Goal: Task Accomplishment & Management: Complete application form

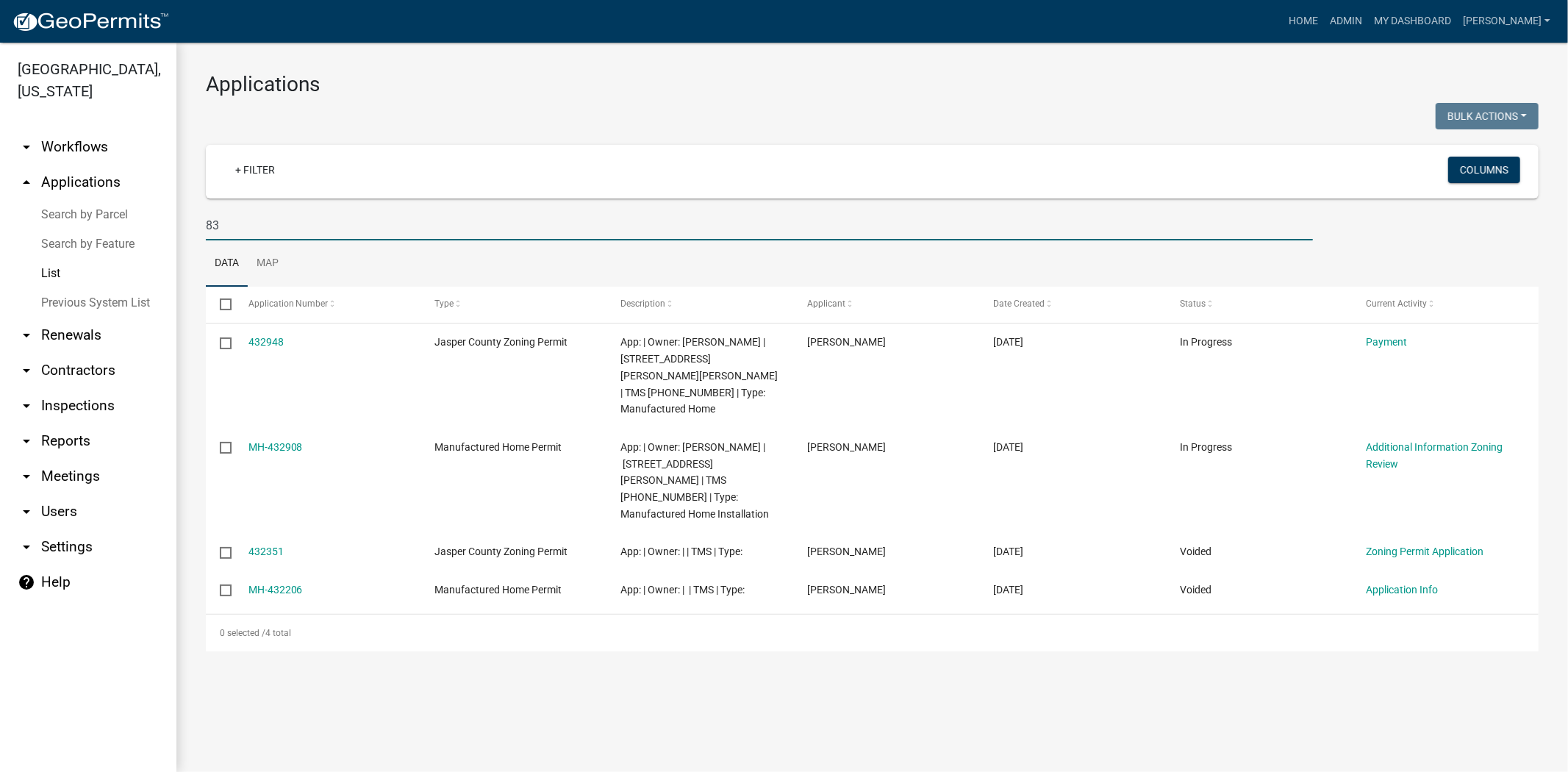
type input "8"
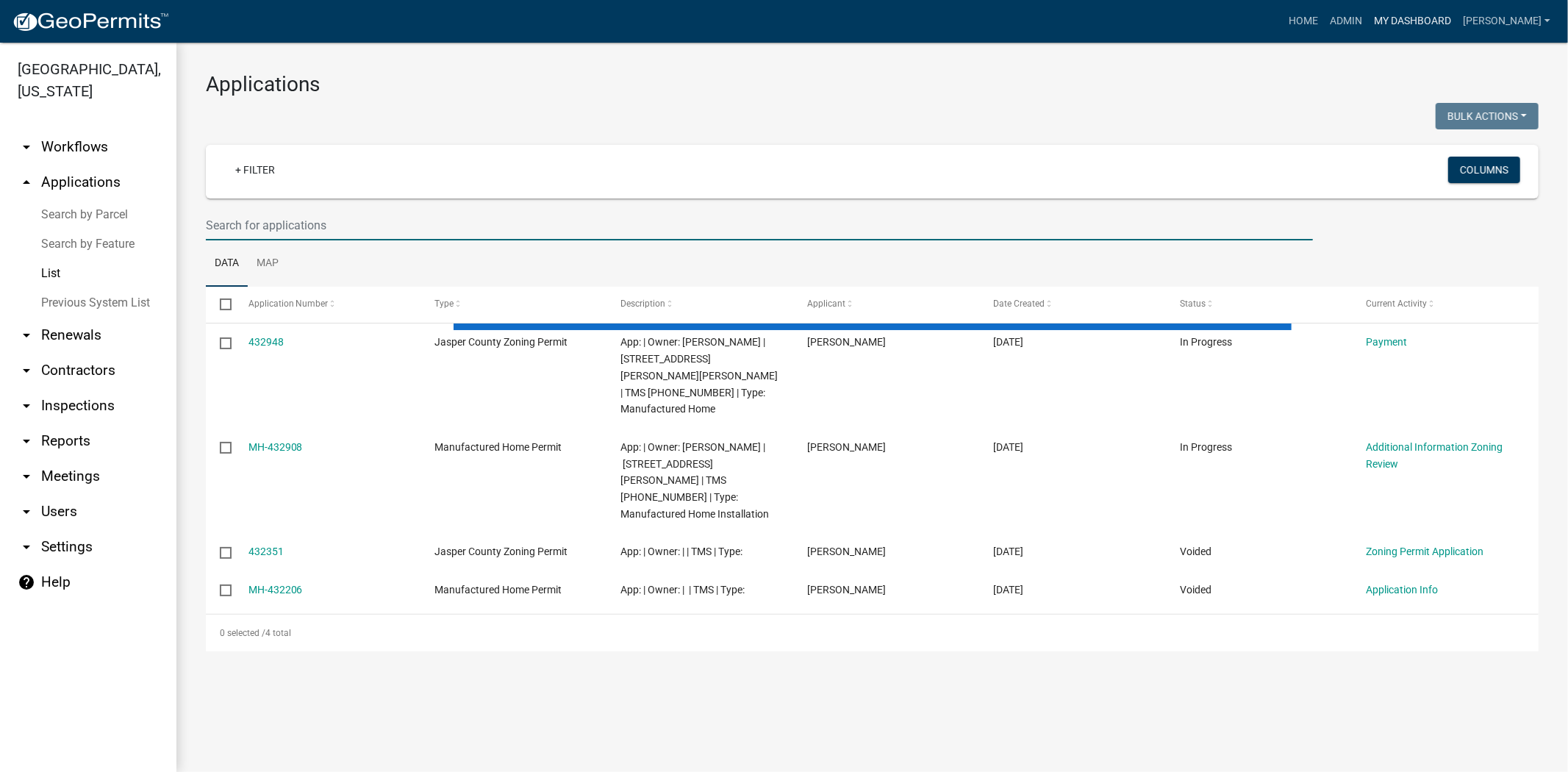
click at [1453, 14] on link "My Dashboard" at bounding box center [1412, 21] width 89 height 28
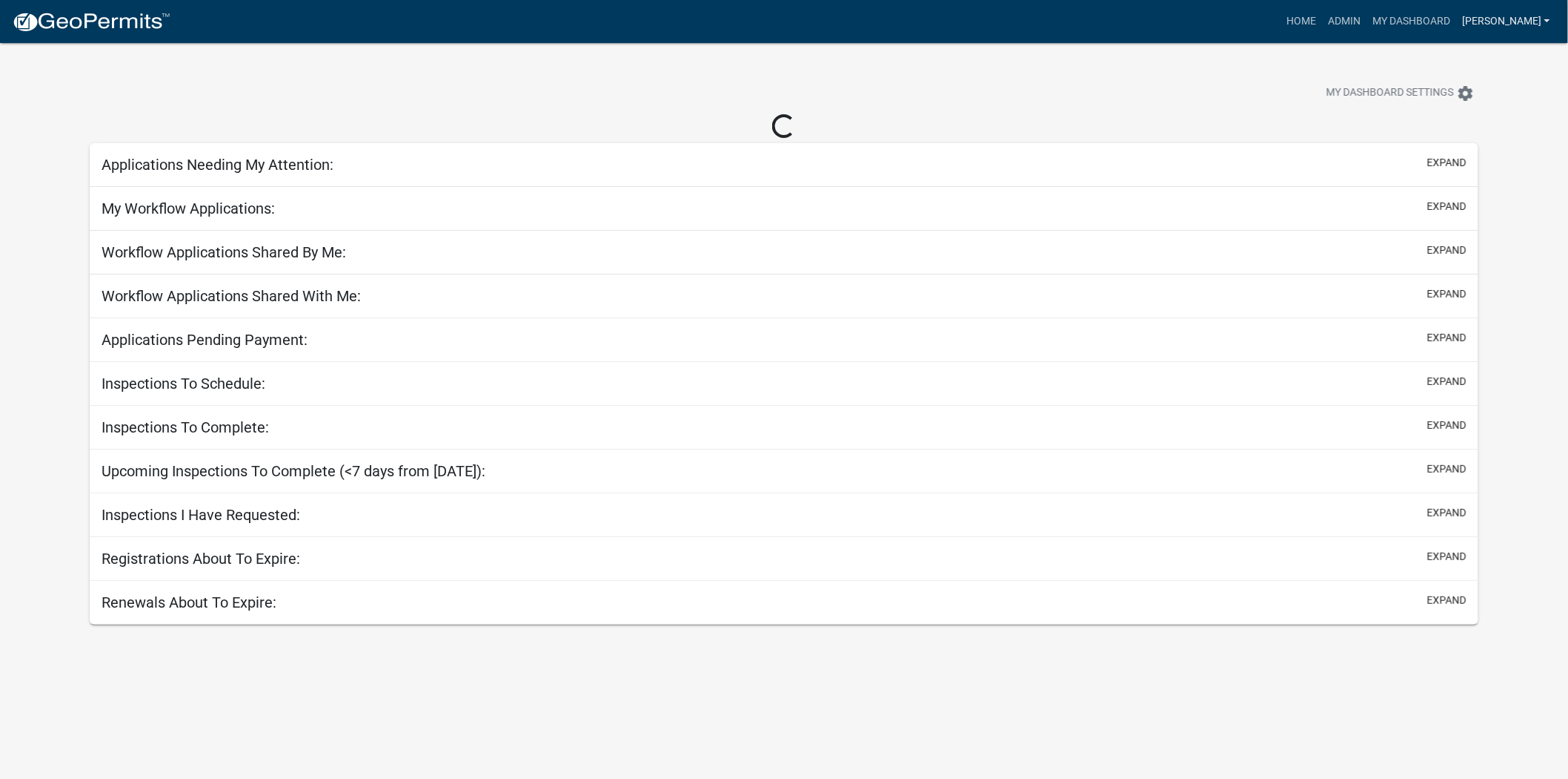
select select "2: 50"
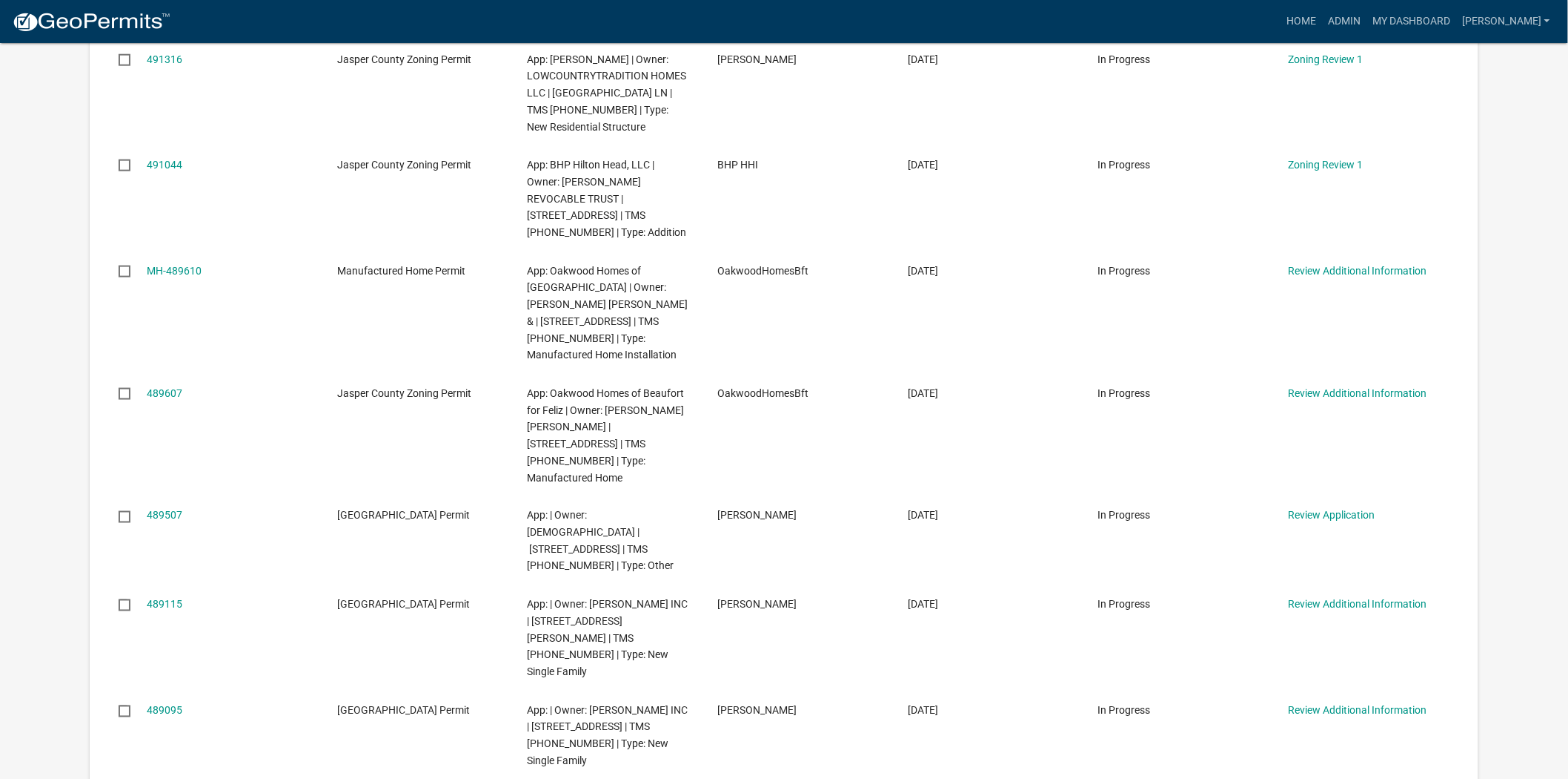
scroll to position [576, 0]
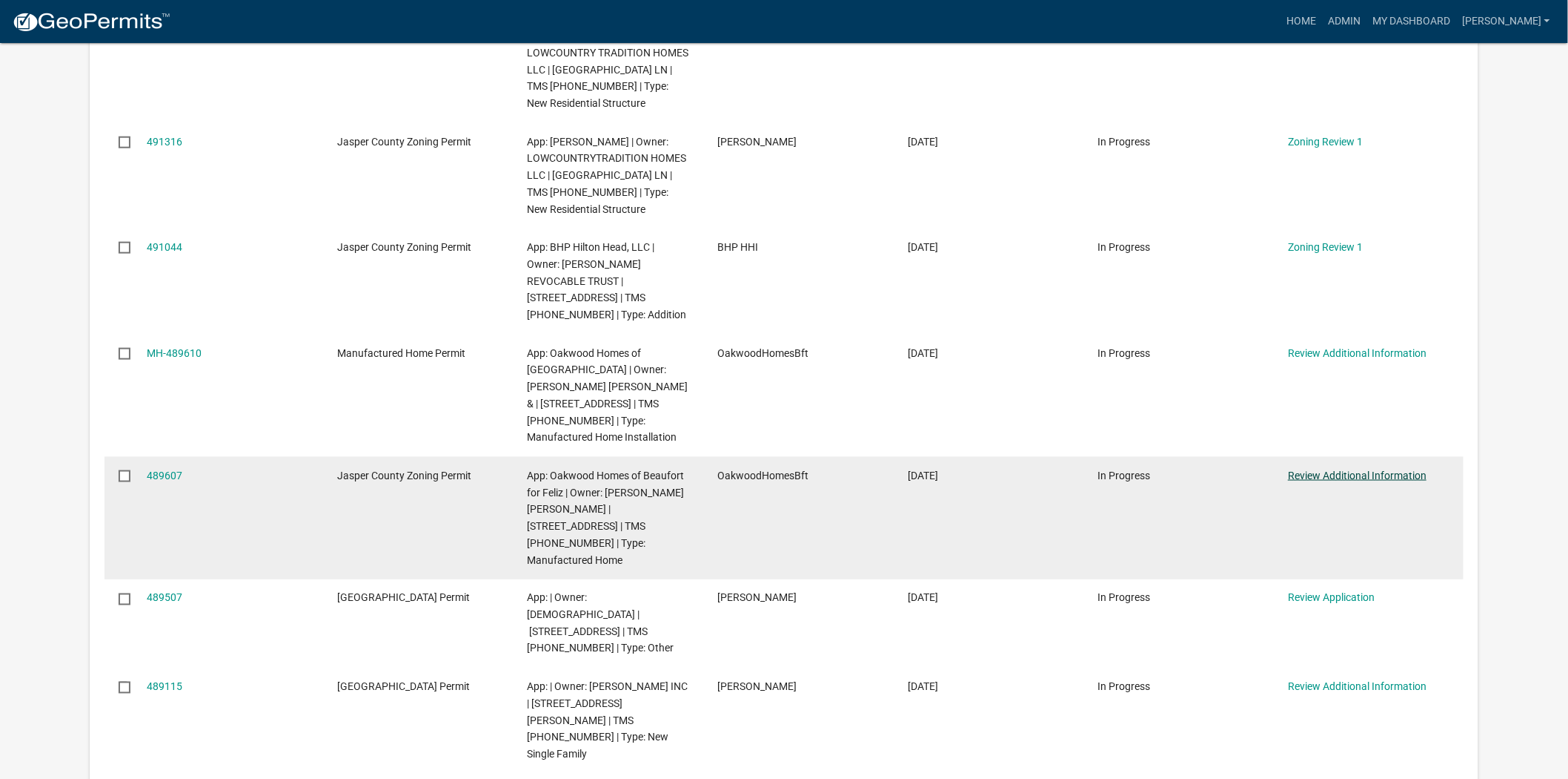
click at [1388, 470] on link "Review Additional Information" at bounding box center [1357, 475] width 139 height 12
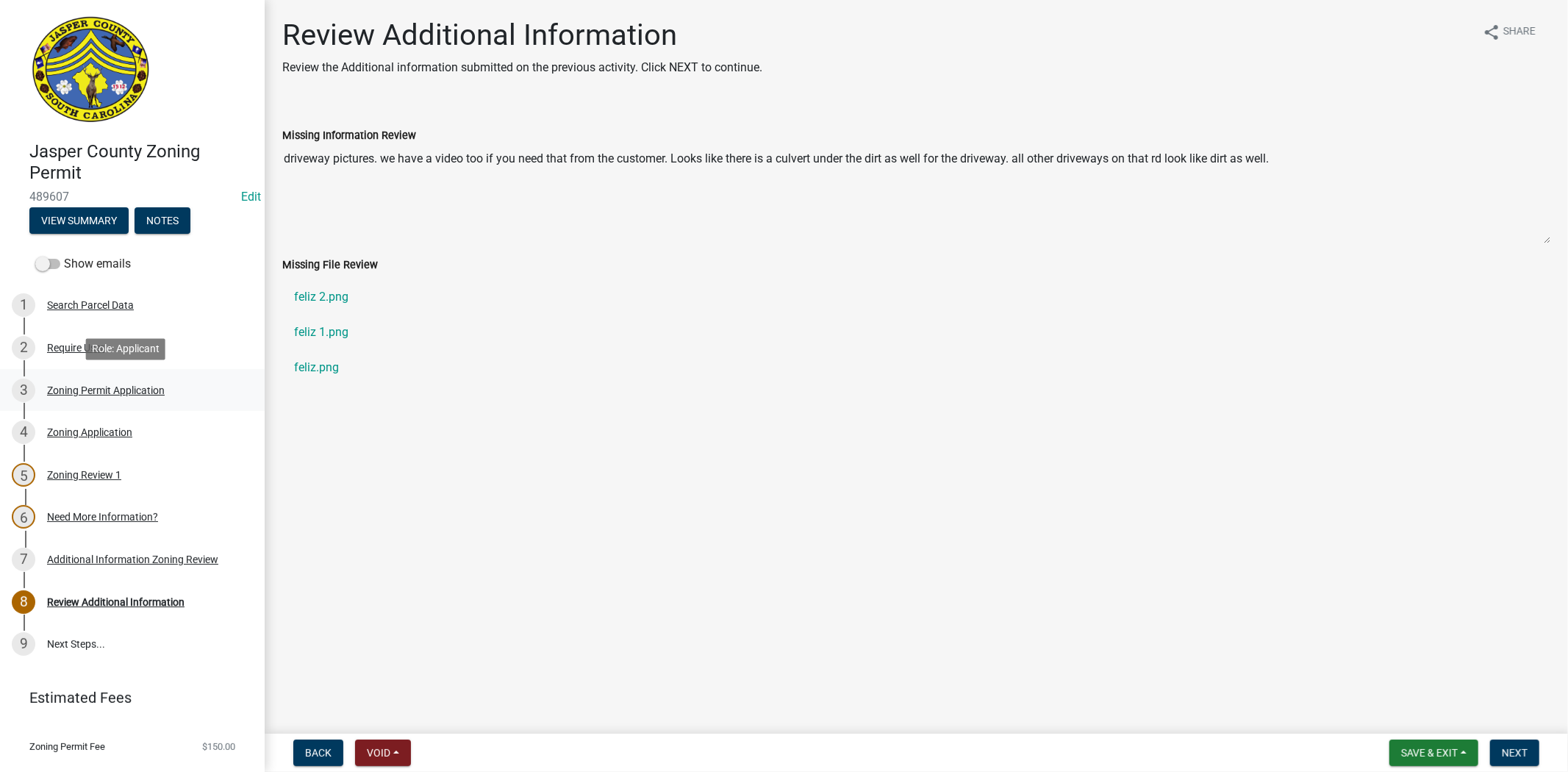
click at [118, 403] on link "3 Zoning Permit Application" at bounding box center [132, 389] width 264 height 42
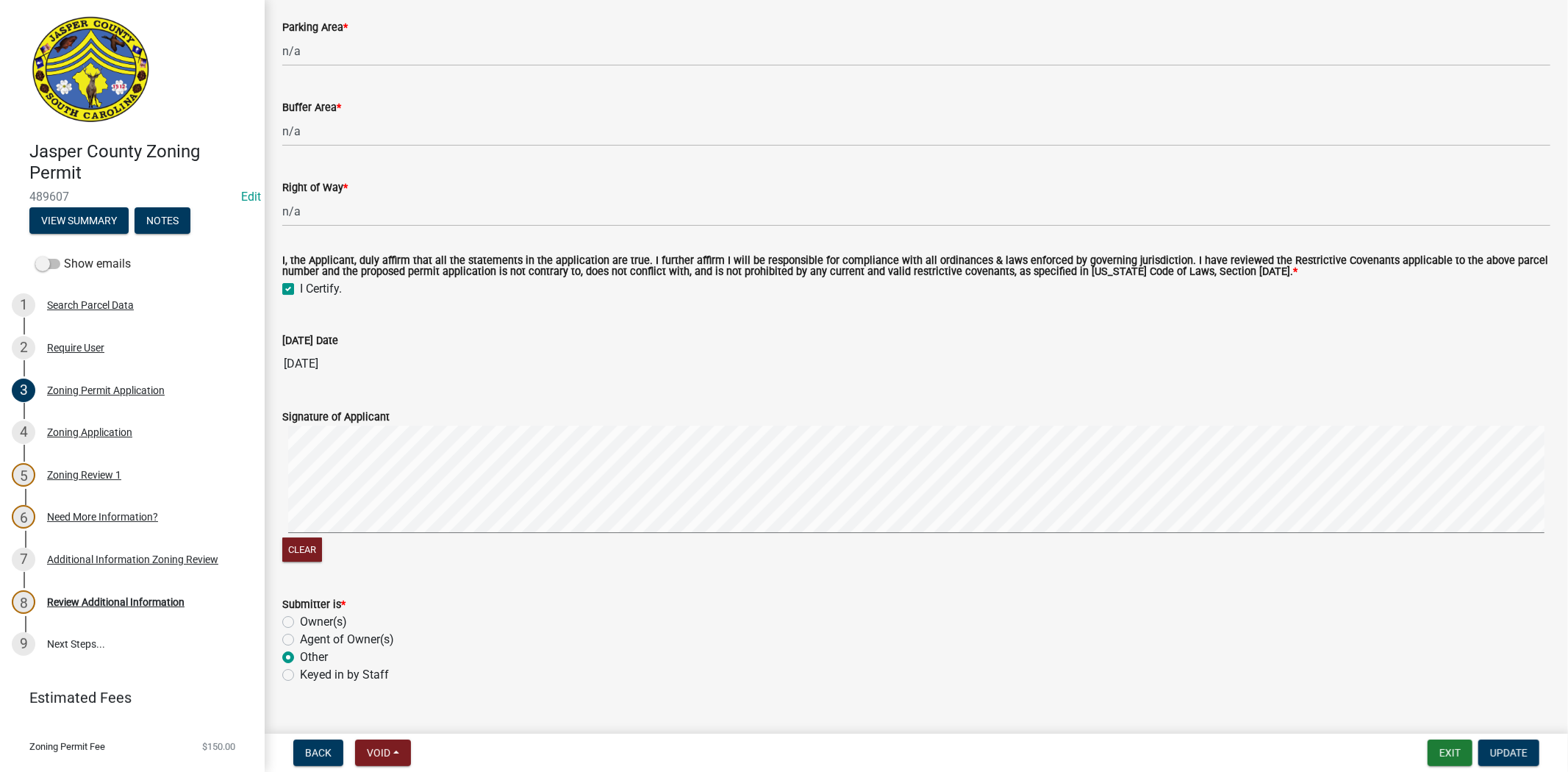
scroll to position [4027, 0]
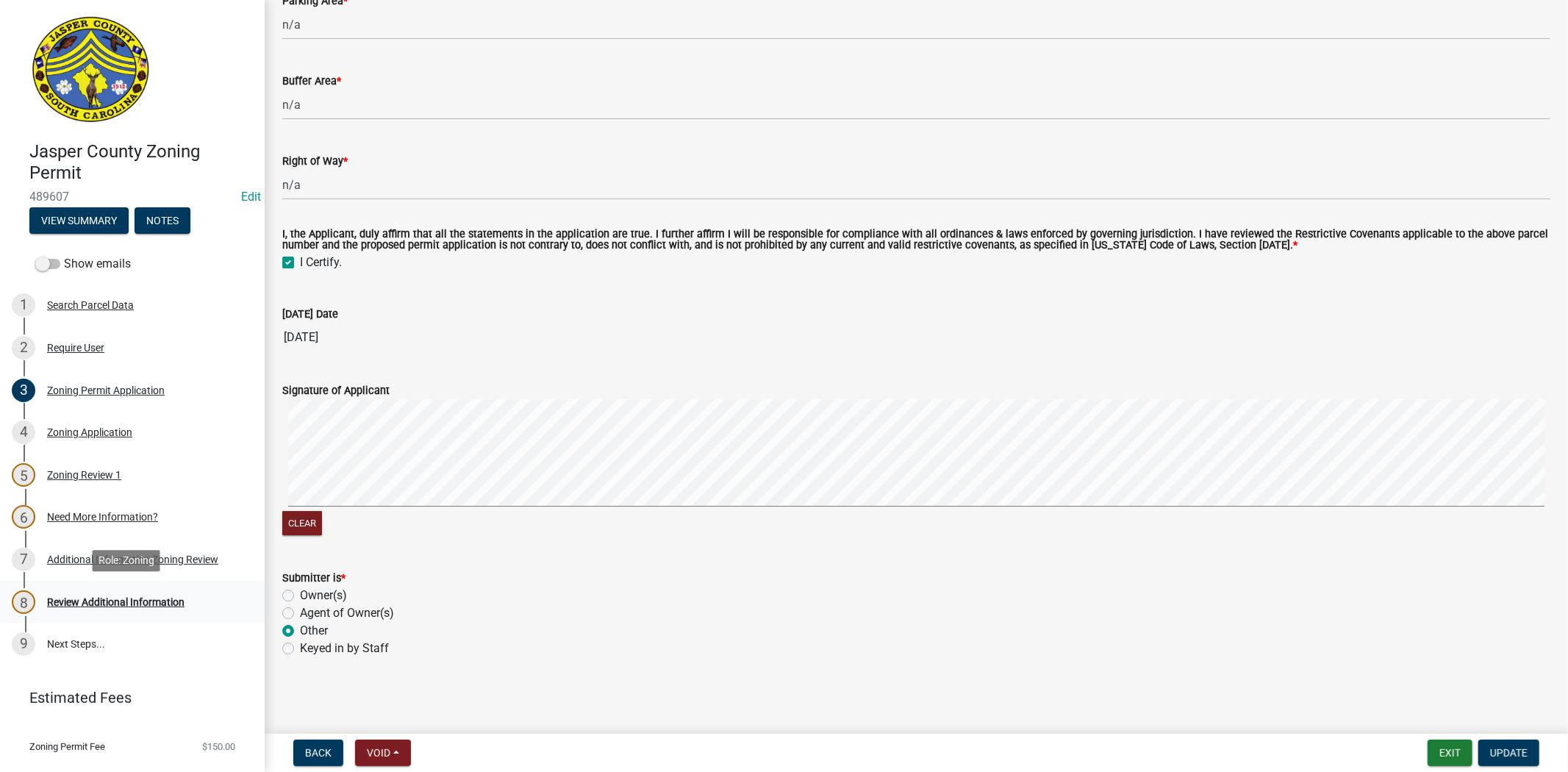
click at [129, 597] on div "Review Additional Information" at bounding box center [115, 601] width 138 height 10
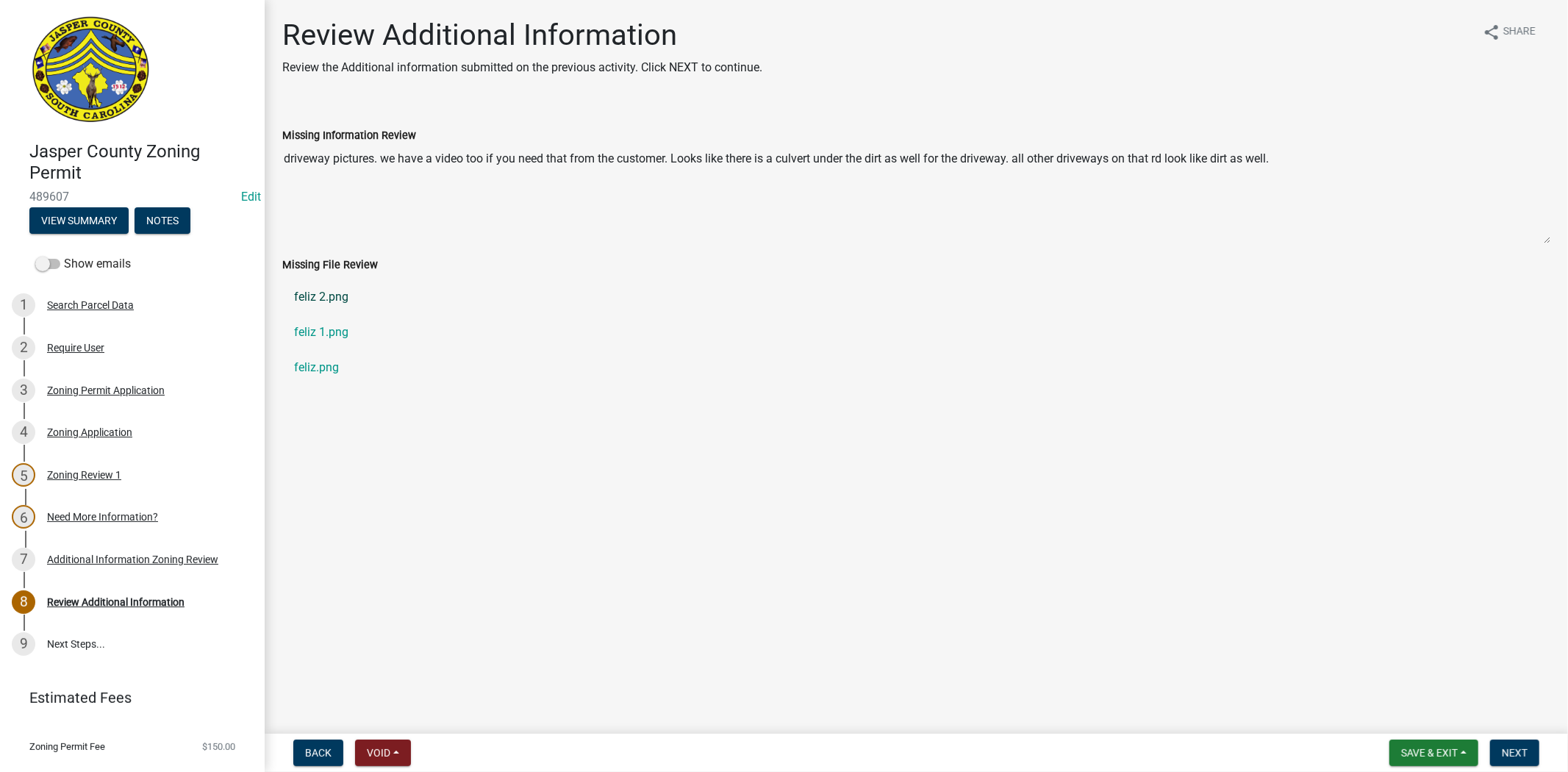
click at [310, 296] on link "feliz 2.png" at bounding box center [916, 297] width 1268 height 35
click at [309, 328] on link "feliz 1.png" at bounding box center [916, 332] width 1268 height 35
click at [315, 371] on link "feliz.png" at bounding box center [916, 367] width 1268 height 35
click at [1520, 750] on span "Next" at bounding box center [1514, 752] width 26 height 12
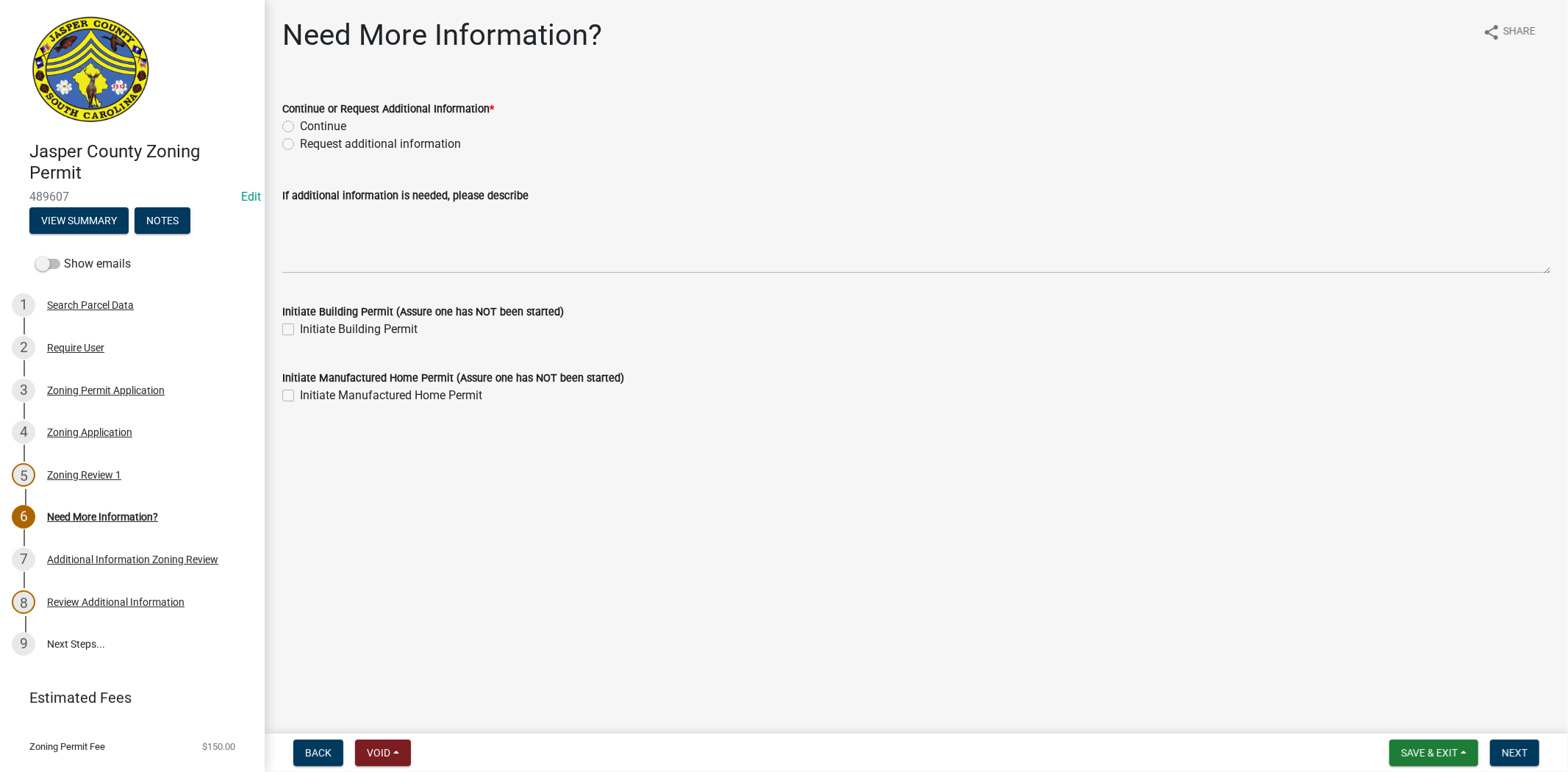
click at [300, 125] on label "Continue" at bounding box center [324, 127] width 47 height 18
click at [300, 125] on input "Continue" at bounding box center [305, 122] width 10 height 10
radio input "true"
click at [85, 388] on div "Zoning Permit Application" at bounding box center [105, 389] width 118 height 10
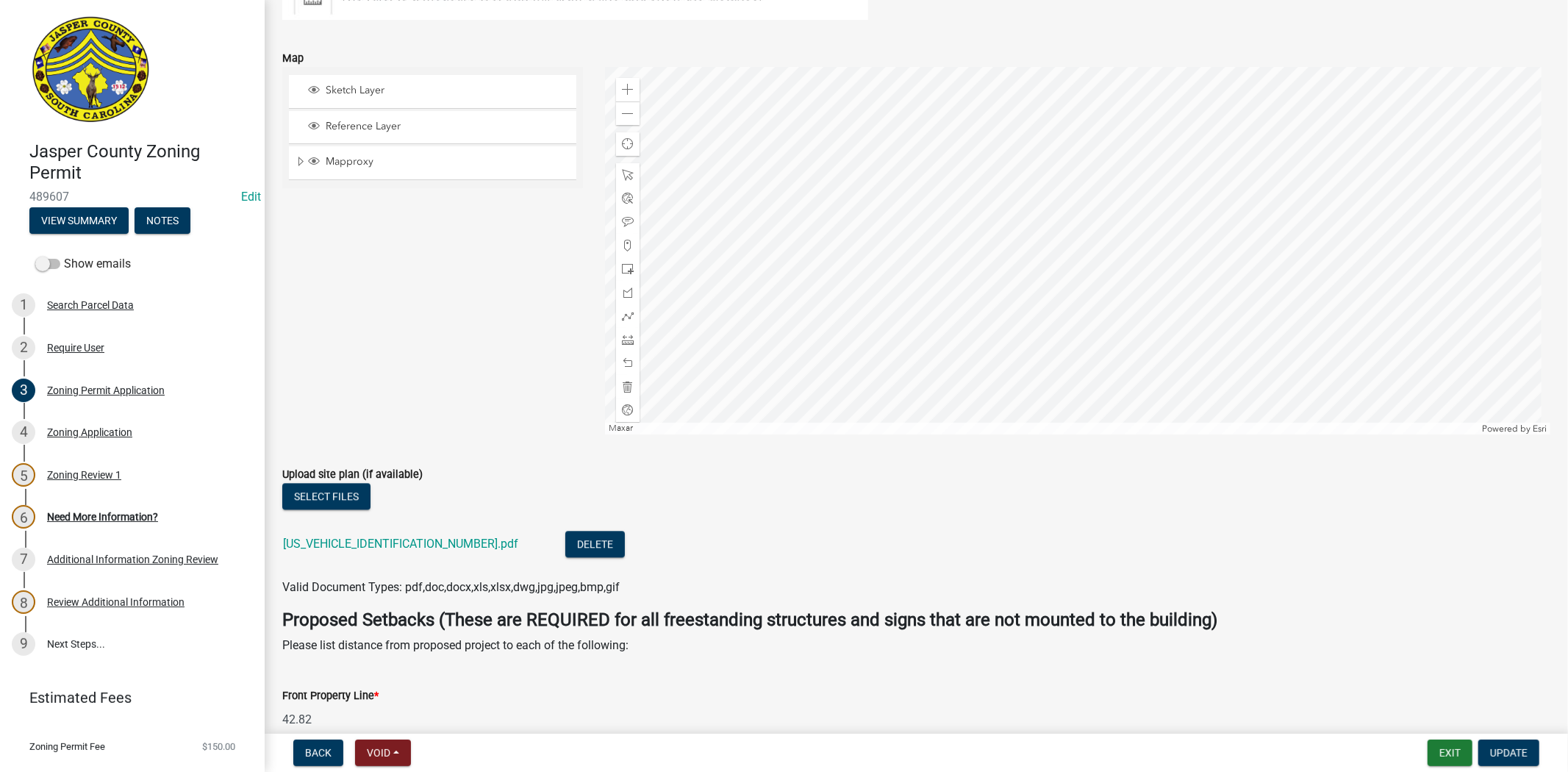
scroll to position [2940, 0]
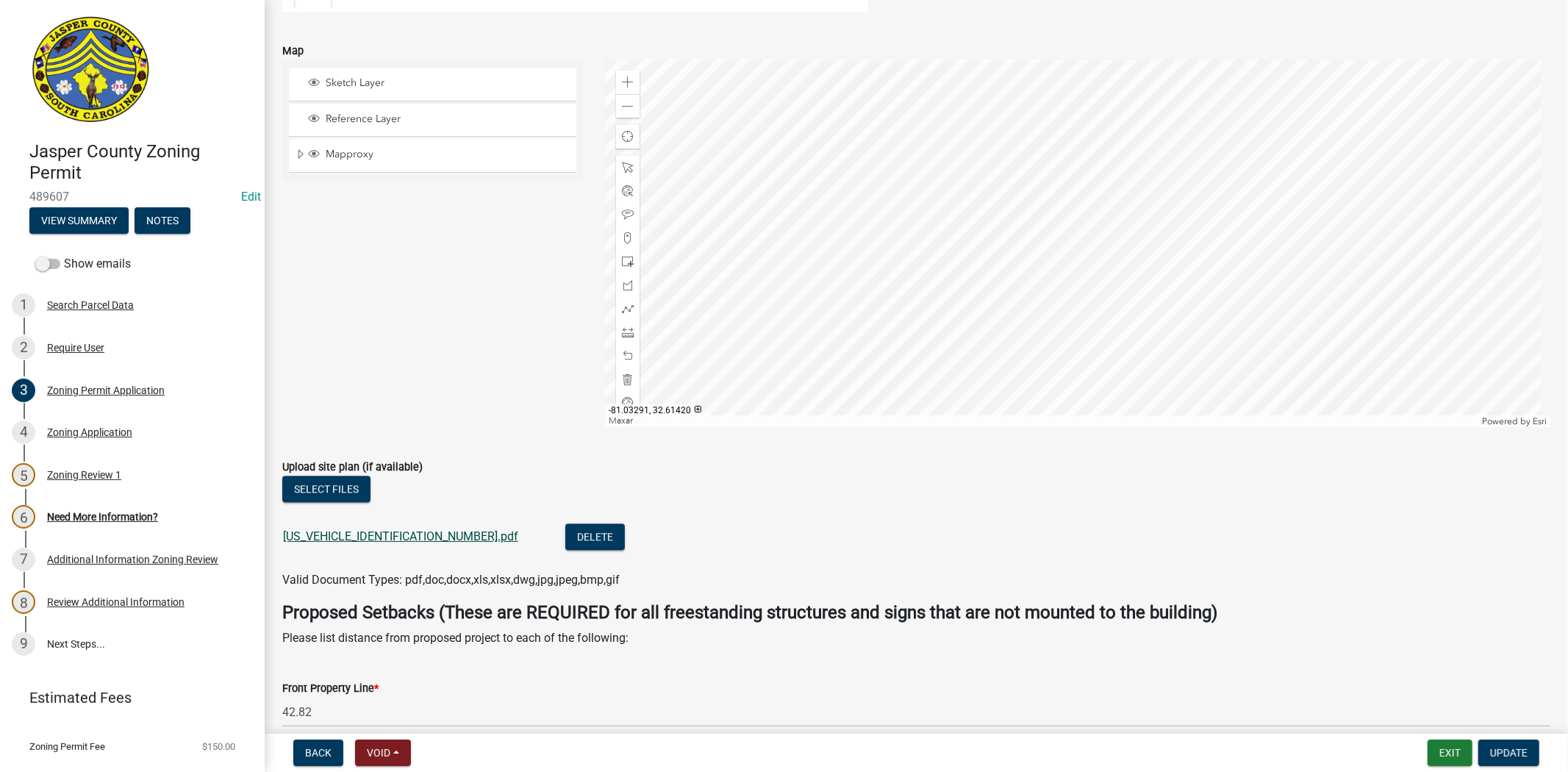
click at [292, 534] on link "[US_VEHICLE_IDENTIFICATION_NUMBER].pdf" at bounding box center [401, 537] width 236 height 14
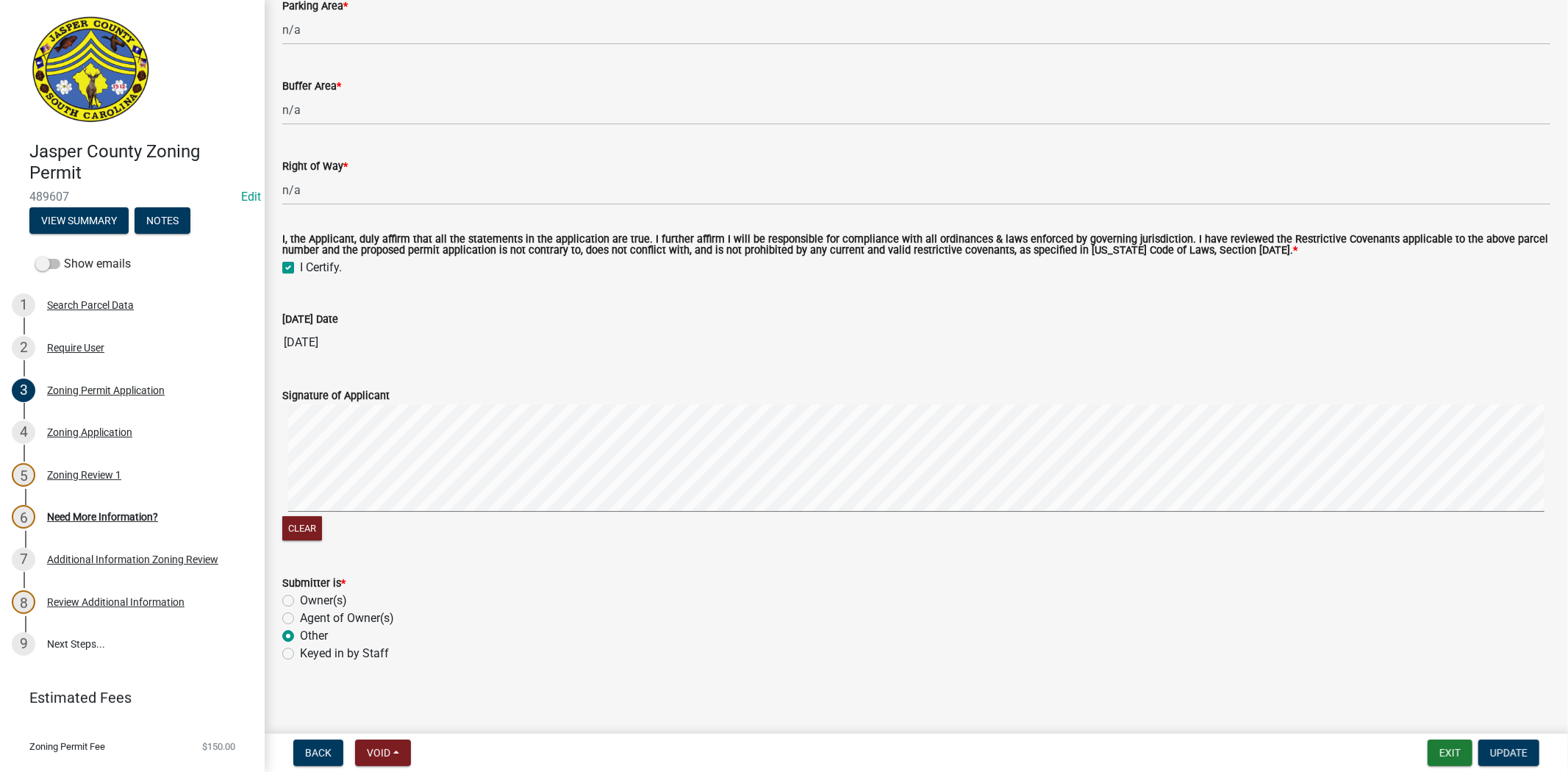
scroll to position [4027, 0]
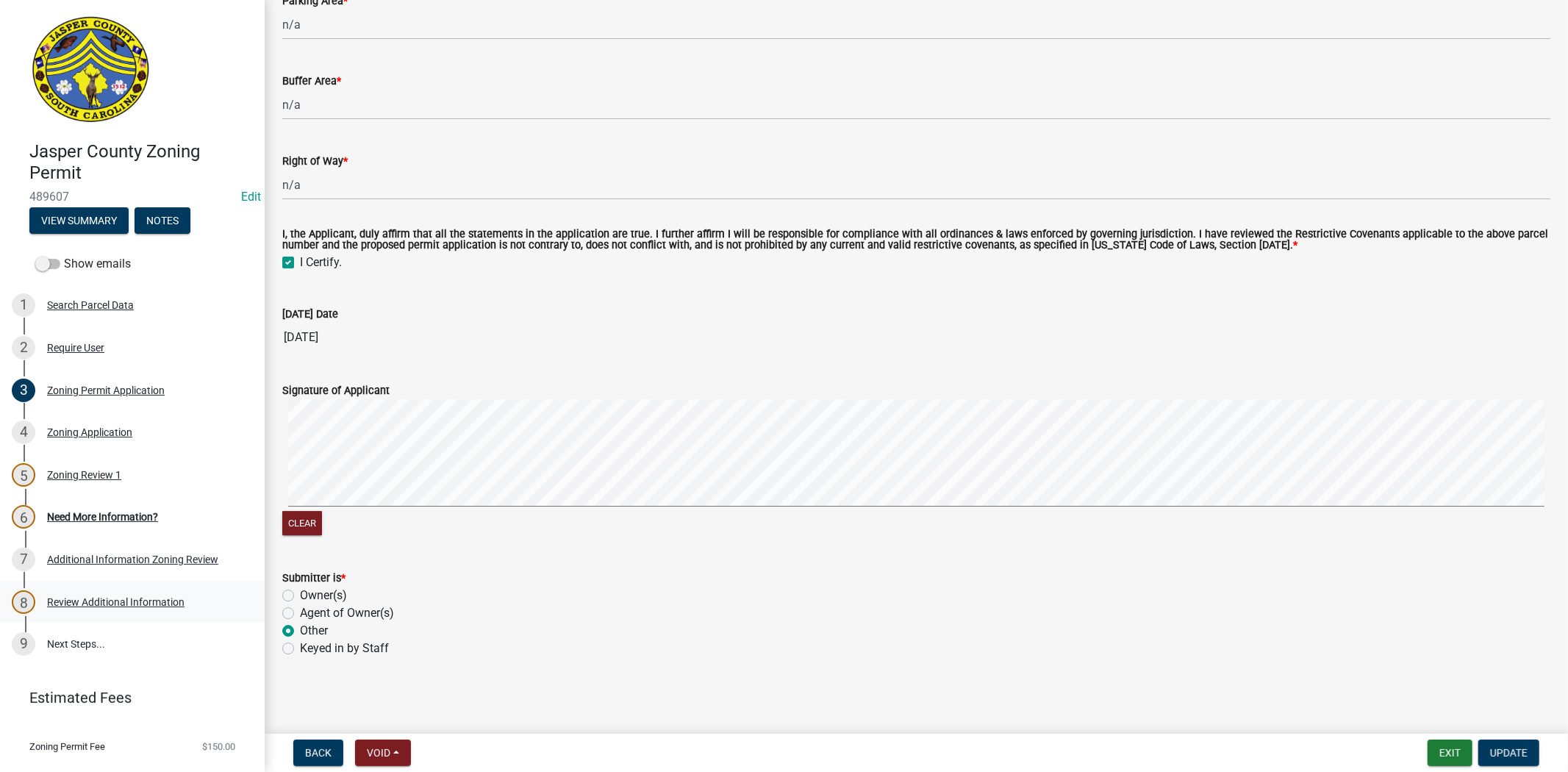
click at [113, 599] on div "Review Additional Information" at bounding box center [115, 601] width 138 height 10
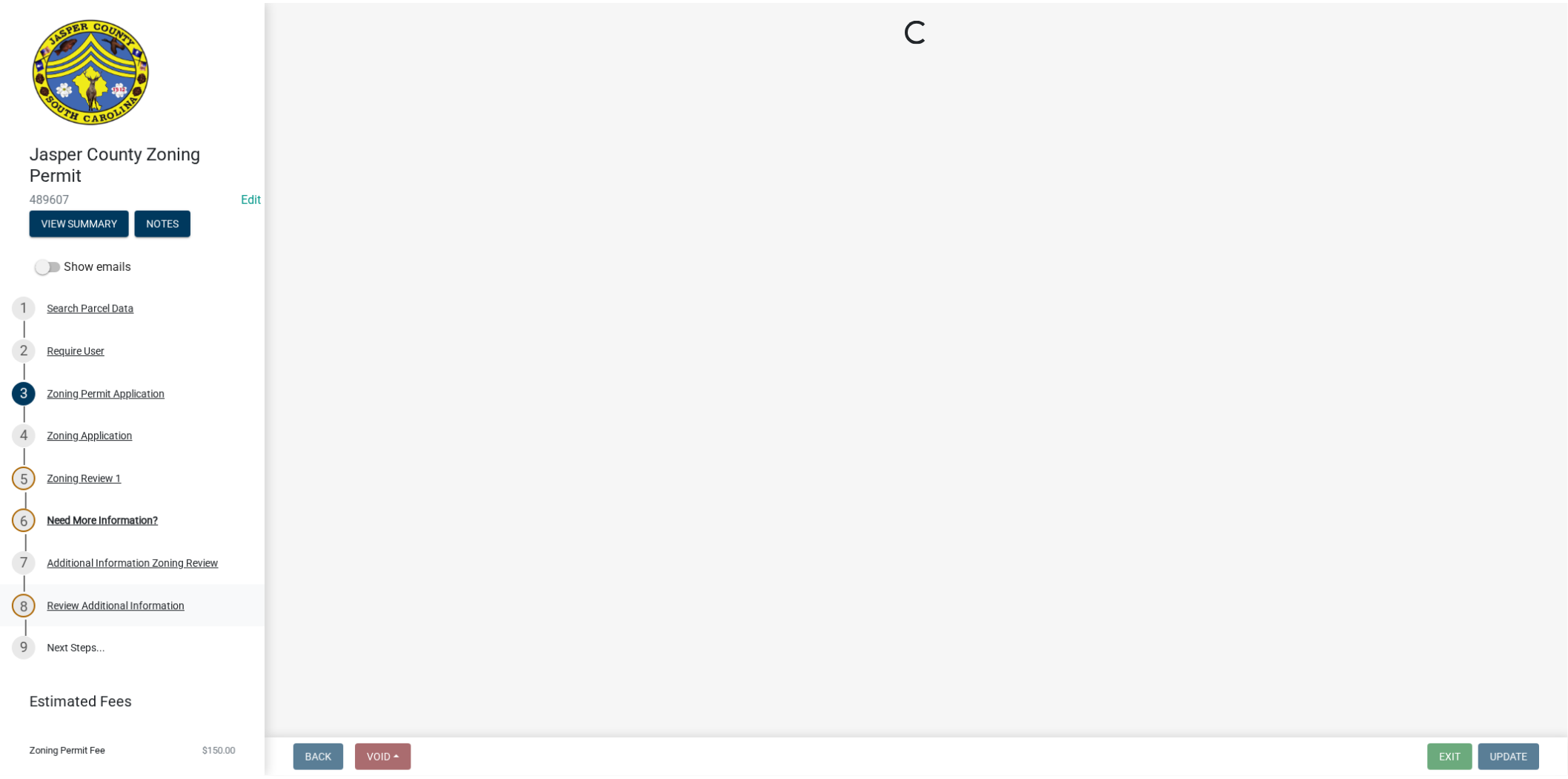
scroll to position [0, 0]
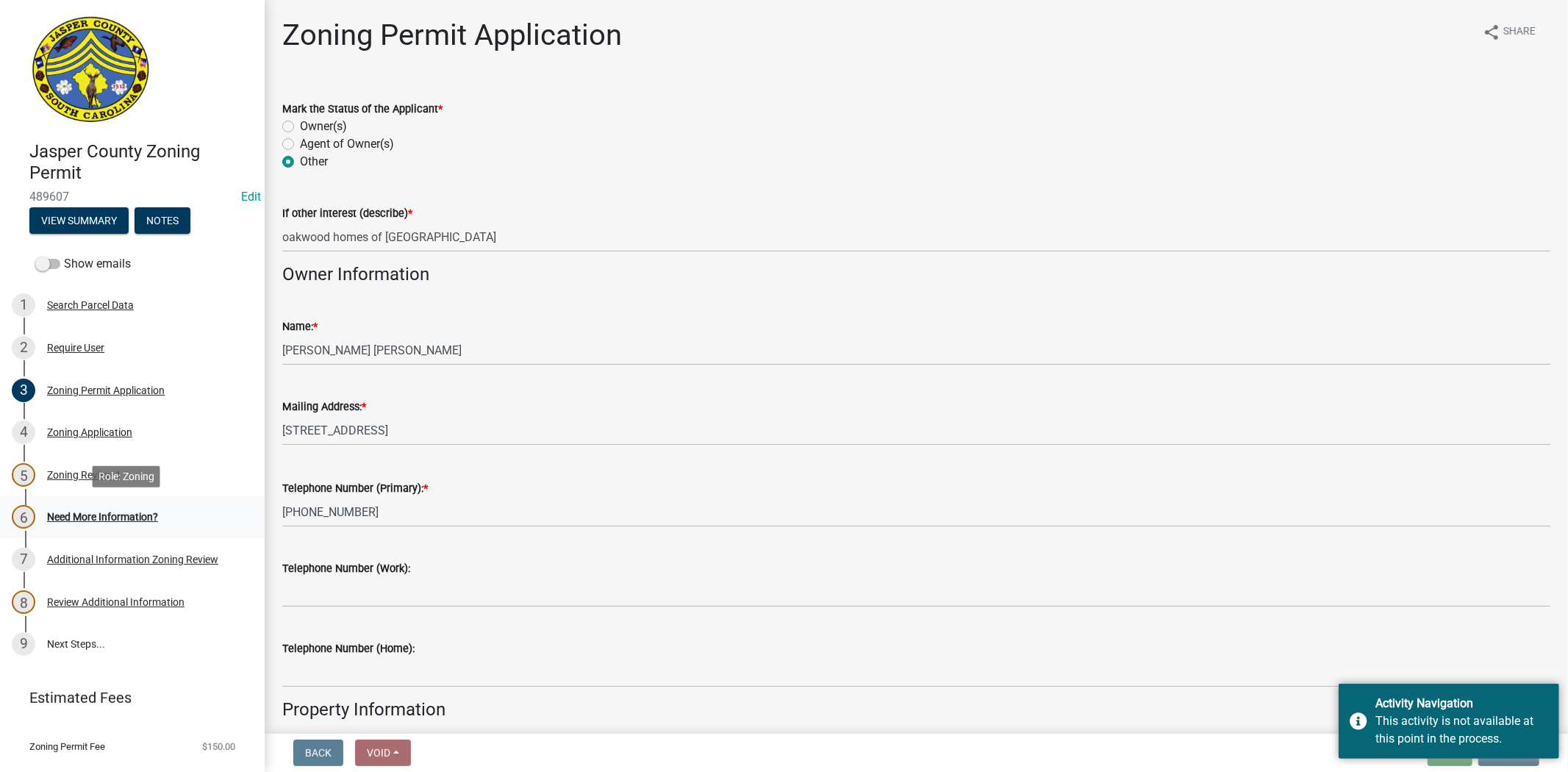
click at [53, 519] on div "Need More Information?" at bounding box center [102, 516] width 111 height 10
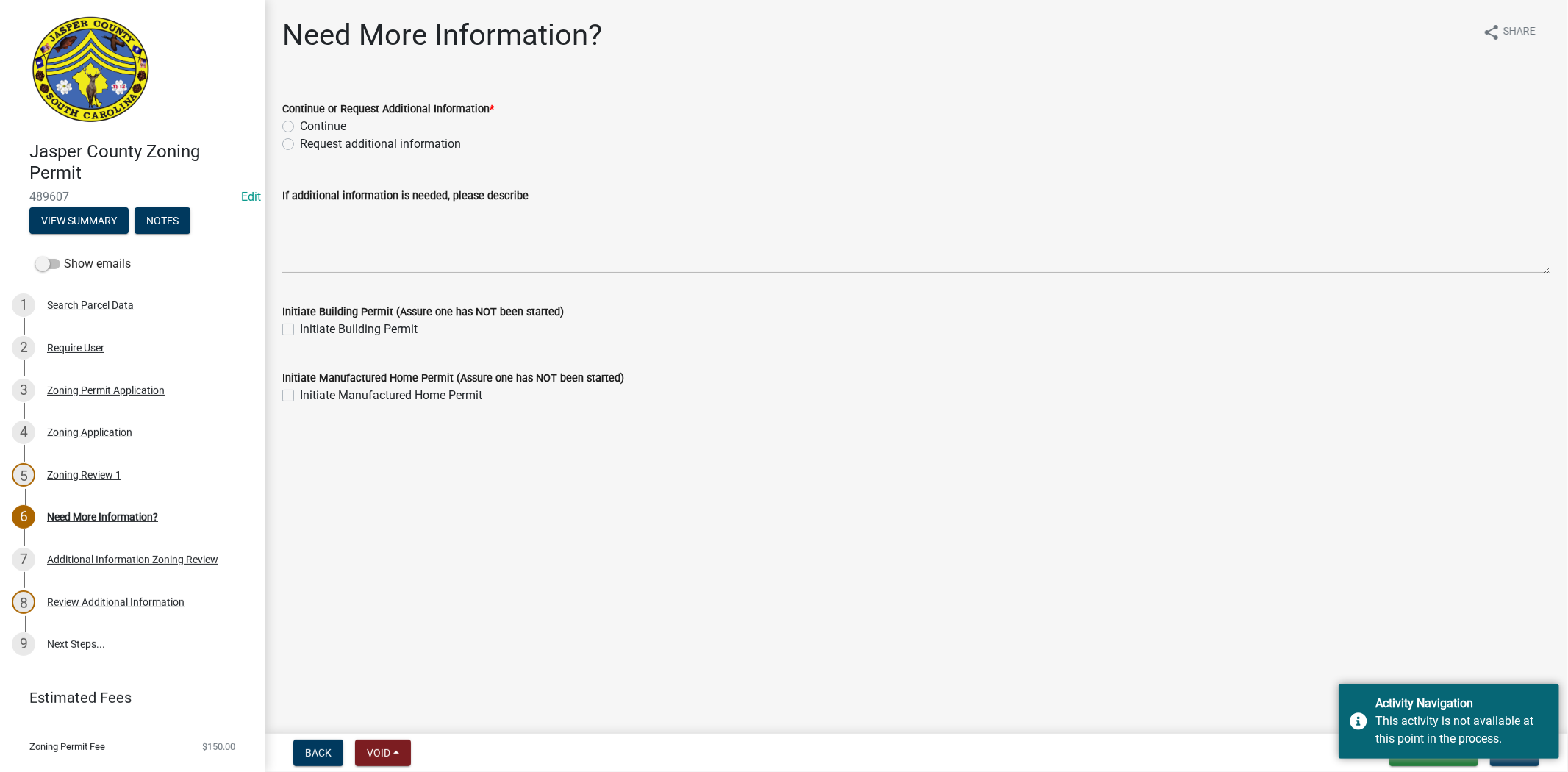
click at [300, 121] on label "Continue" at bounding box center [324, 127] width 47 height 18
click at [300, 121] on input "Continue" at bounding box center [305, 122] width 10 height 10
radio input "true"
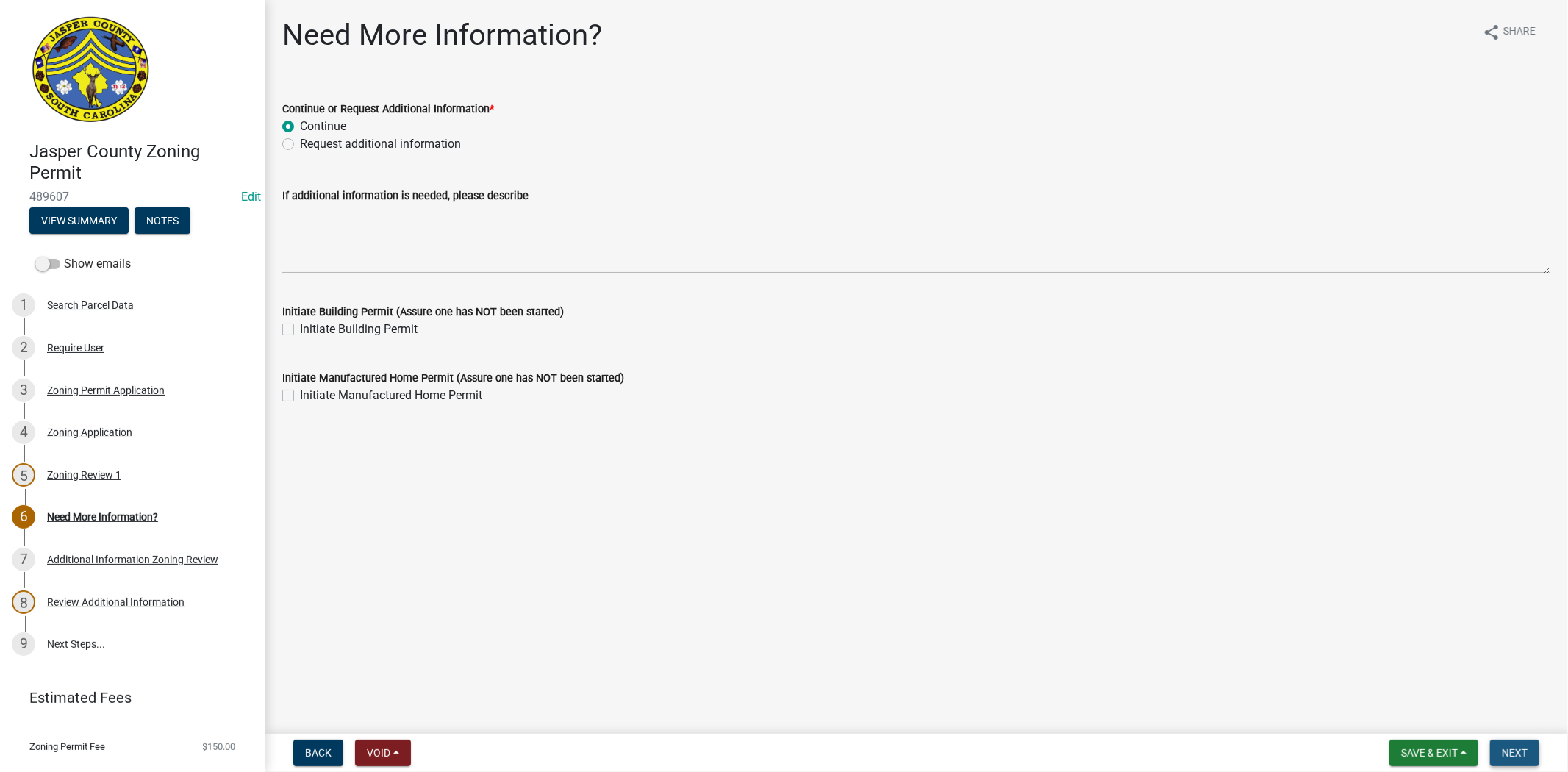
click at [1517, 755] on span "Next" at bounding box center [1514, 752] width 26 height 12
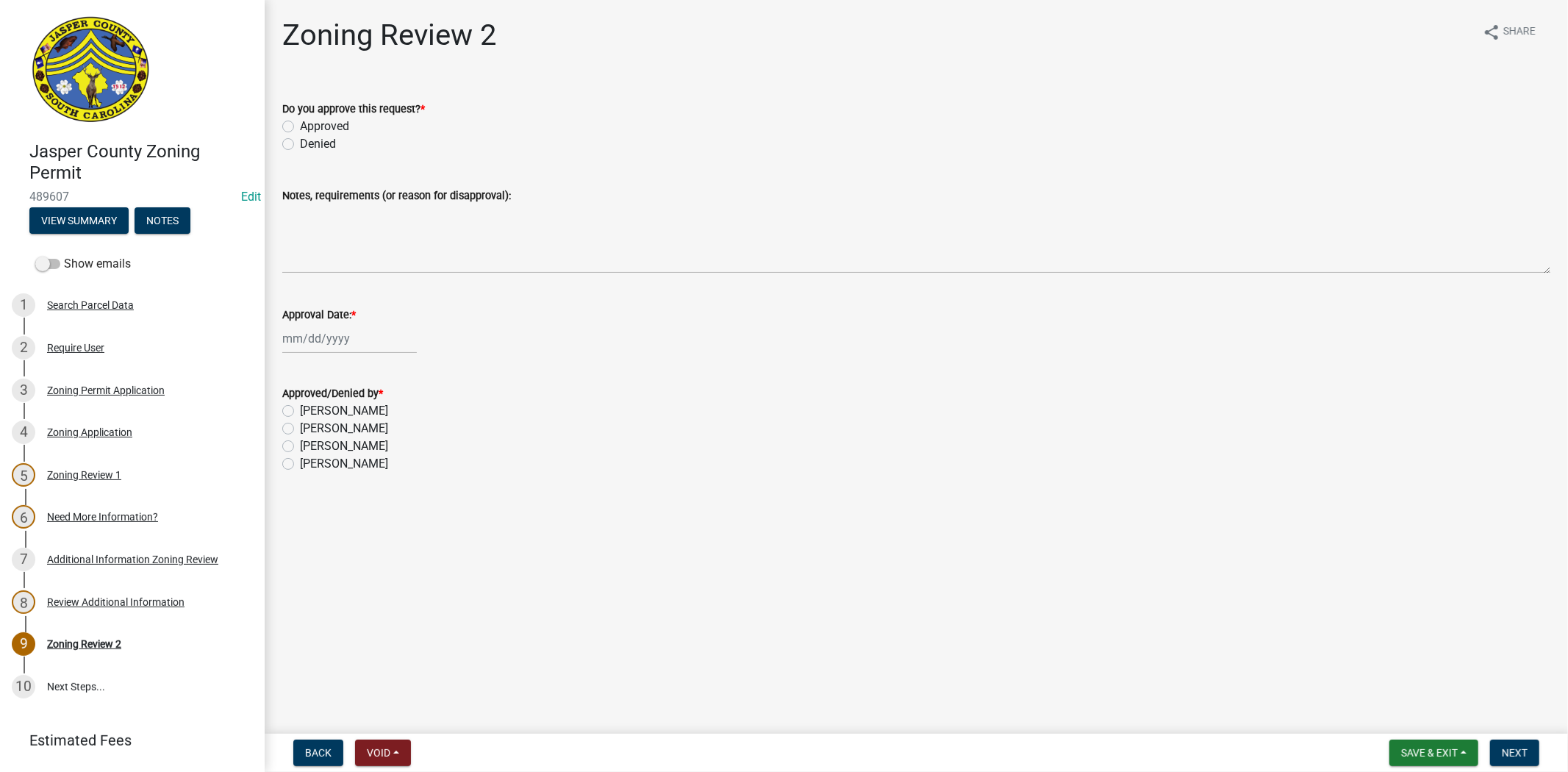
click at [300, 125] on label "Approved" at bounding box center [325, 127] width 49 height 18
click at [300, 125] on input "Approved" at bounding box center [305, 122] width 10 height 10
radio input "true"
click at [328, 336] on div at bounding box center [350, 339] width 135 height 31
select select "10"
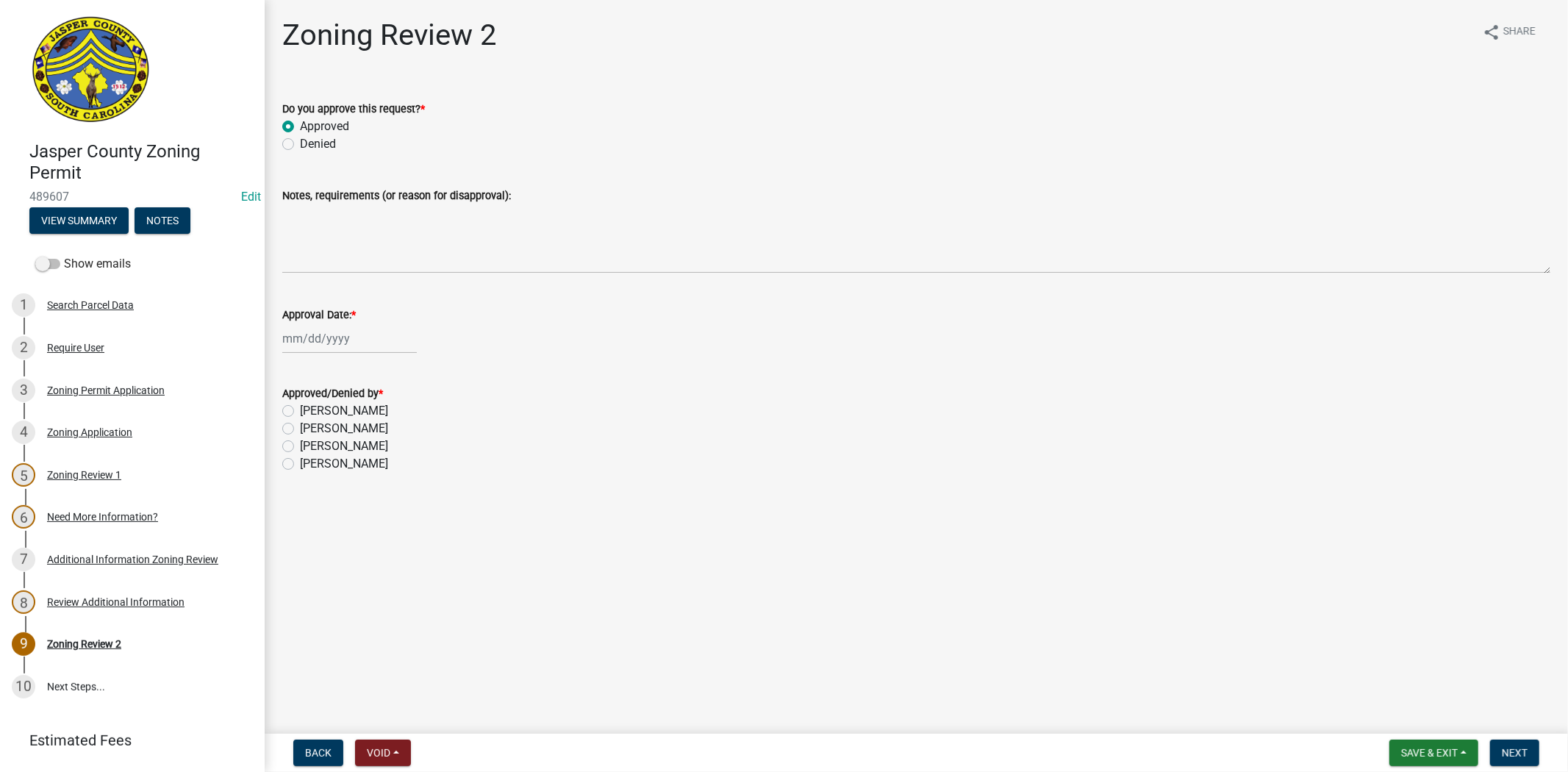
select select "2025"
click at [307, 463] on div "13" at bounding box center [297, 463] width 23 height 23
type input "[DATE]"
click at [300, 463] on label "[PERSON_NAME]" at bounding box center [344, 464] width 88 height 18
click at [300, 463] on input "[PERSON_NAME]" at bounding box center [305, 459] width 10 height 10
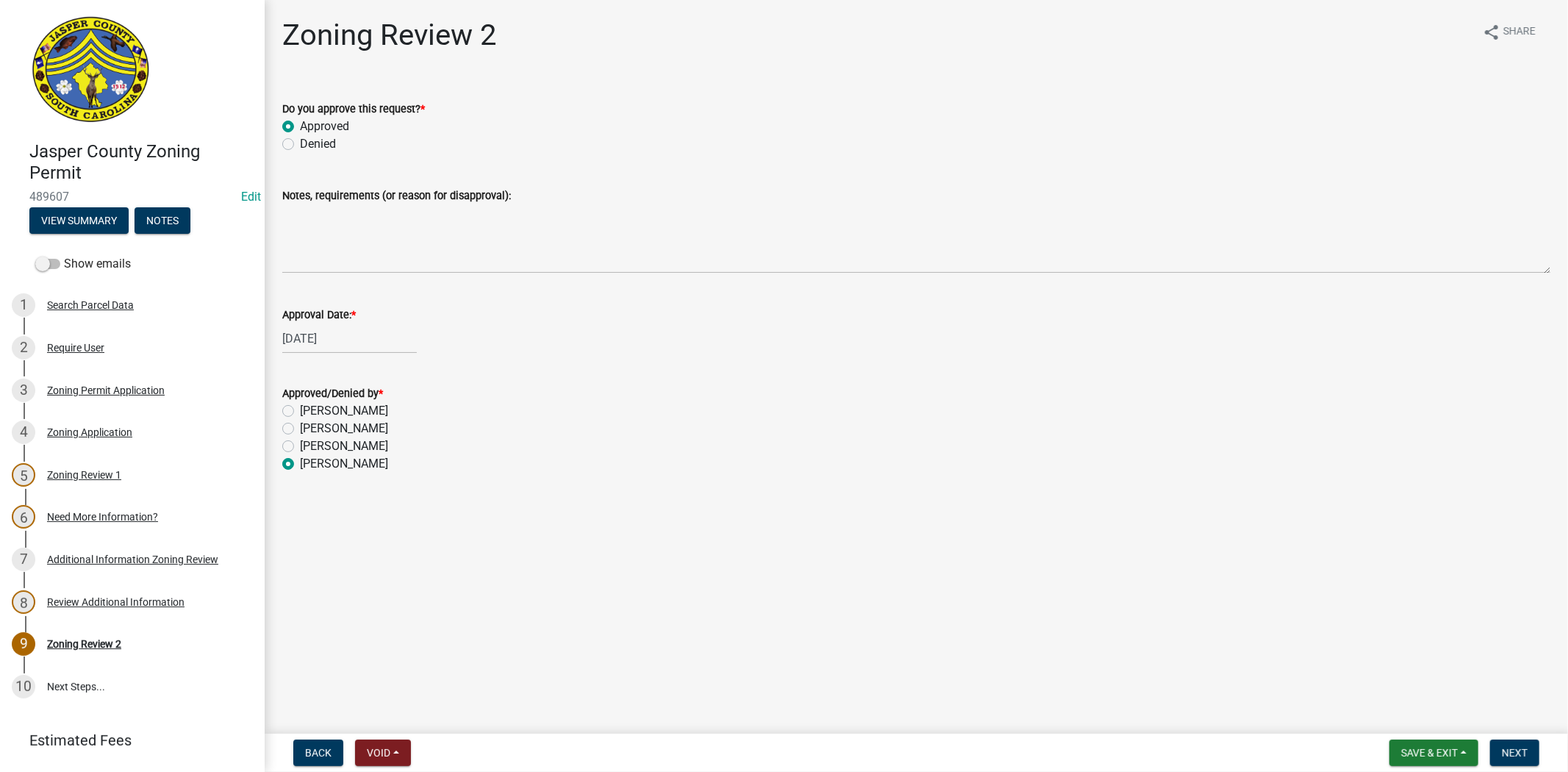
radio input "true"
click at [1505, 755] on span "Next" at bounding box center [1514, 752] width 26 height 12
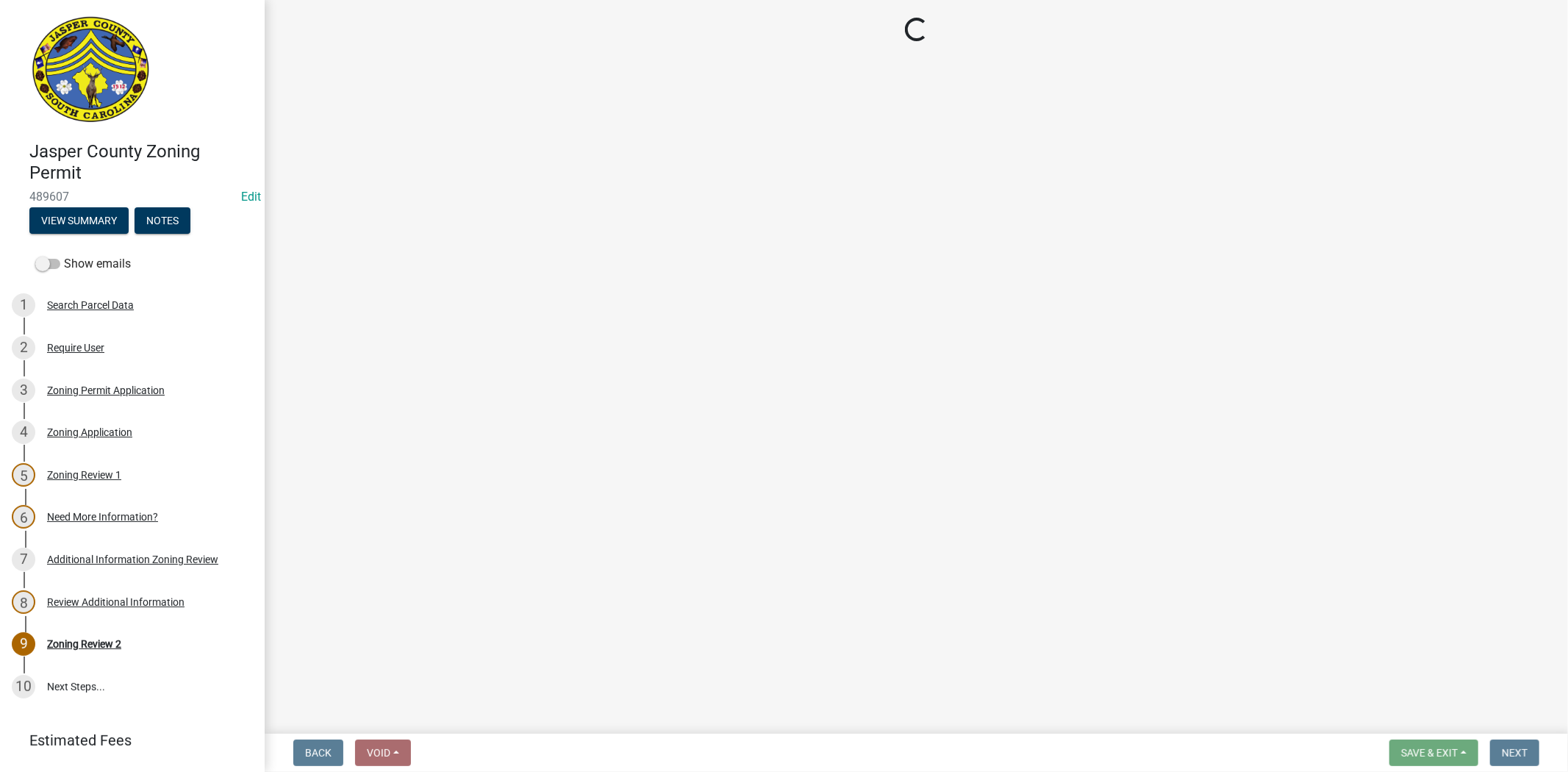
select select "3: 3"
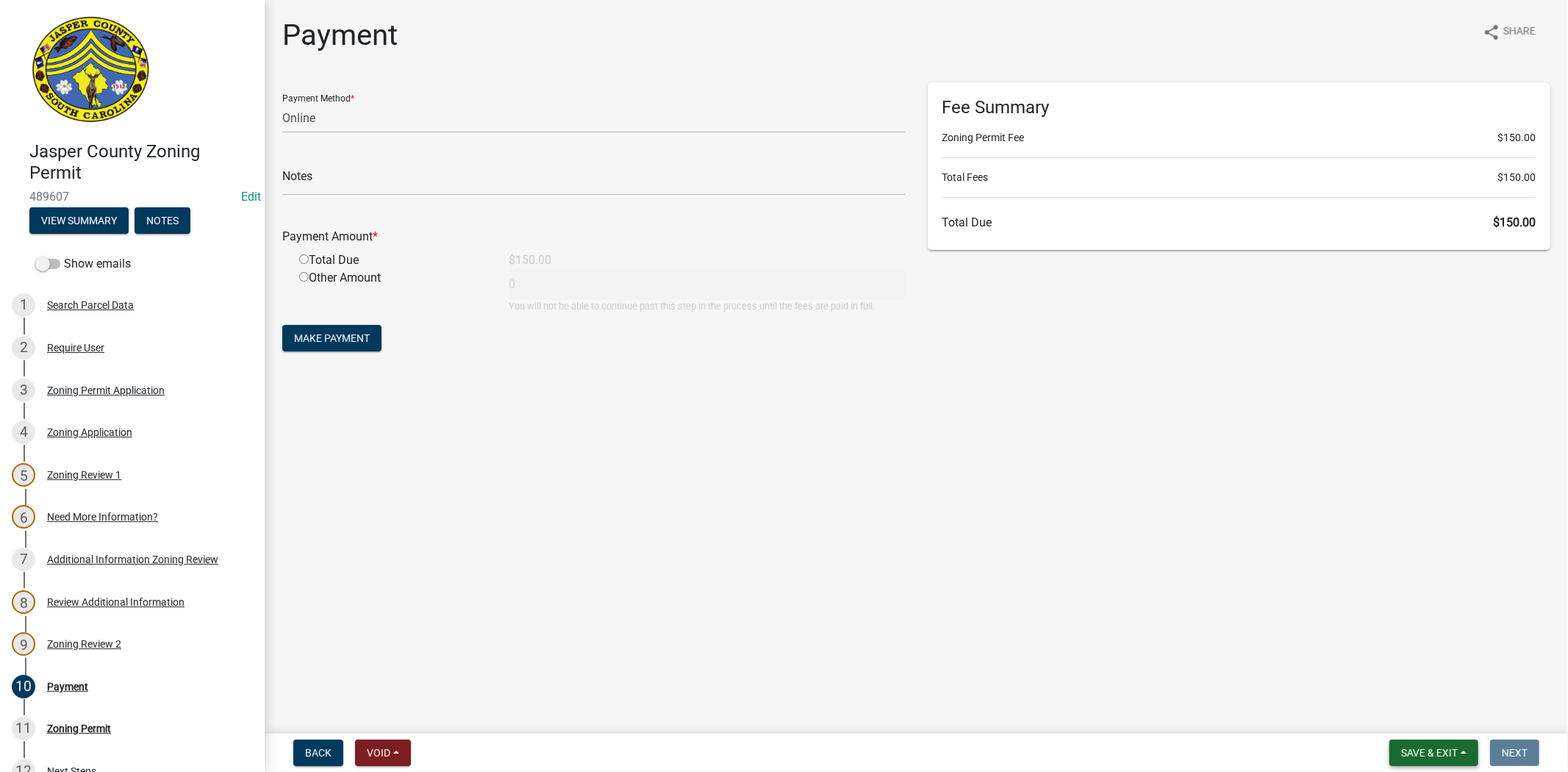
click at [1422, 747] on span "Save & Exit" at bounding box center [1429, 752] width 57 height 12
click at [1403, 710] on button "Save & Exit" at bounding box center [1419, 714] width 118 height 35
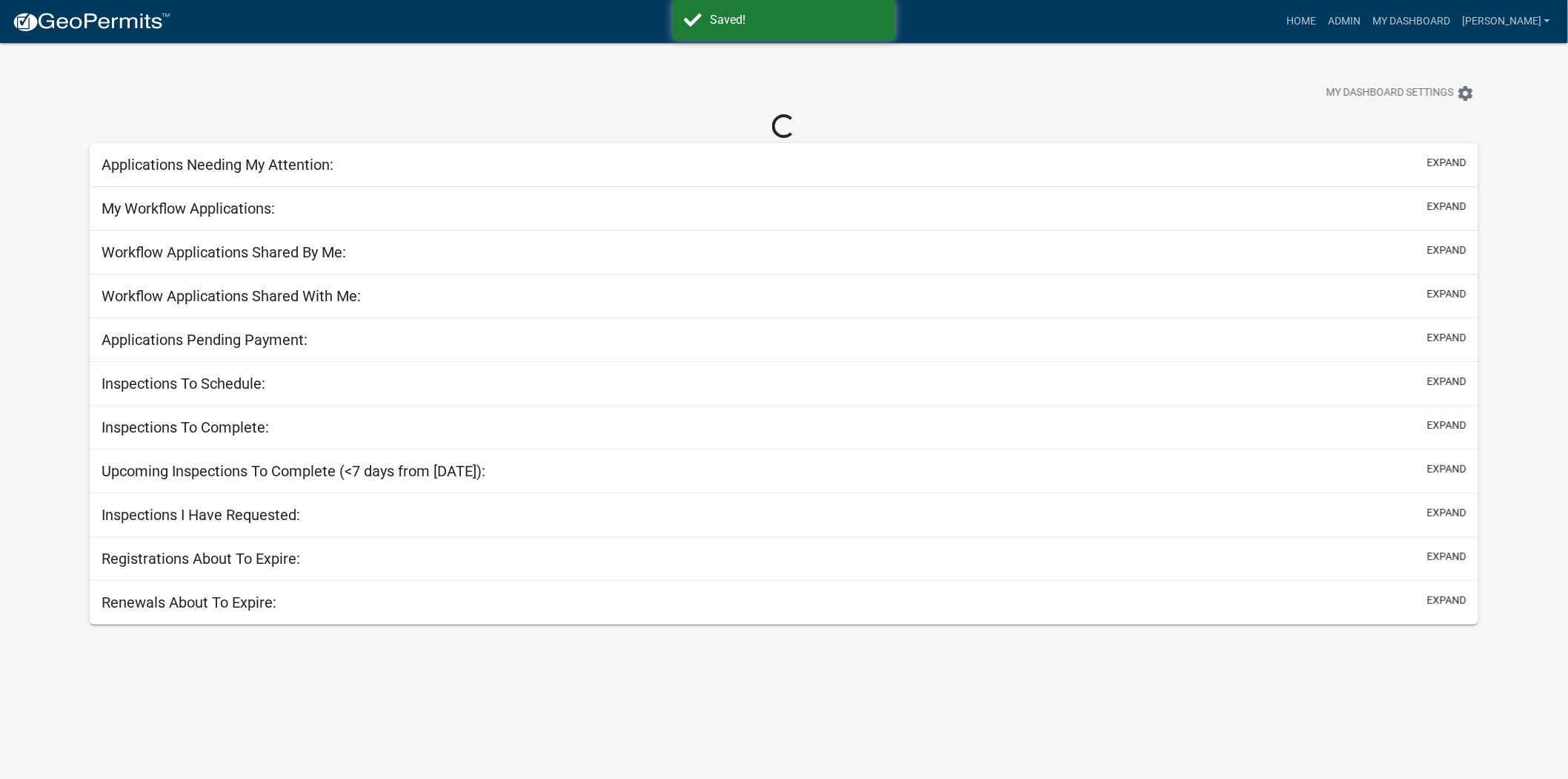
select select "2: 50"
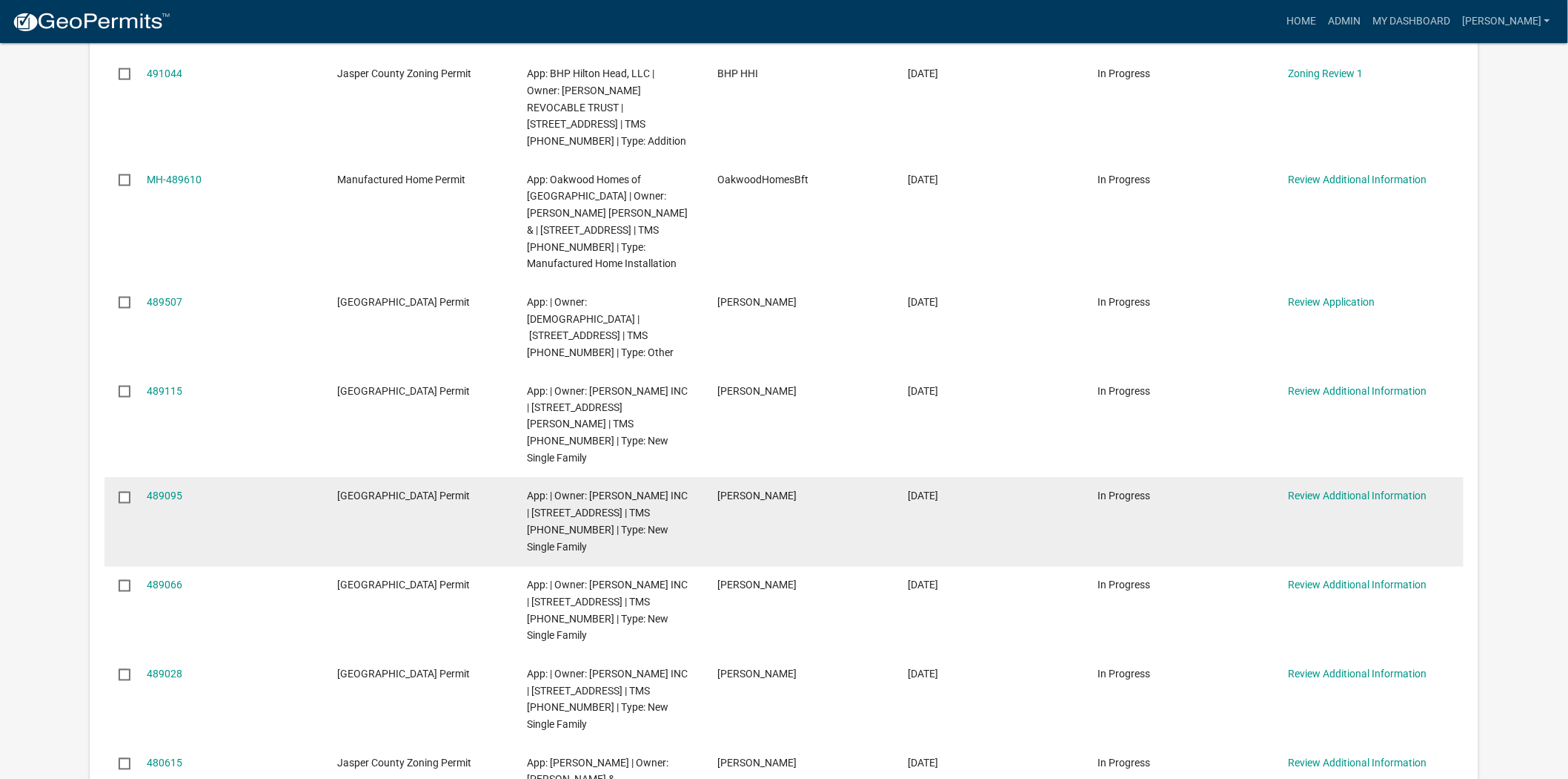
scroll to position [742, 0]
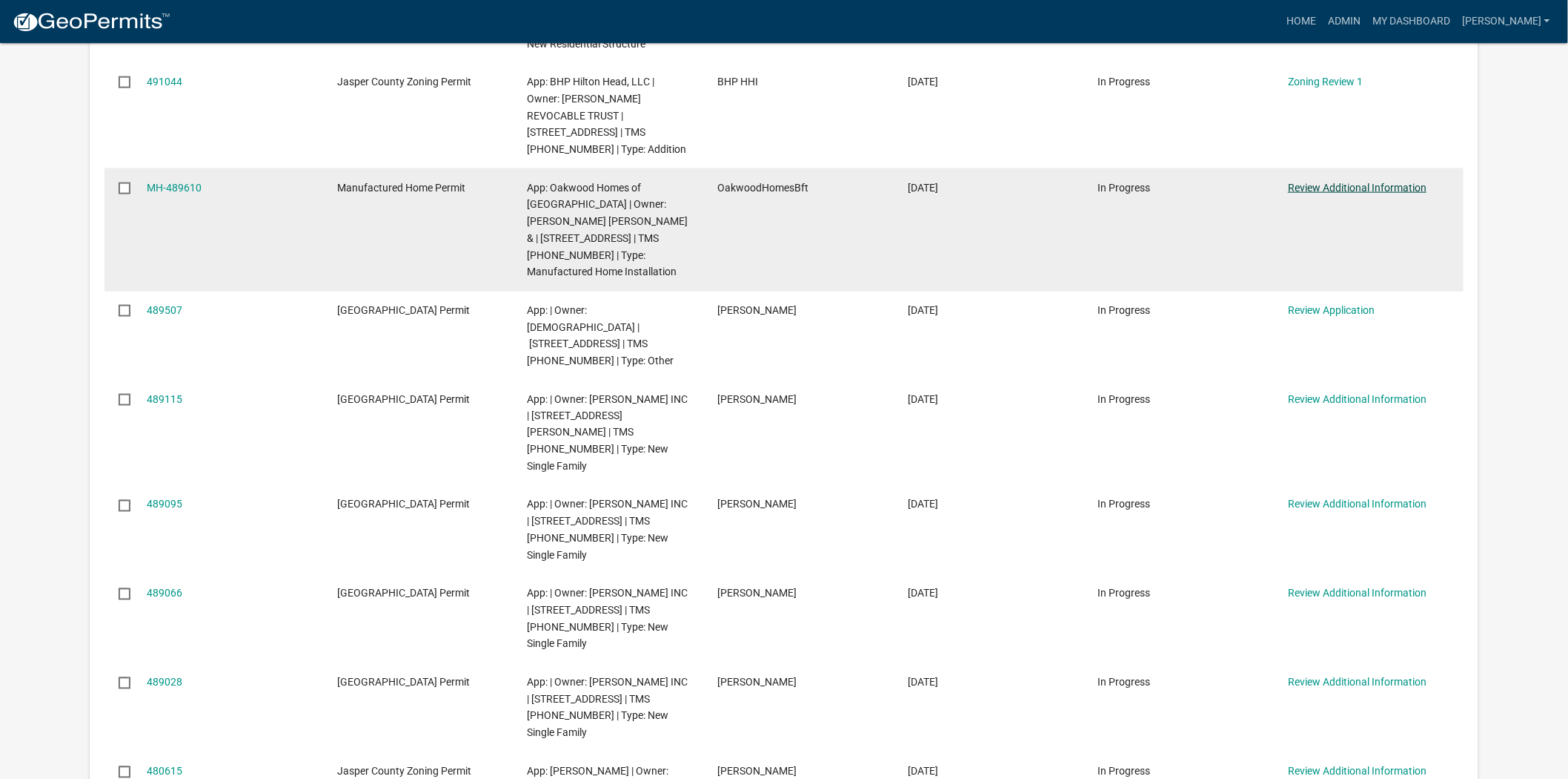
click at [1308, 181] on link "Review Additional Information" at bounding box center [1357, 187] width 139 height 12
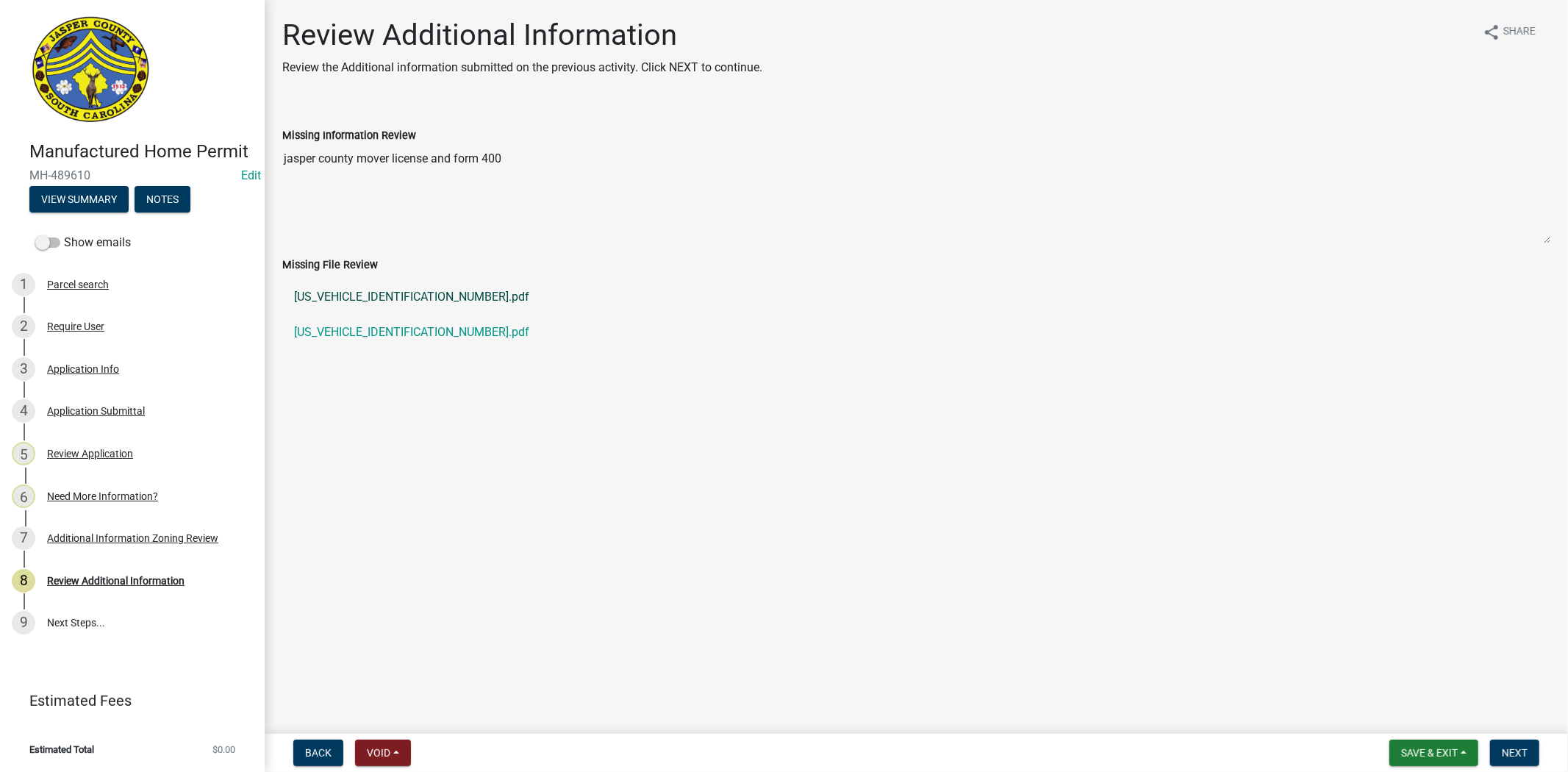
click at [333, 297] on link "[US_VEHICLE_IDENTIFICATION_NUMBER].pdf" at bounding box center [916, 297] width 1268 height 35
click at [381, 341] on link "[US_VEHICLE_IDENTIFICATION_NUMBER].pdf" at bounding box center [916, 332] width 1268 height 35
drag, startPoint x: 101, startPoint y: 363, endPoint x: 119, endPoint y: 372, distance: 20.1
click at [101, 364] on div "Application Info" at bounding box center [83, 368] width 72 height 10
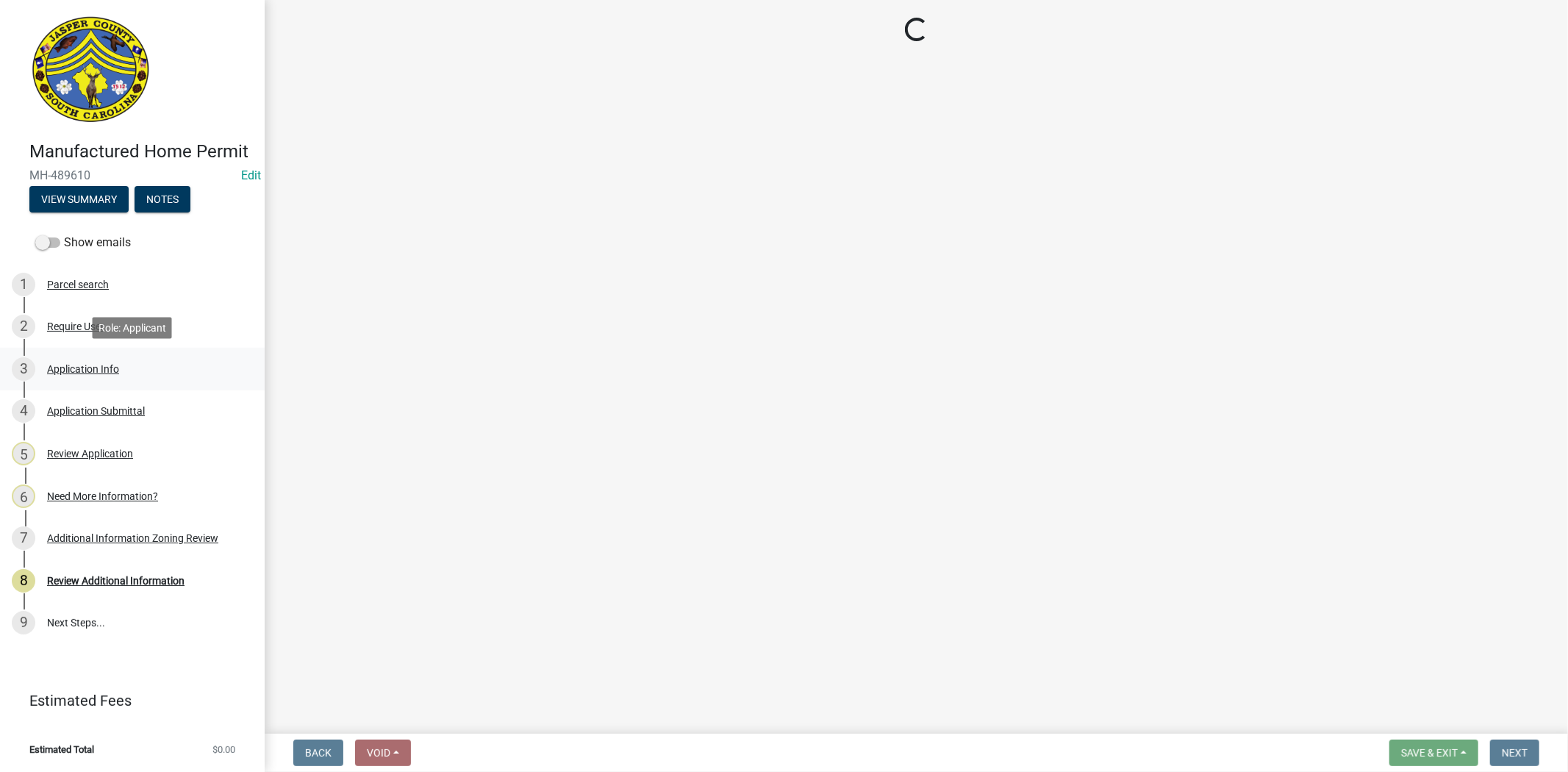
select select "00748aa1-56c2-4786-b7ff-9b3cb1d8d455"
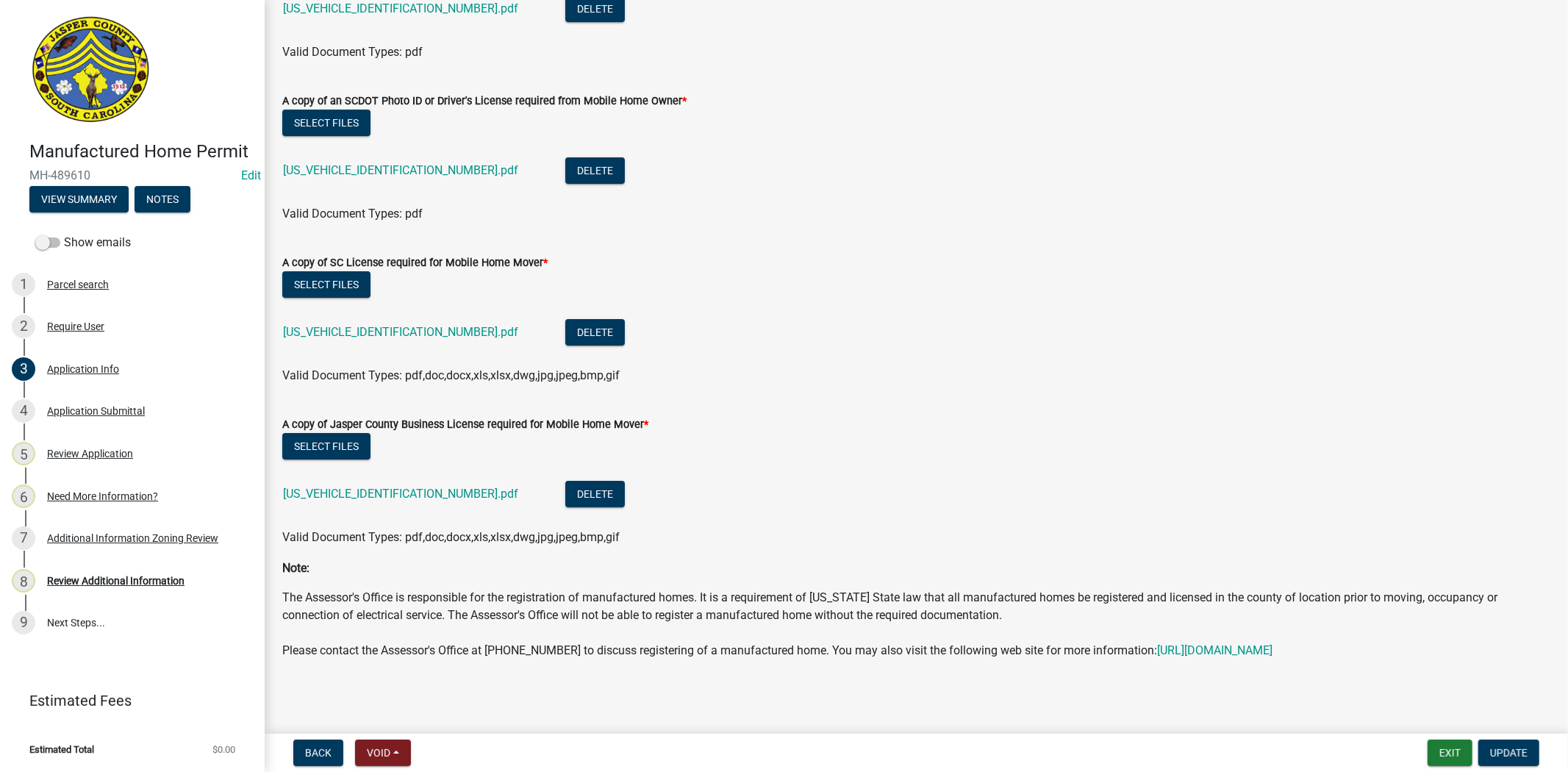
scroll to position [4515, 0]
click at [307, 485] on link "[US_VEHICLE_IDENTIFICATION_NUMBER].pdf" at bounding box center [401, 492] width 236 height 14
click at [325, 432] on button "Select files" at bounding box center [326, 445] width 88 height 26
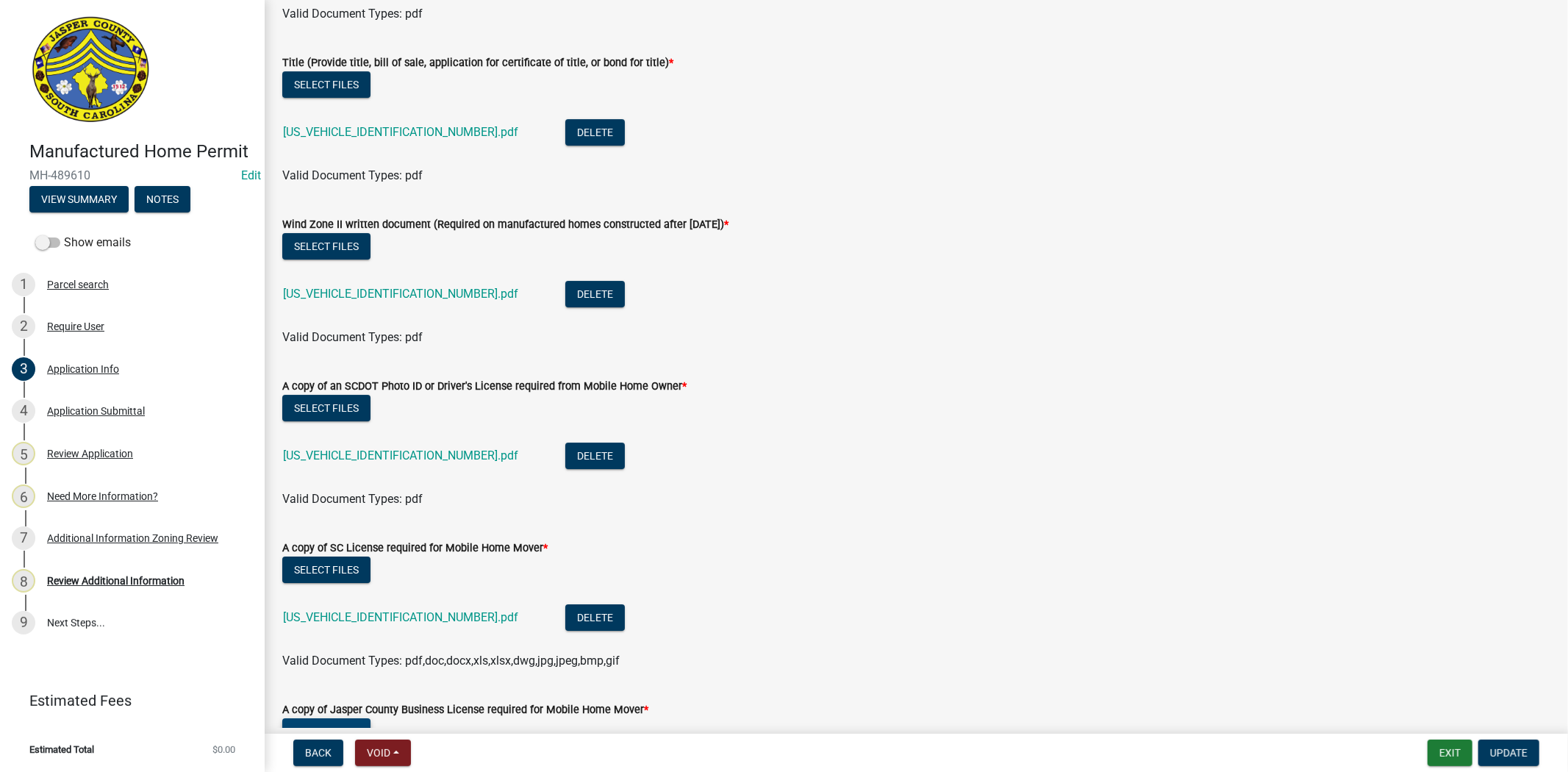
scroll to position [4189, 0]
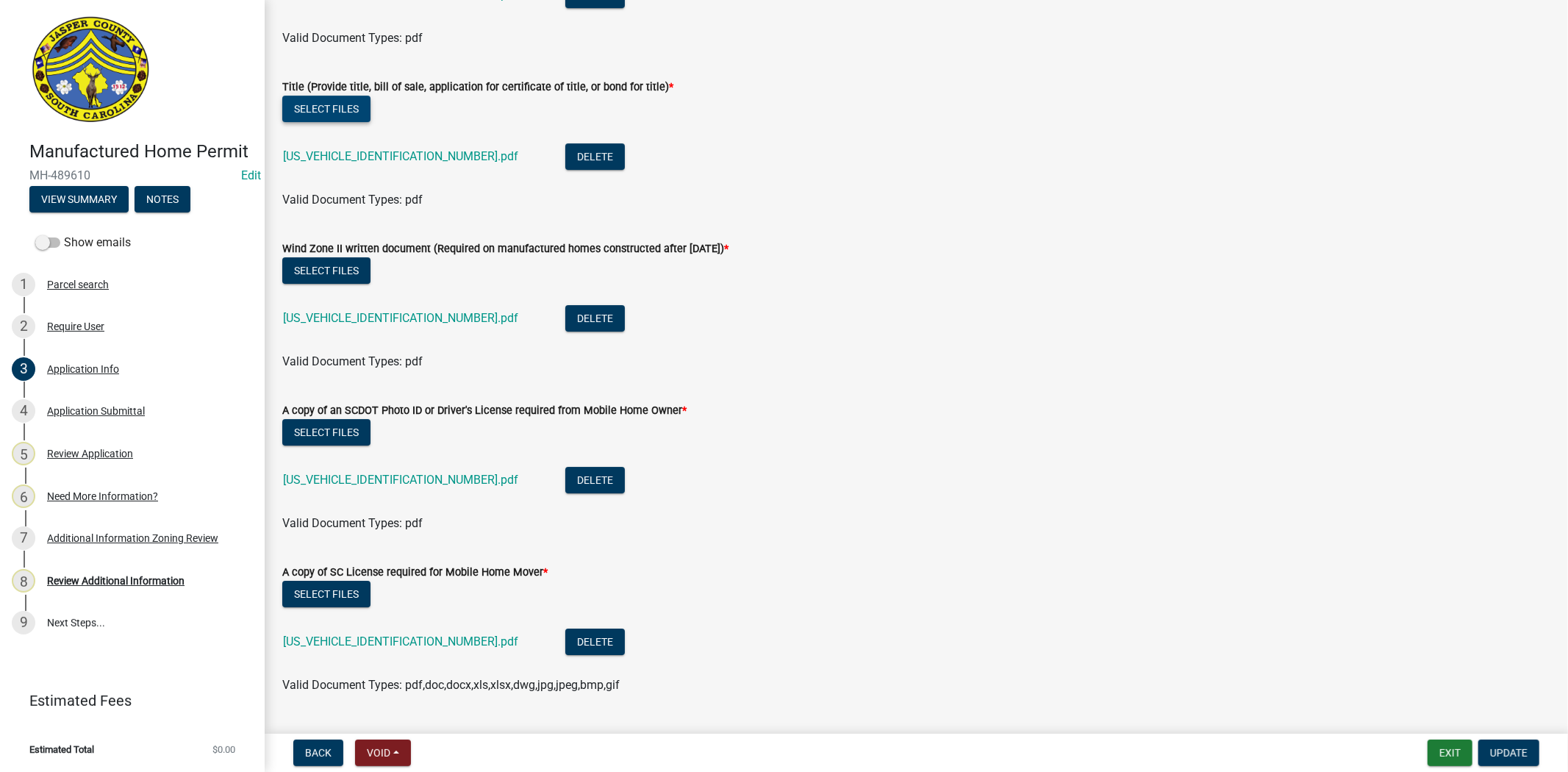
click at [318, 107] on button "Select files" at bounding box center [326, 108] width 88 height 26
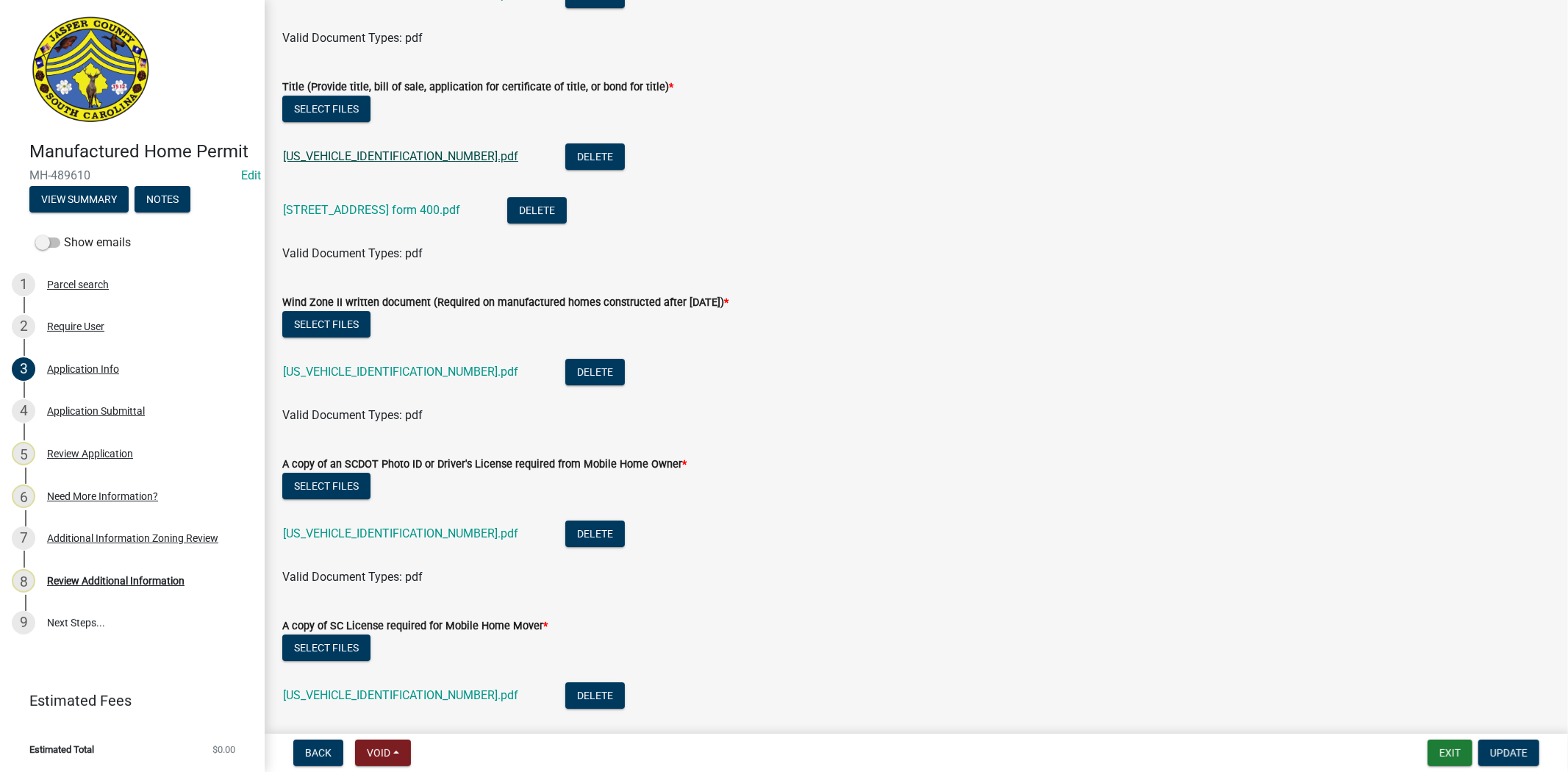
click at [356, 151] on link "[US_VEHICLE_IDENTIFICATION_NUMBER].pdf" at bounding box center [401, 156] width 236 height 14
click at [1522, 747] on span "Update" at bounding box center [1509, 752] width 38 height 12
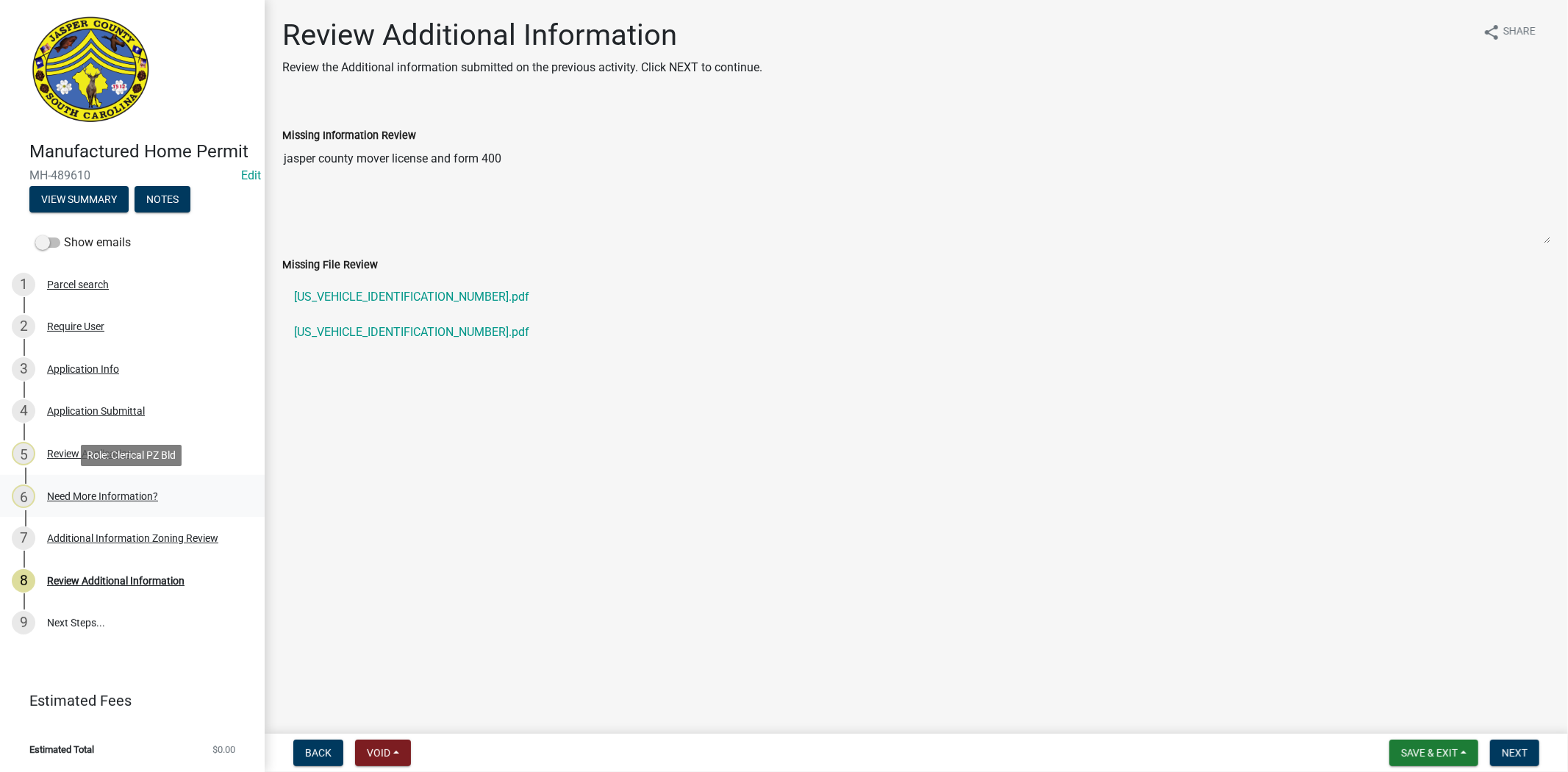
click at [69, 494] on div "Need More Information?" at bounding box center [102, 495] width 111 height 10
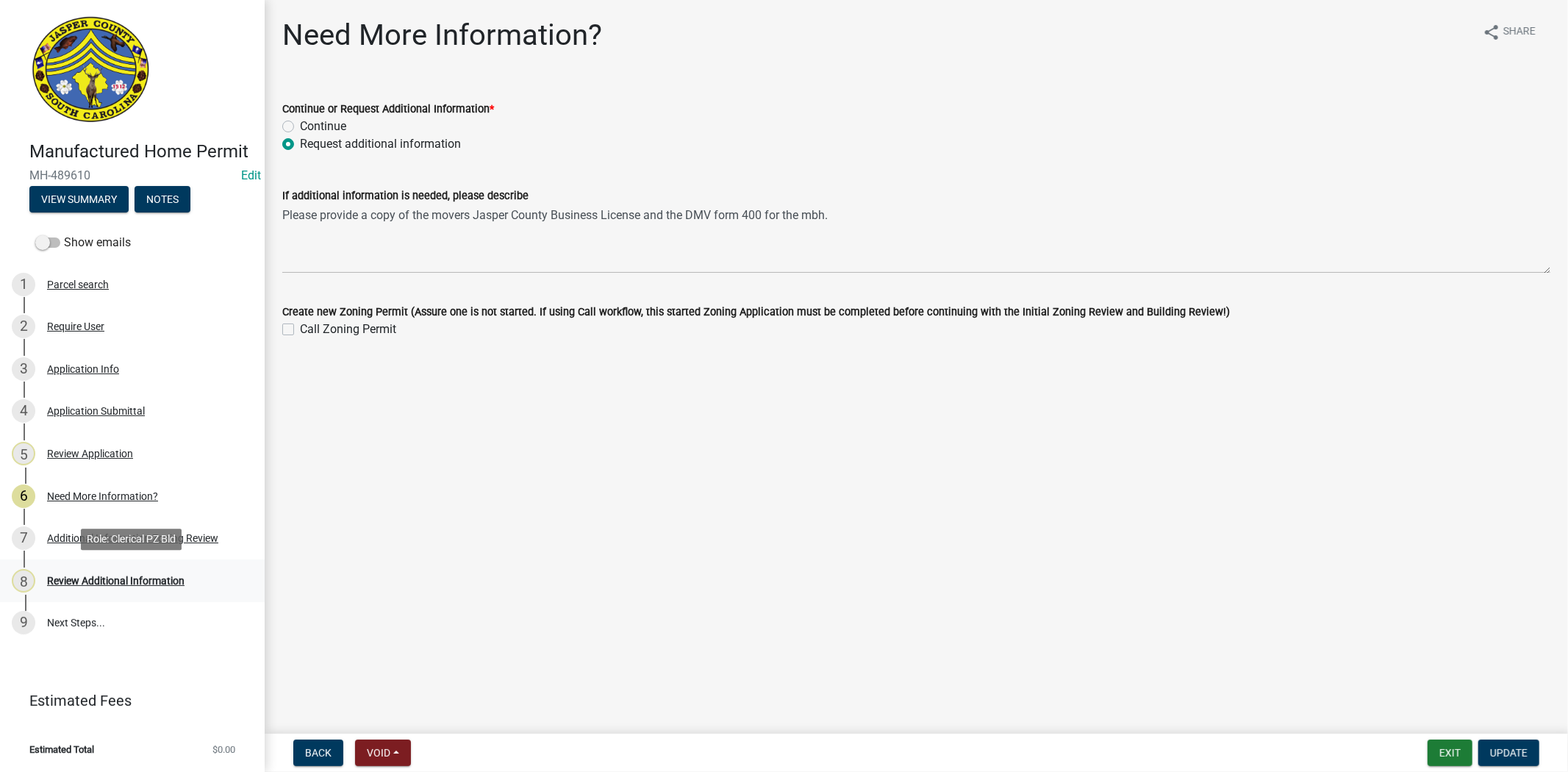
click at [58, 588] on div "8 Review Additional Information" at bounding box center [126, 581] width 229 height 23
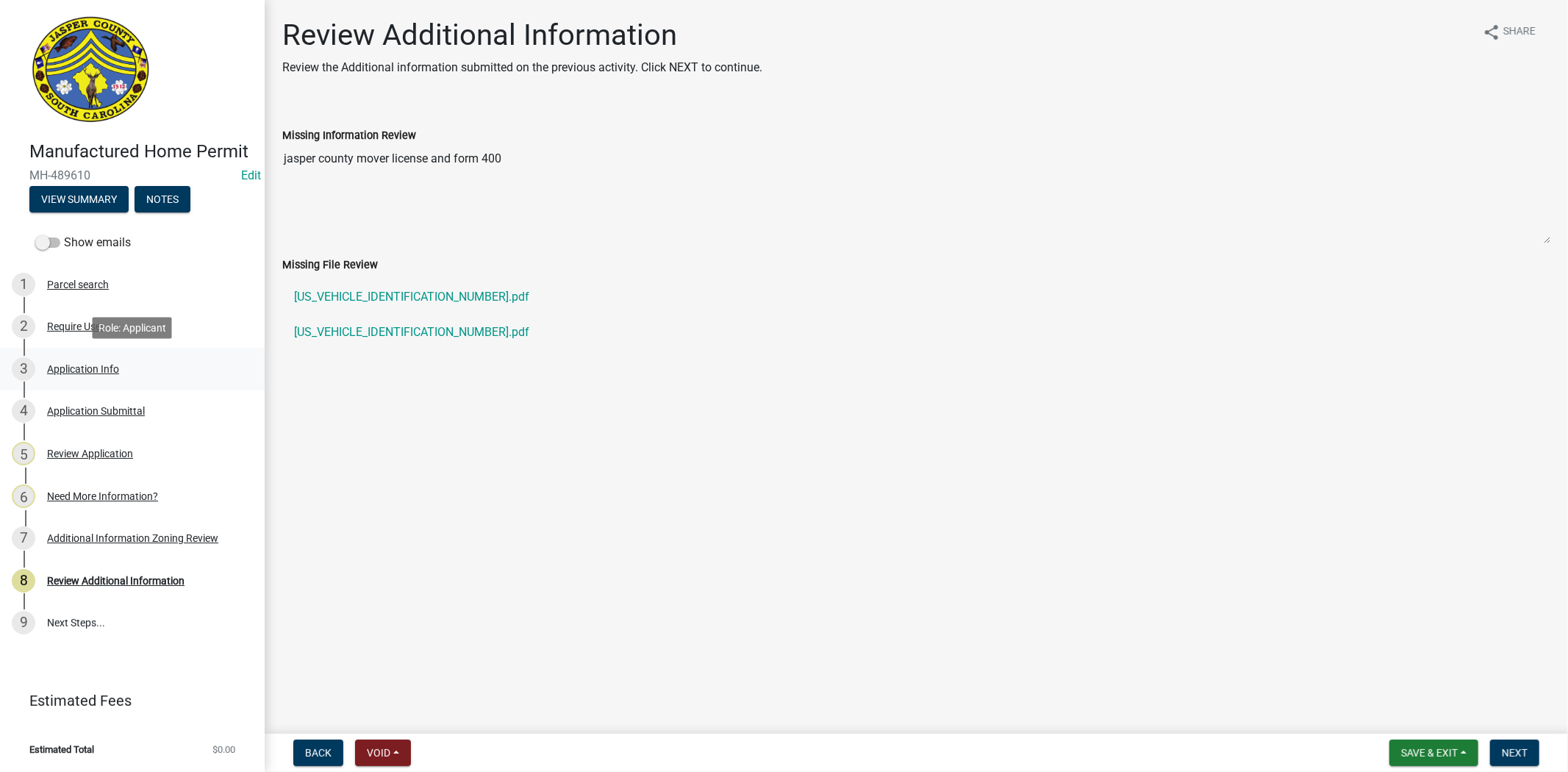
click at [74, 366] on div "Application Info" at bounding box center [83, 368] width 72 height 10
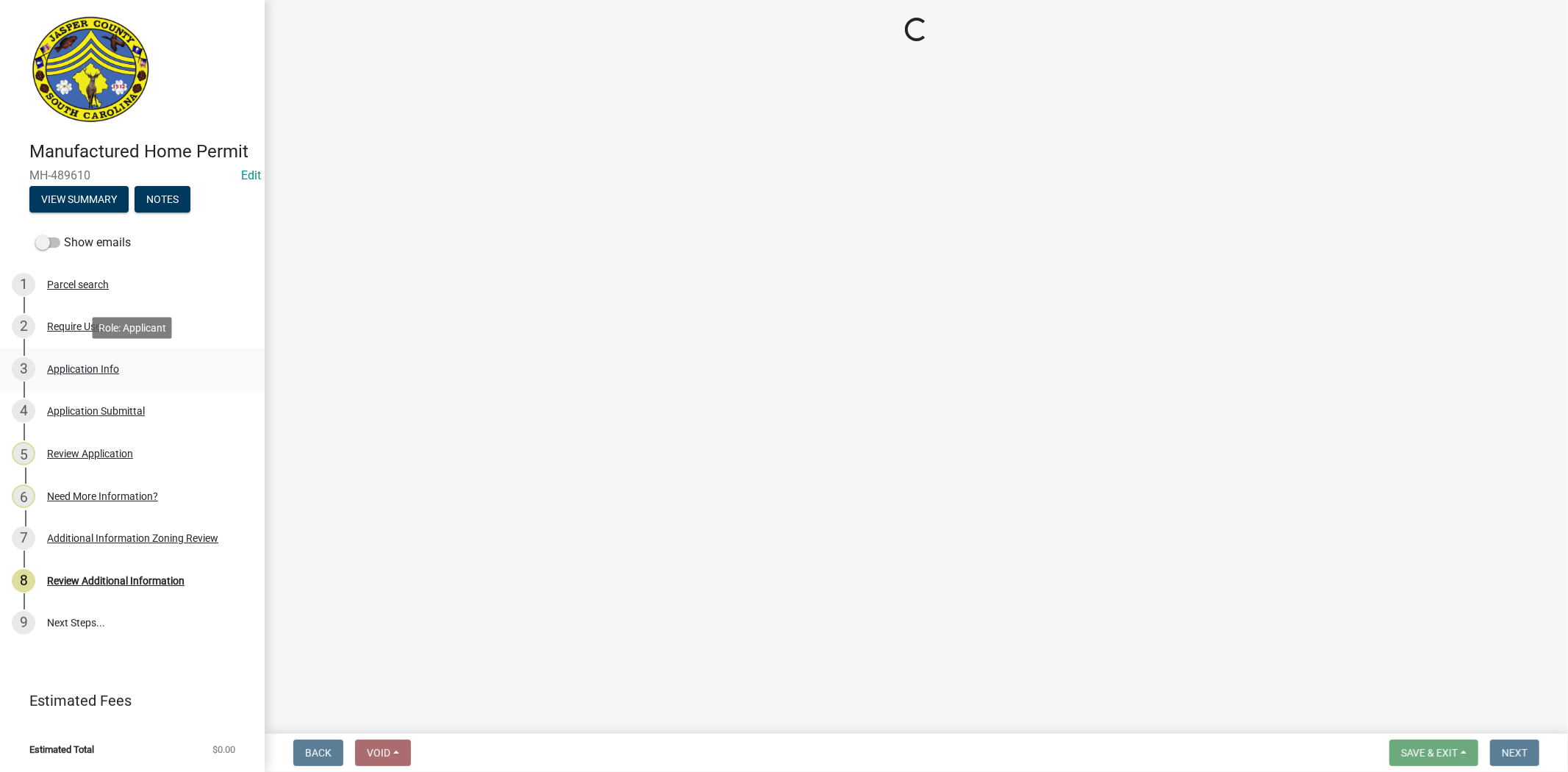
select select "00748aa1-56c2-4786-b7ff-9b3cb1d8d455"
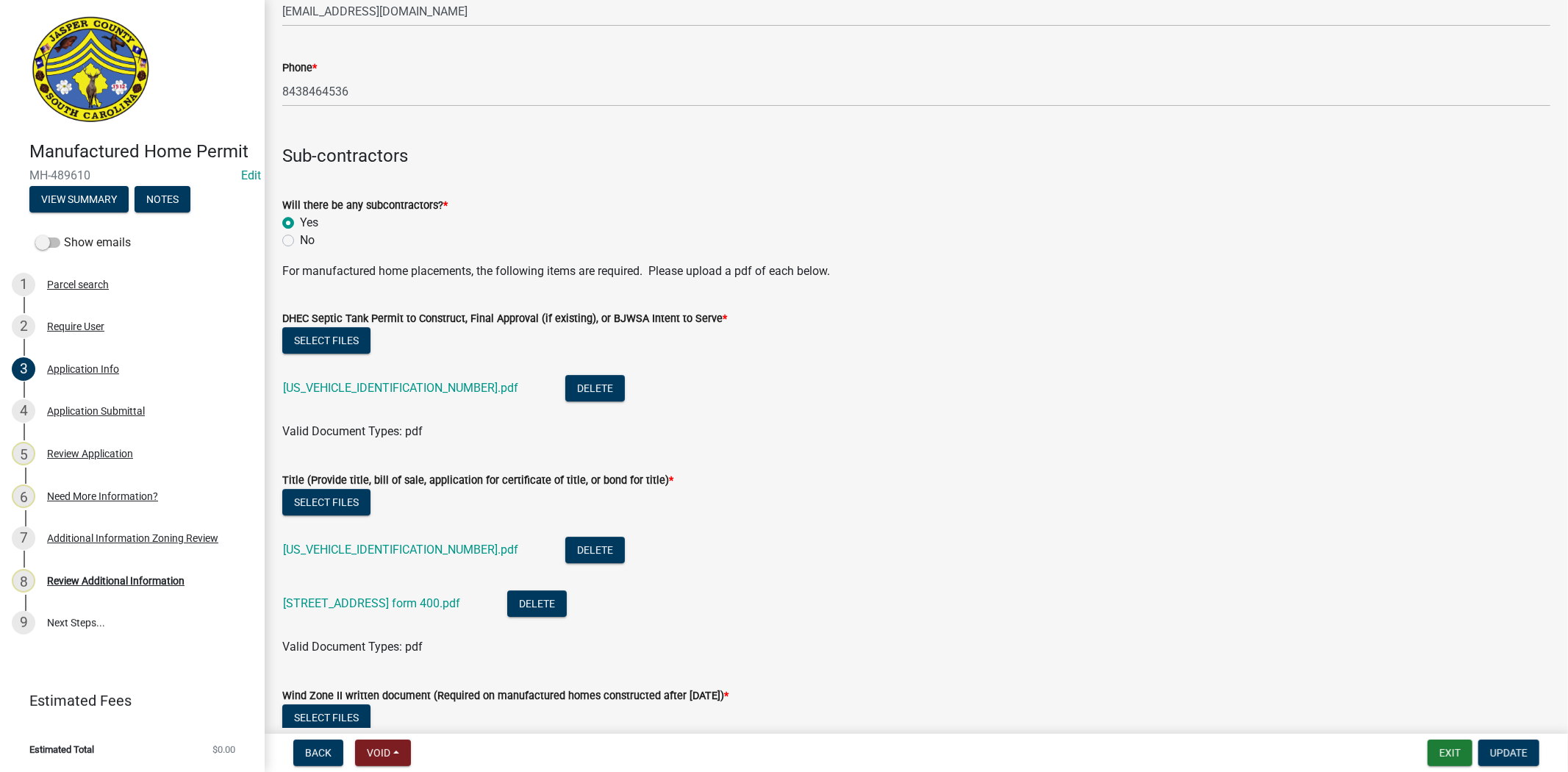
scroll to position [3838, 0]
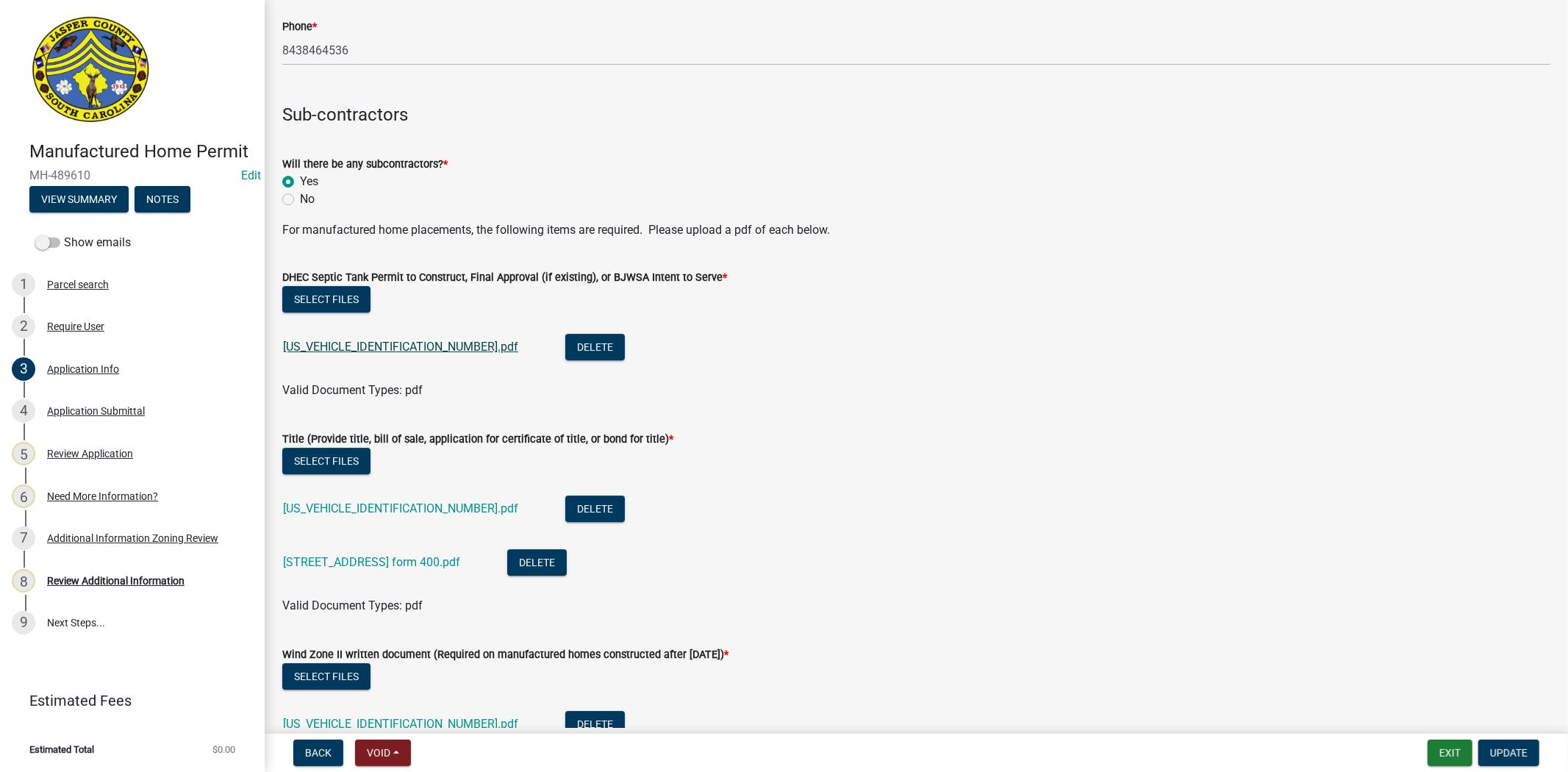
click at [369, 342] on link "[US_VEHICLE_IDENTIFICATION_NUMBER].pdf" at bounding box center [401, 347] width 236 height 14
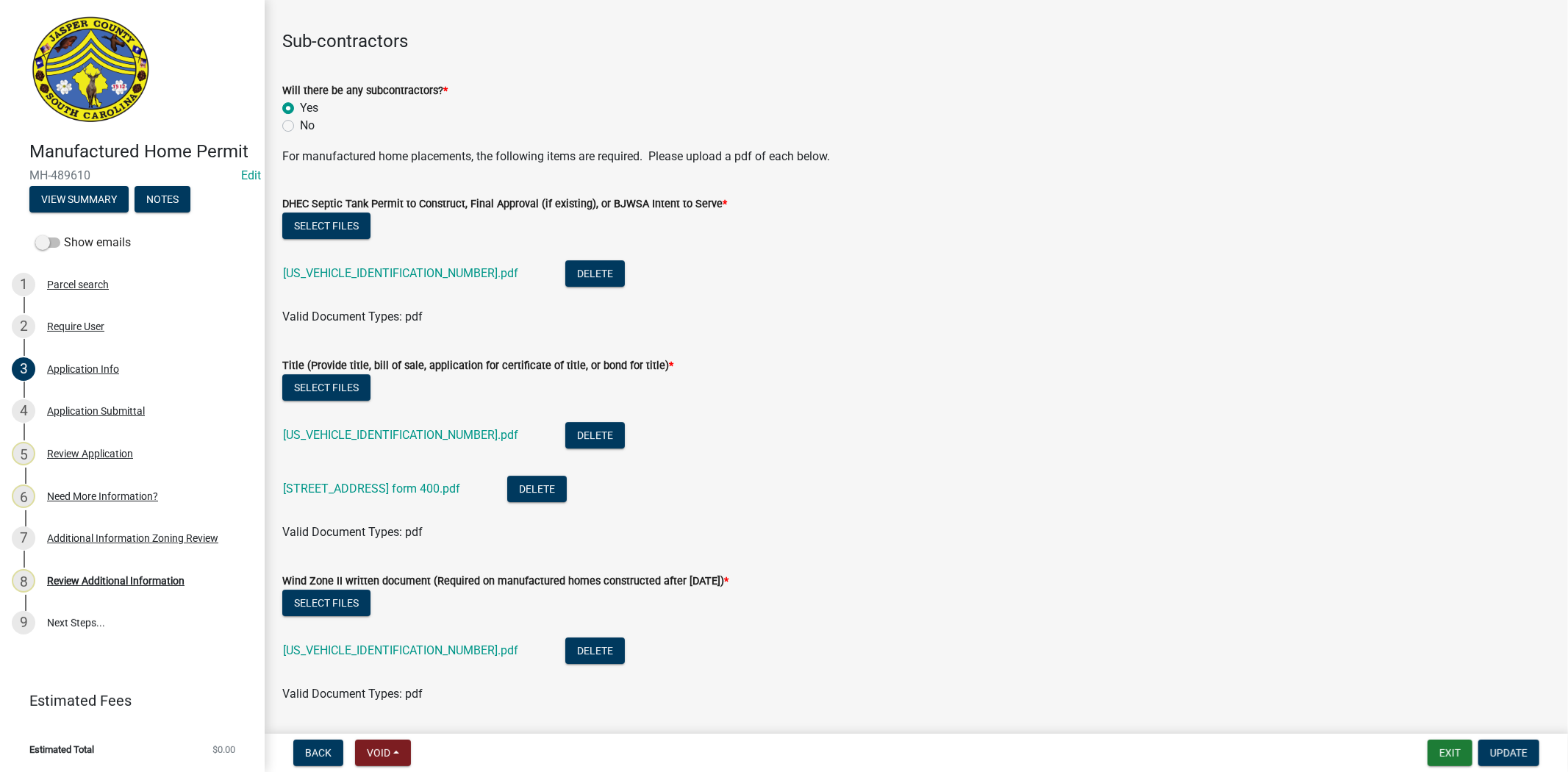
scroll to position [4164, 0]
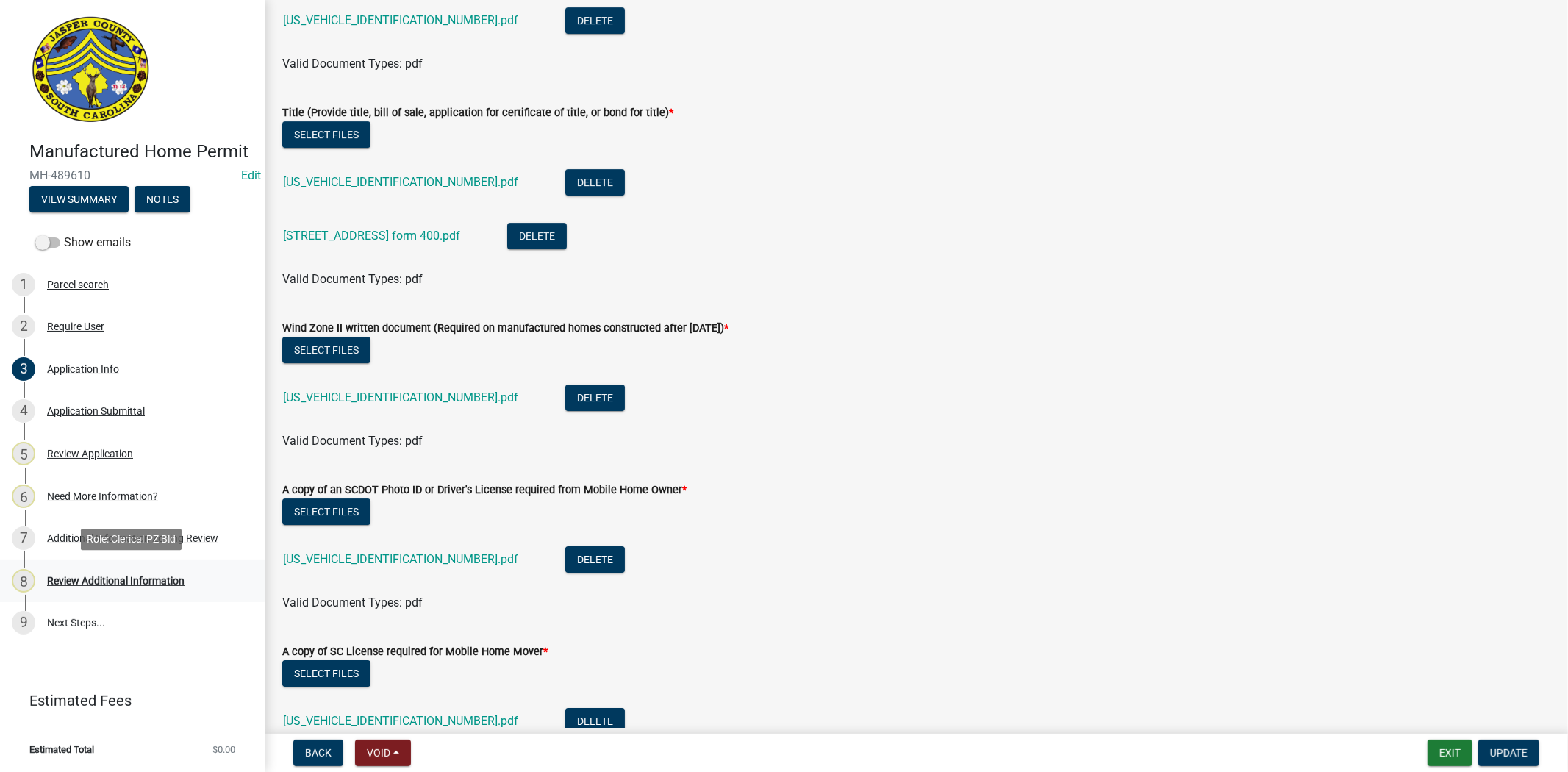
drag, startPoint x: 112, startPoint y: 576, endPoint x: 126, endPoint y: 576, distance: 14.0
click at [112, 576] on div "Review Additional Information" at bounding box center [115, 580] width 138 height 10
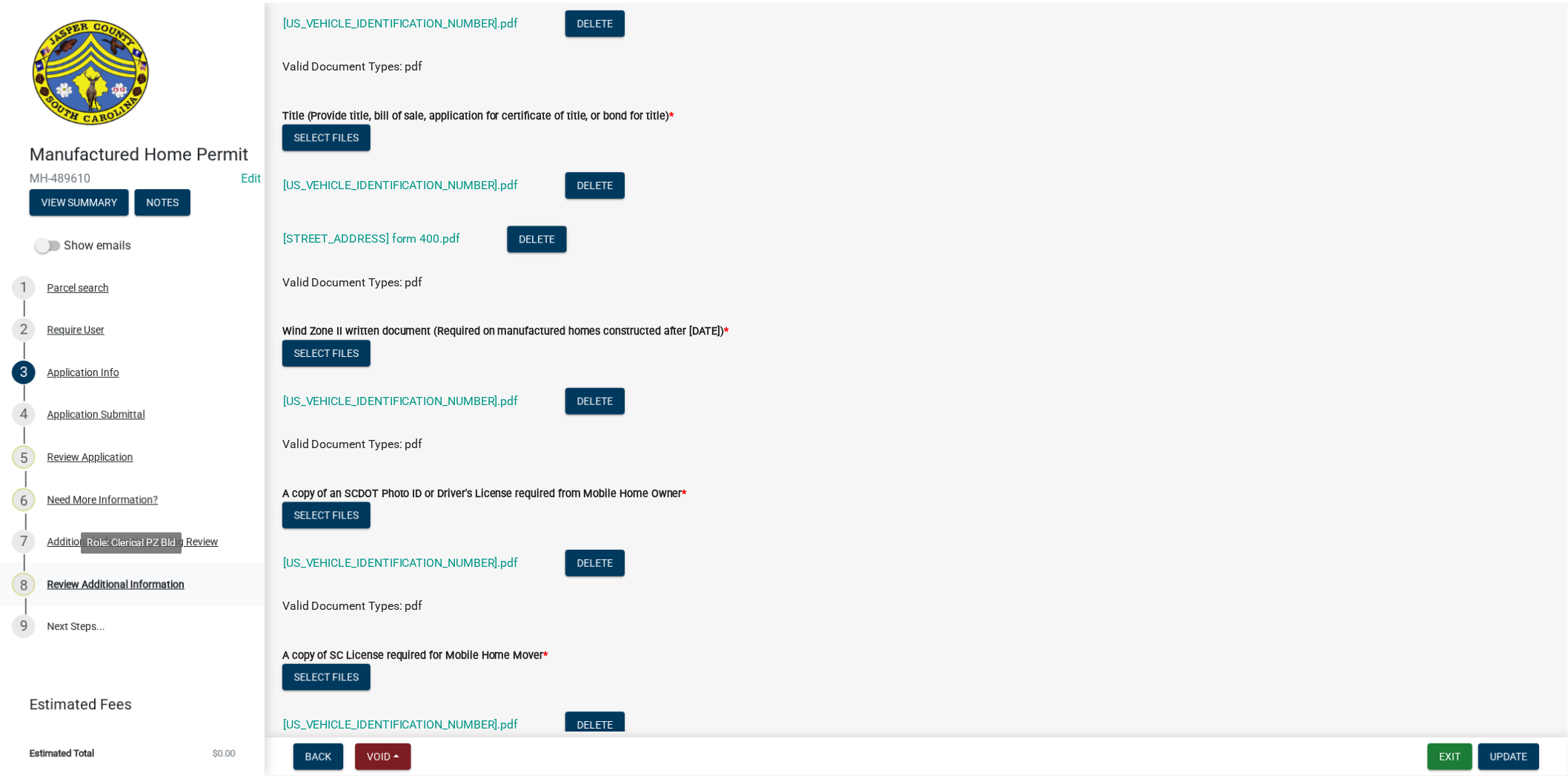
scroll to position [0, 0]
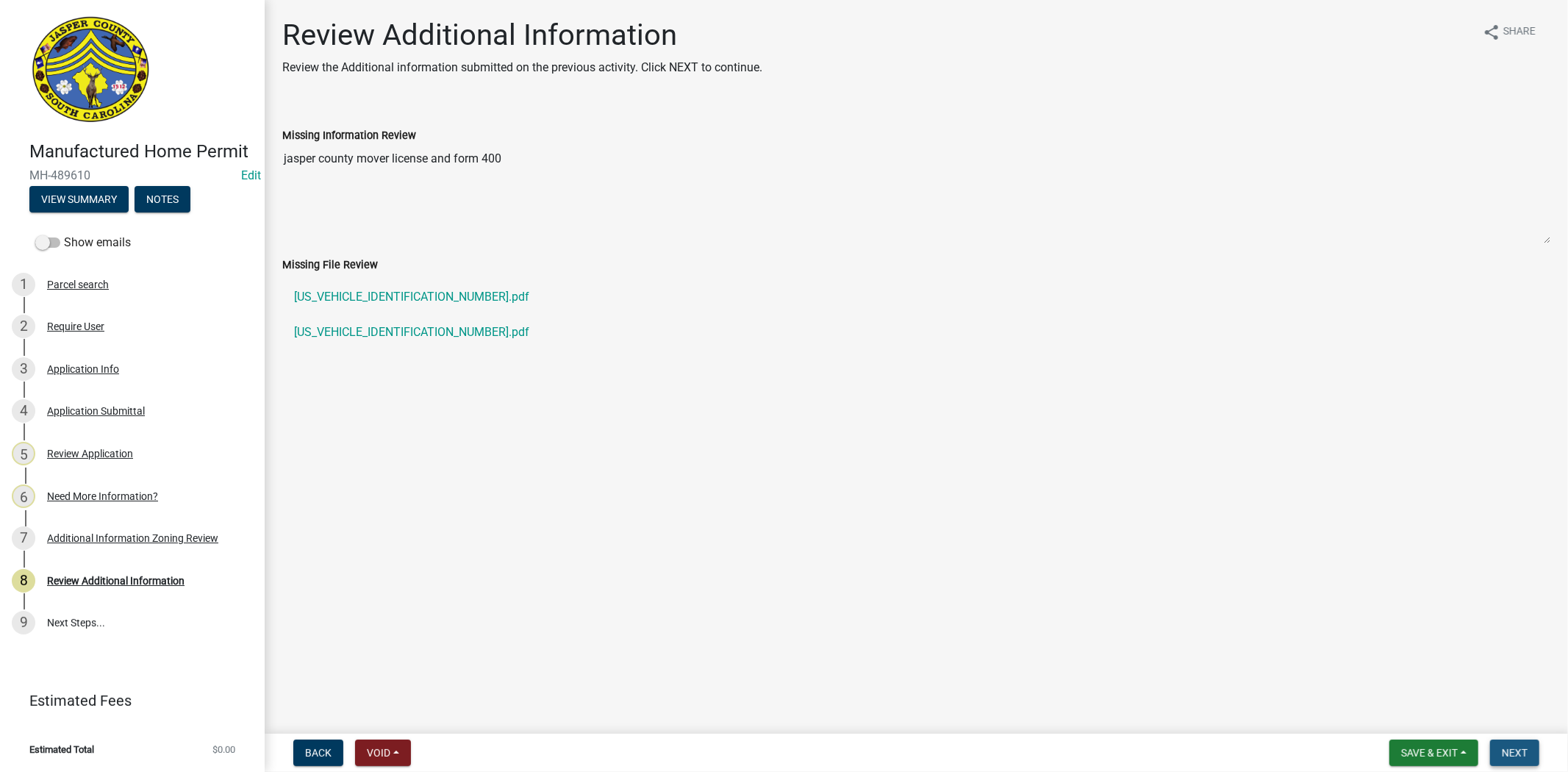
click at [1510, 748] on span "Next" at bounding box center [1514, 752] width 26 height 12
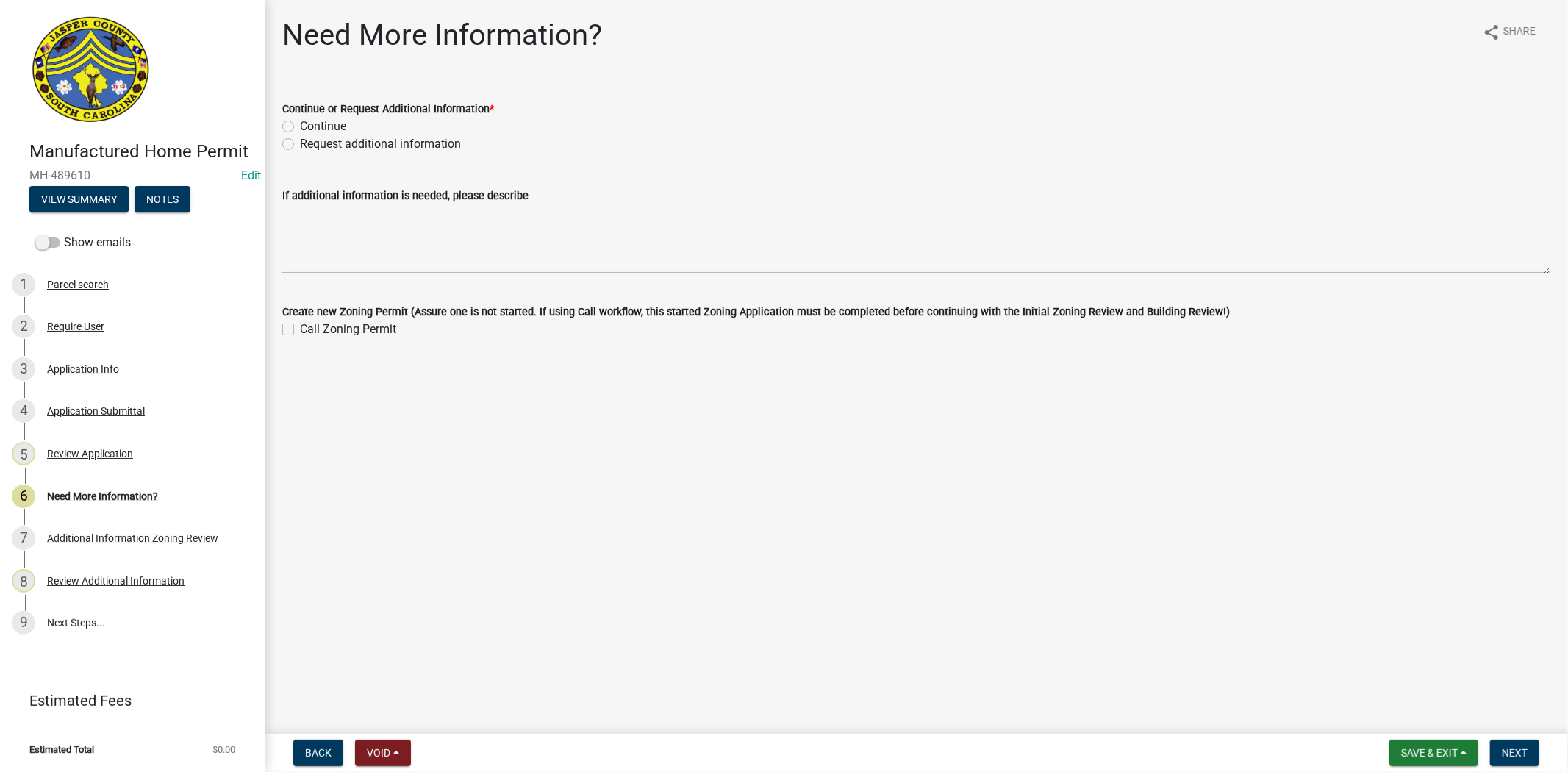
click at [300, 143] on label "Request additional information" at bounding box center [380, 144] width 161 height 18
click at [300, 143] on input "Request additional information" at bounding box center [305, 139] width 10 height 10
radio input "true"
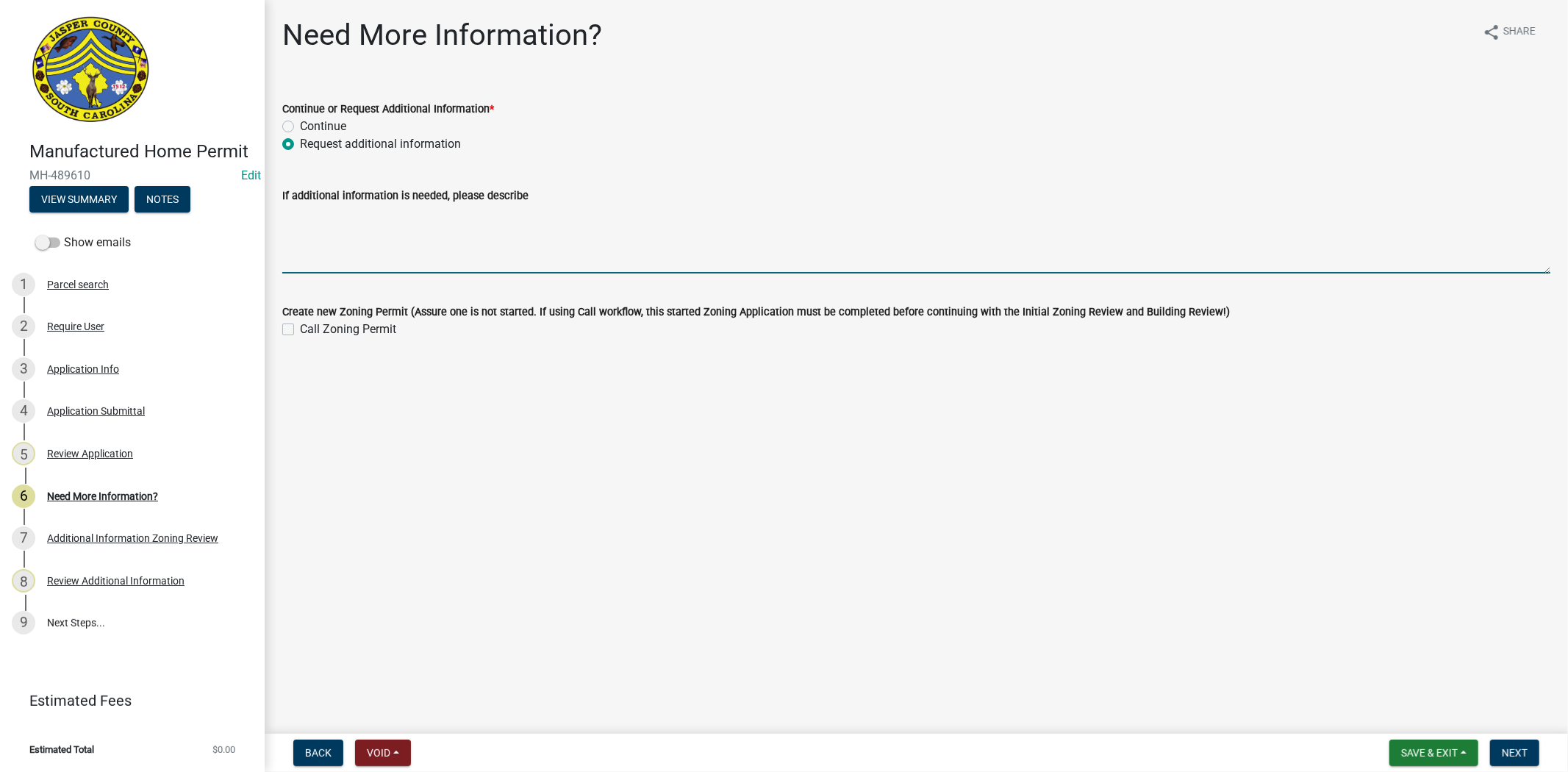
click at [333, 244] on textarea "If additional information is needed, please describe" at bounding box center [916, 238] width 1268 height 69
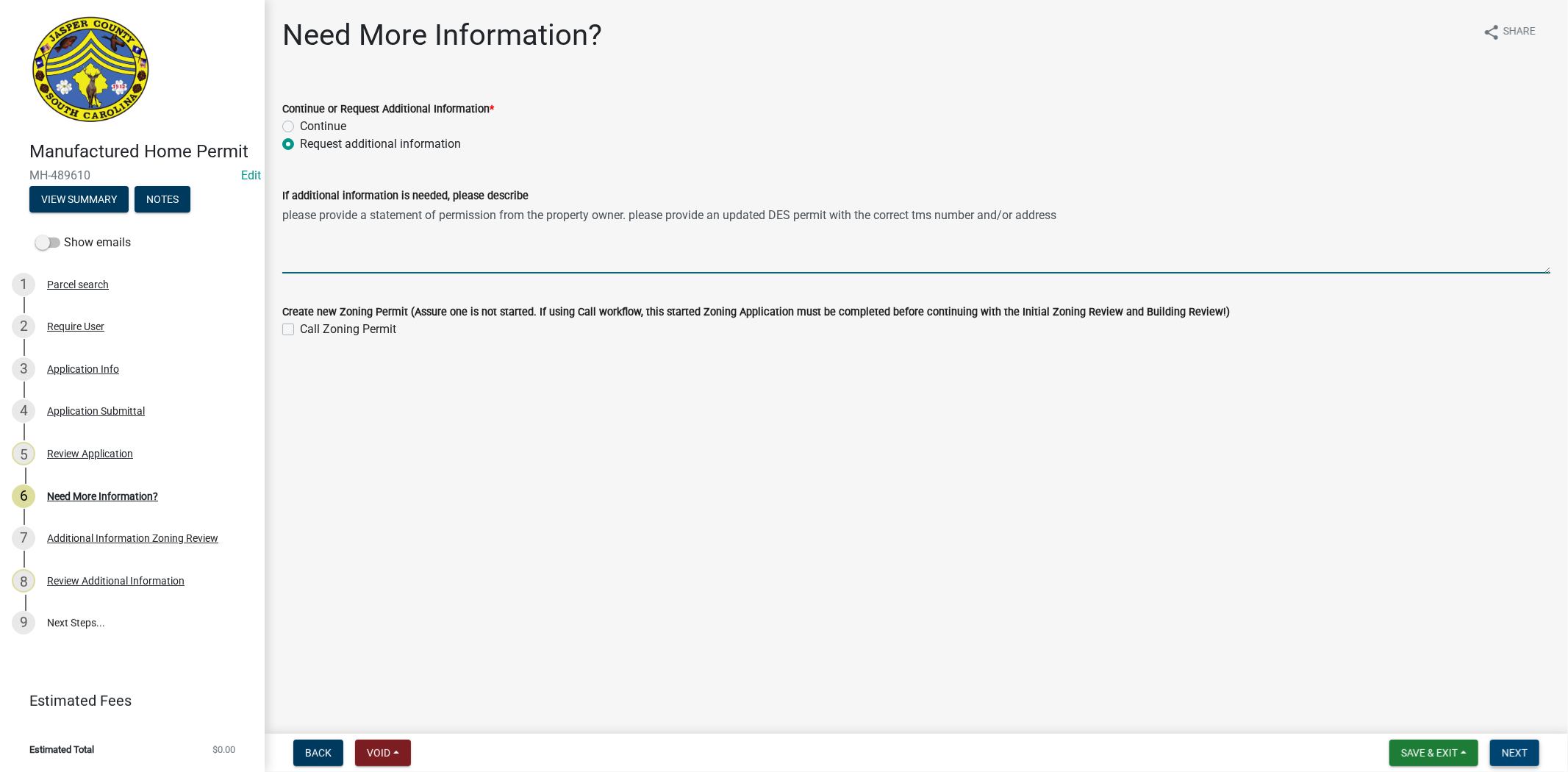
type textarea "please provide a statement of permission from the property owner. please provid…"
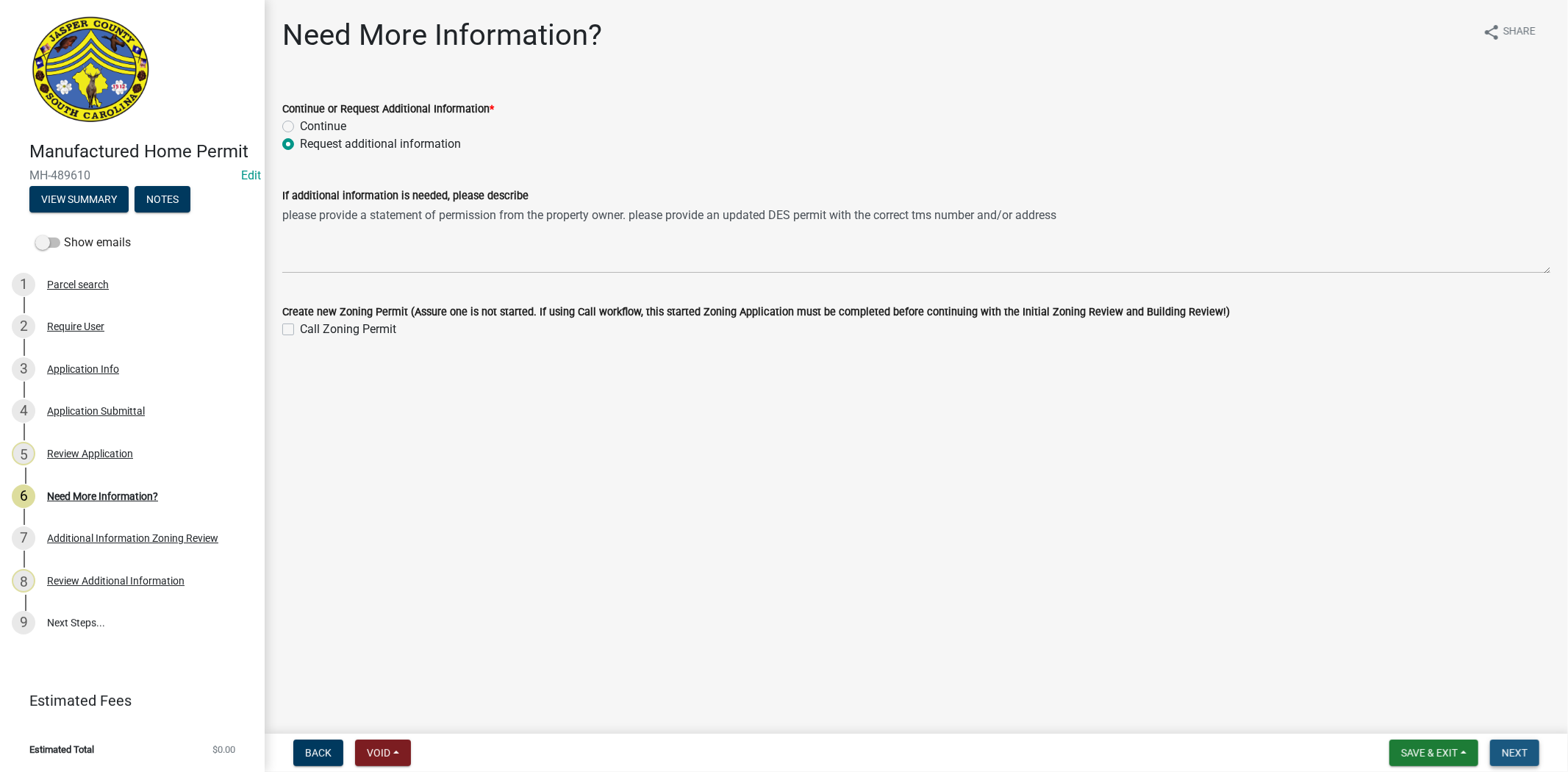
click at [1502, 747] on span "Next" at bounding box center [1514, 752] width 26 height 12
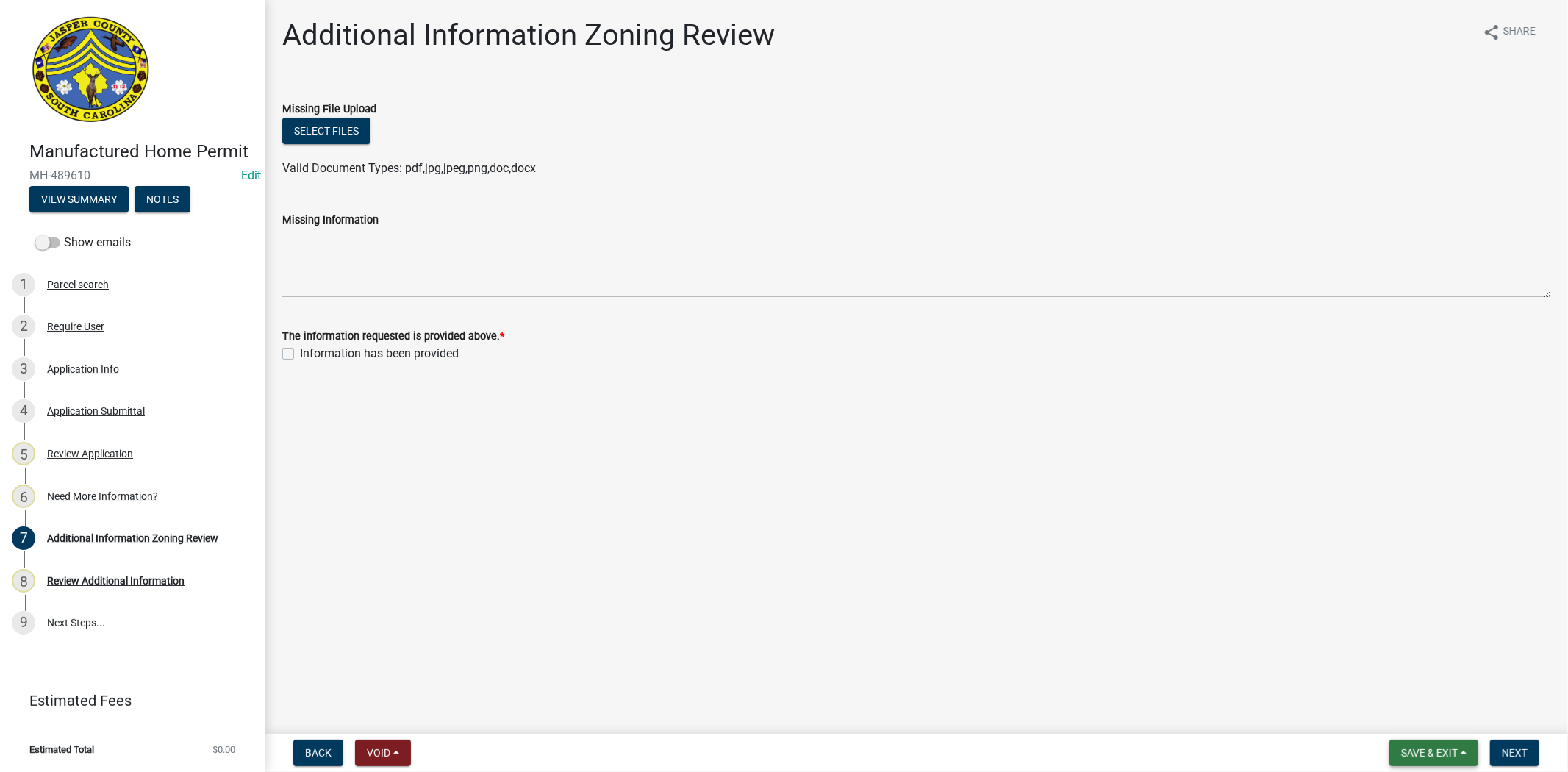
click at [1427, 755] on span "Save & Exit" at bounding box center [1429, 752] width 57 height 12
click at [1419, 724] on button "Save & Exit" at bounding box center [1419, 714] width 118 height 35
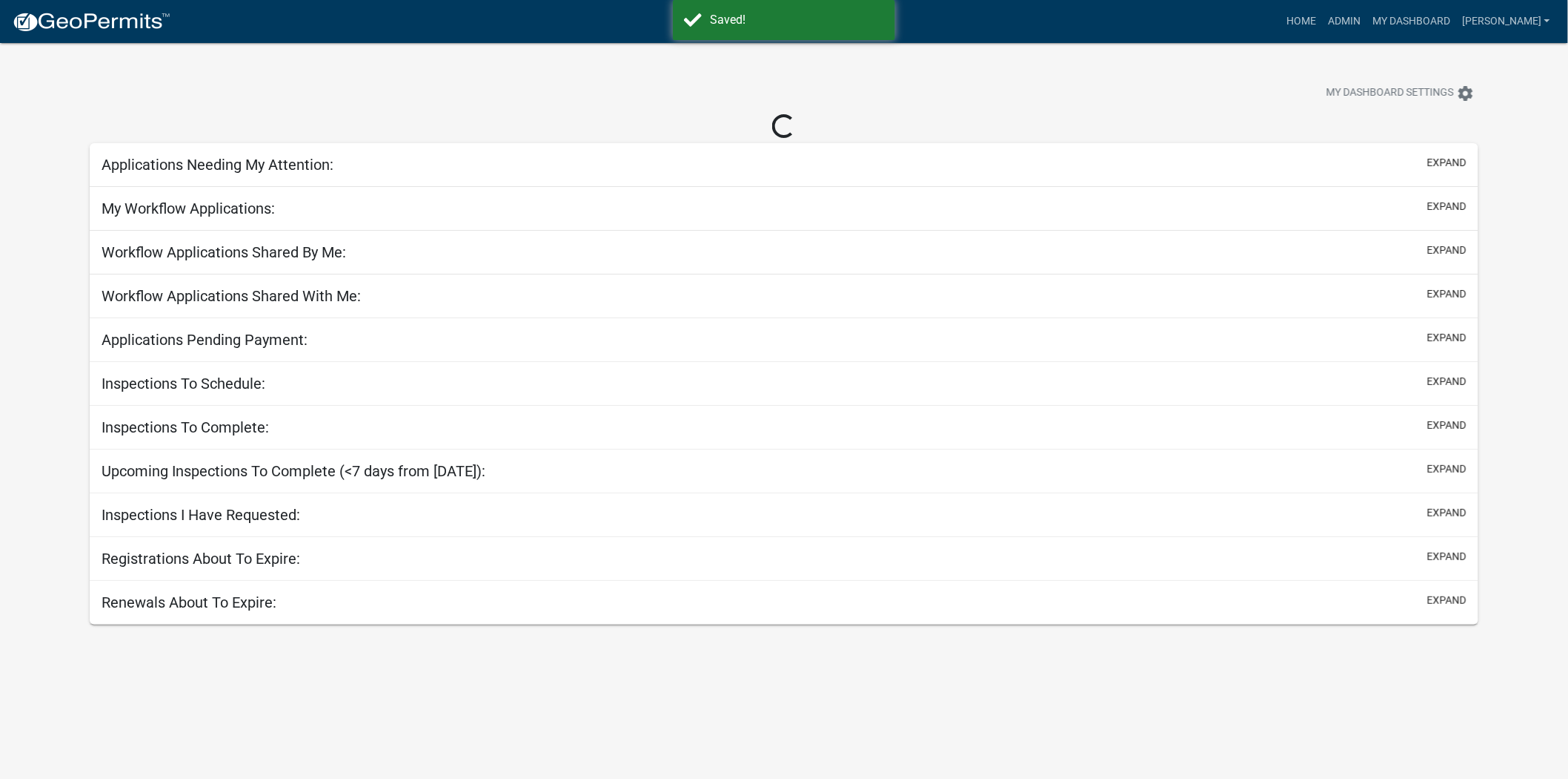
select select "2: 50"
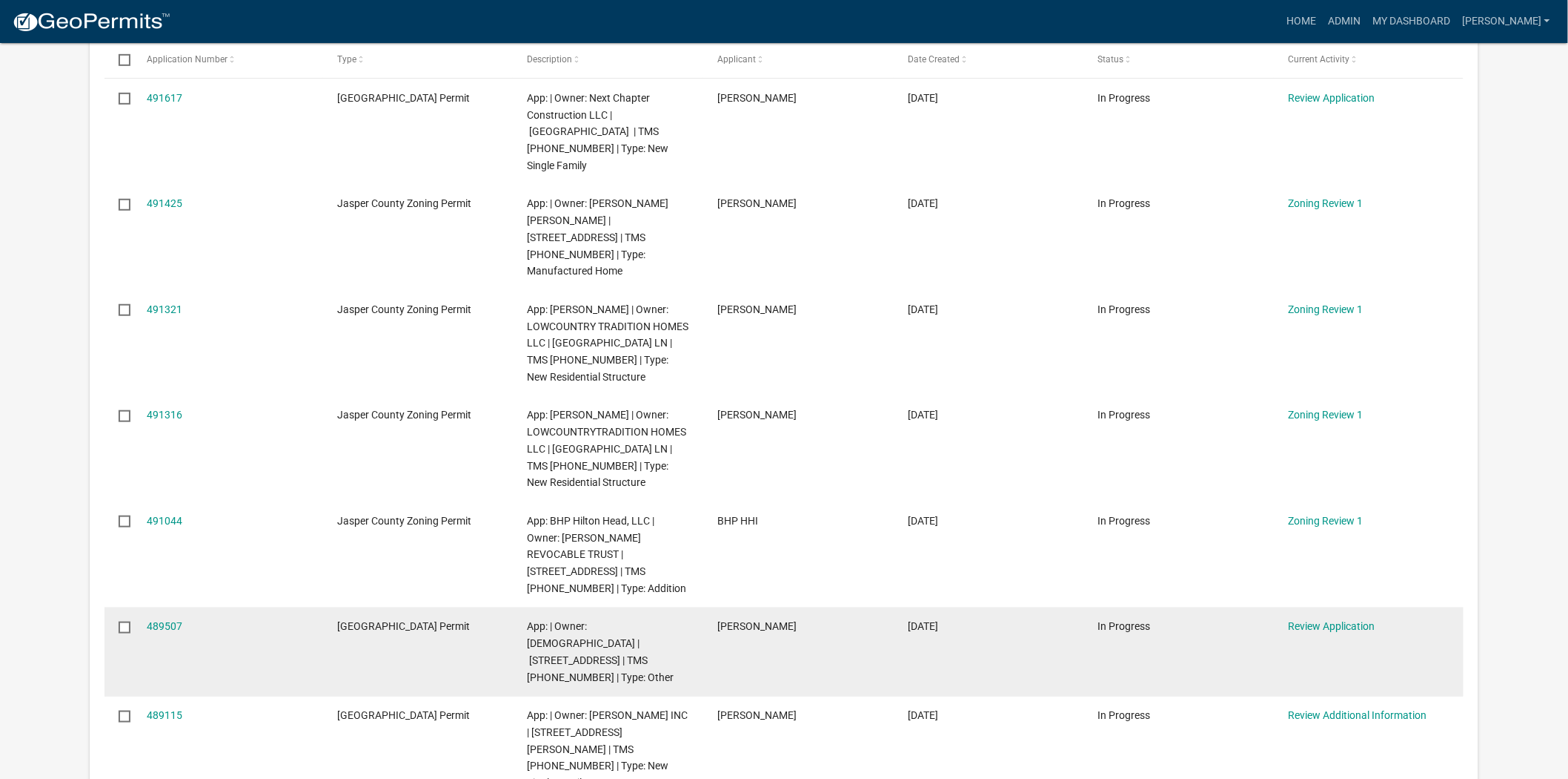
scroll to position [329, 0]
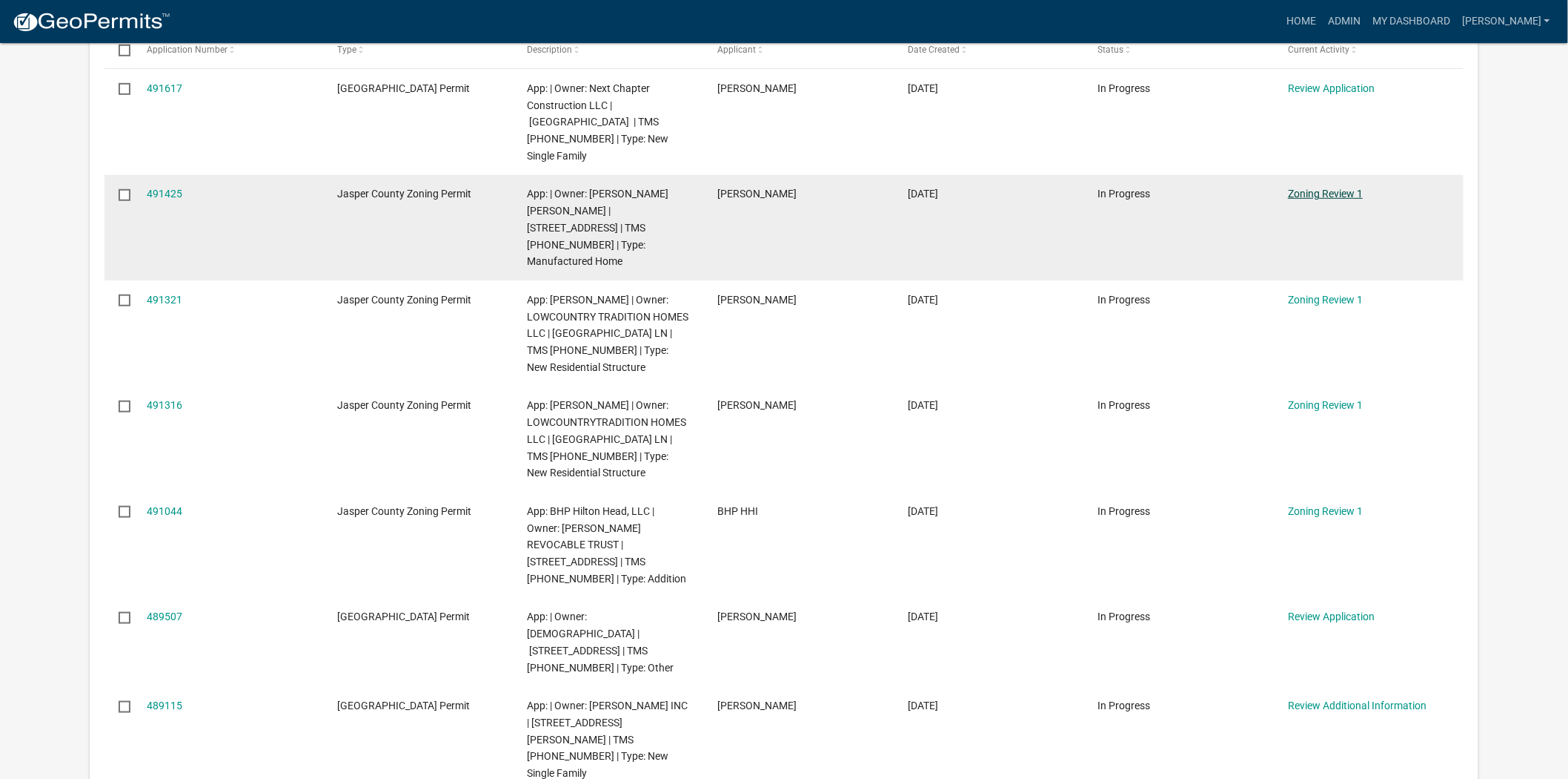
click at [1316, 188] on link "Zoning Review 1" at bounding box center [1325, 193] width 75 height 12
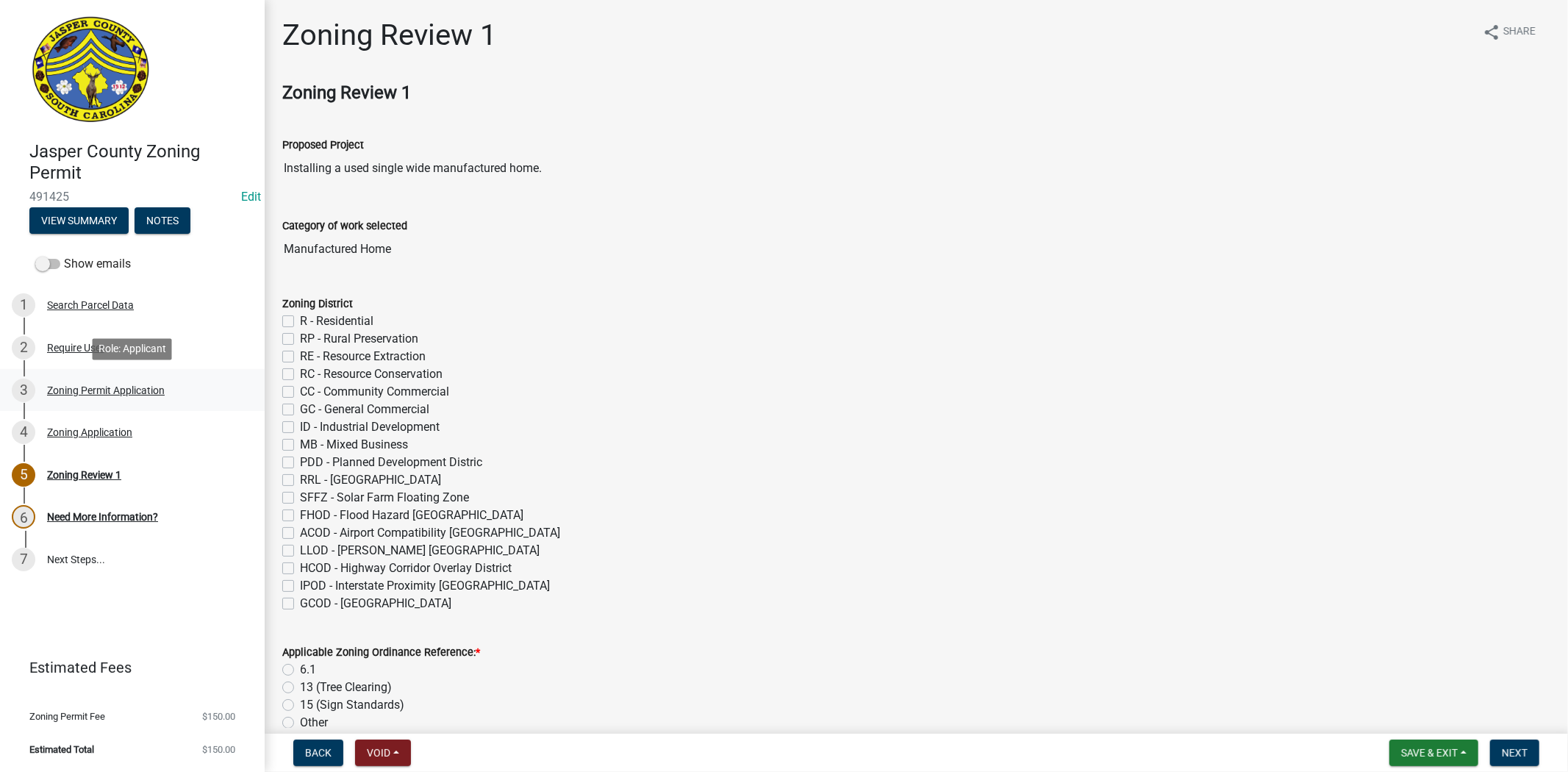
click at [96, 381] on div "3 Zoning Permit Application" at bounding box center [126, 390] width 229 height 23
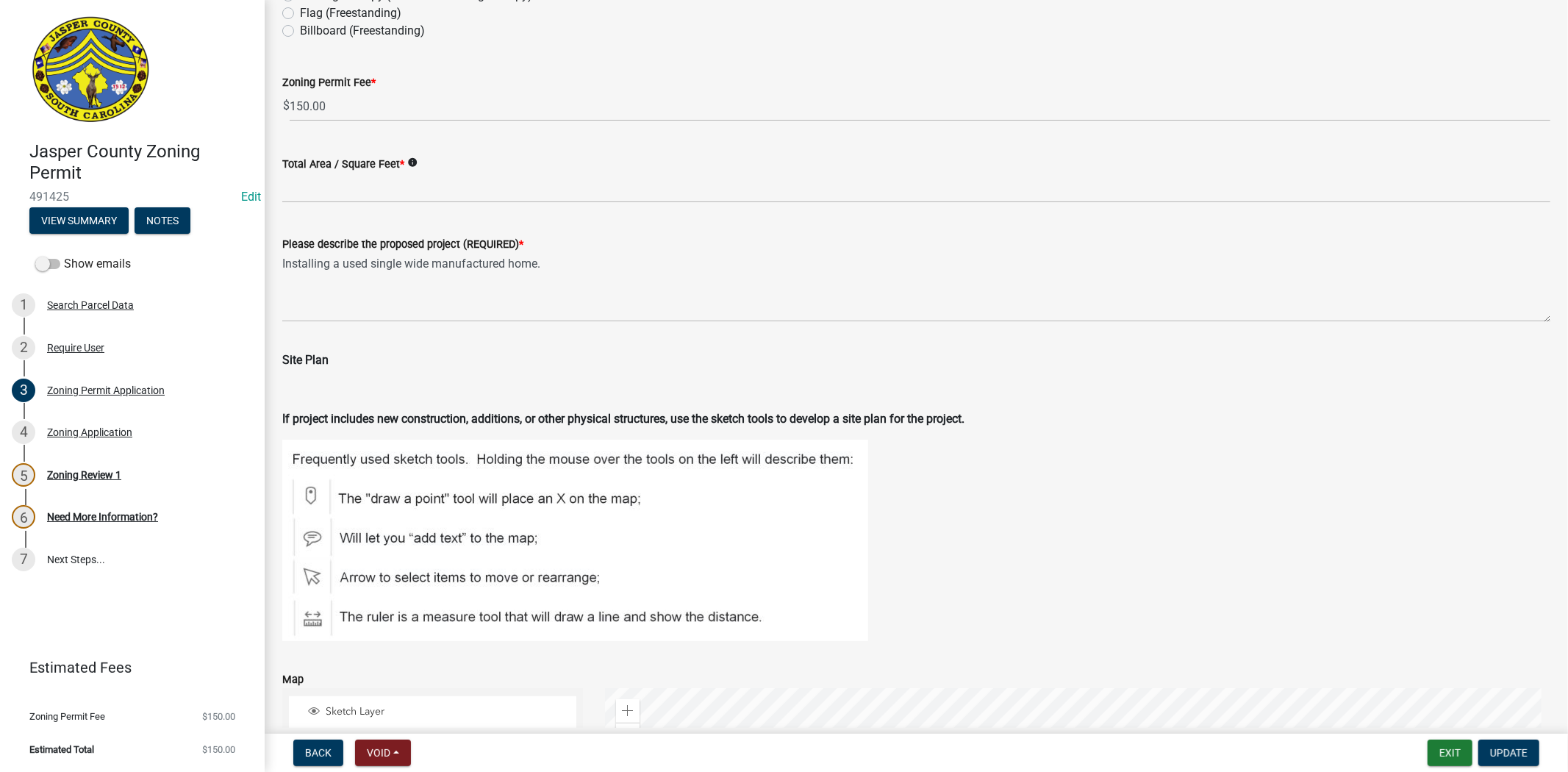
scroll to position [1306, 0]
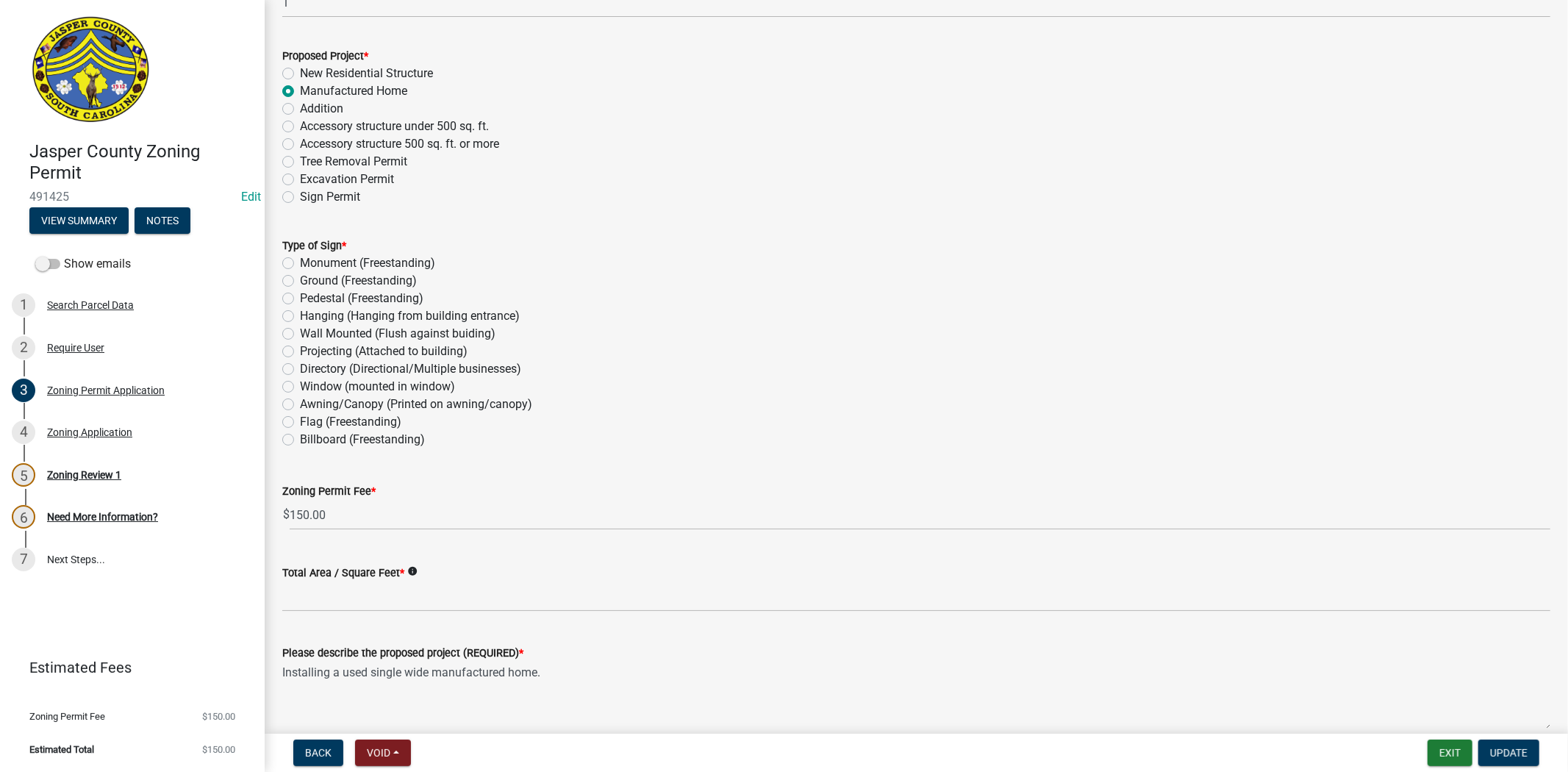
click at [300, 127] on label "Accessory structure under 500 sq. ft." at bounding box center [395, 127] width 189 height 18
click at [300, 127] on input "Accessory structure under 500 sq. ft." at bounding box center [305, 122] width 10 height 10
radio input "true"
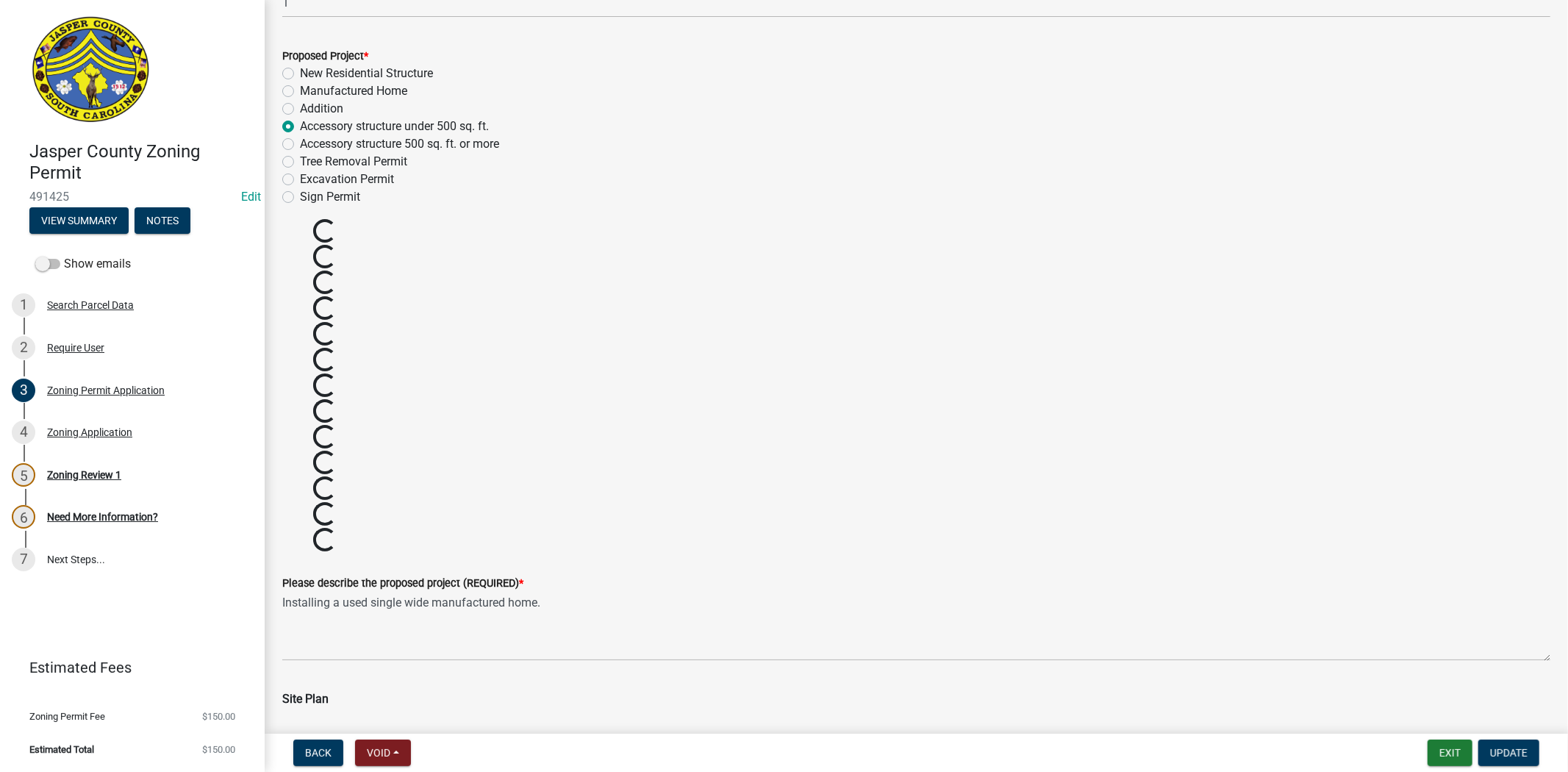
click at [300, 90] on label "Manufactured Home" at bounding box center [353, 92] width 107 height 18
click at [300, 90] on input "Manufactured Home" at bounding box center [305, 87] width 10 height 10
radio input "true"
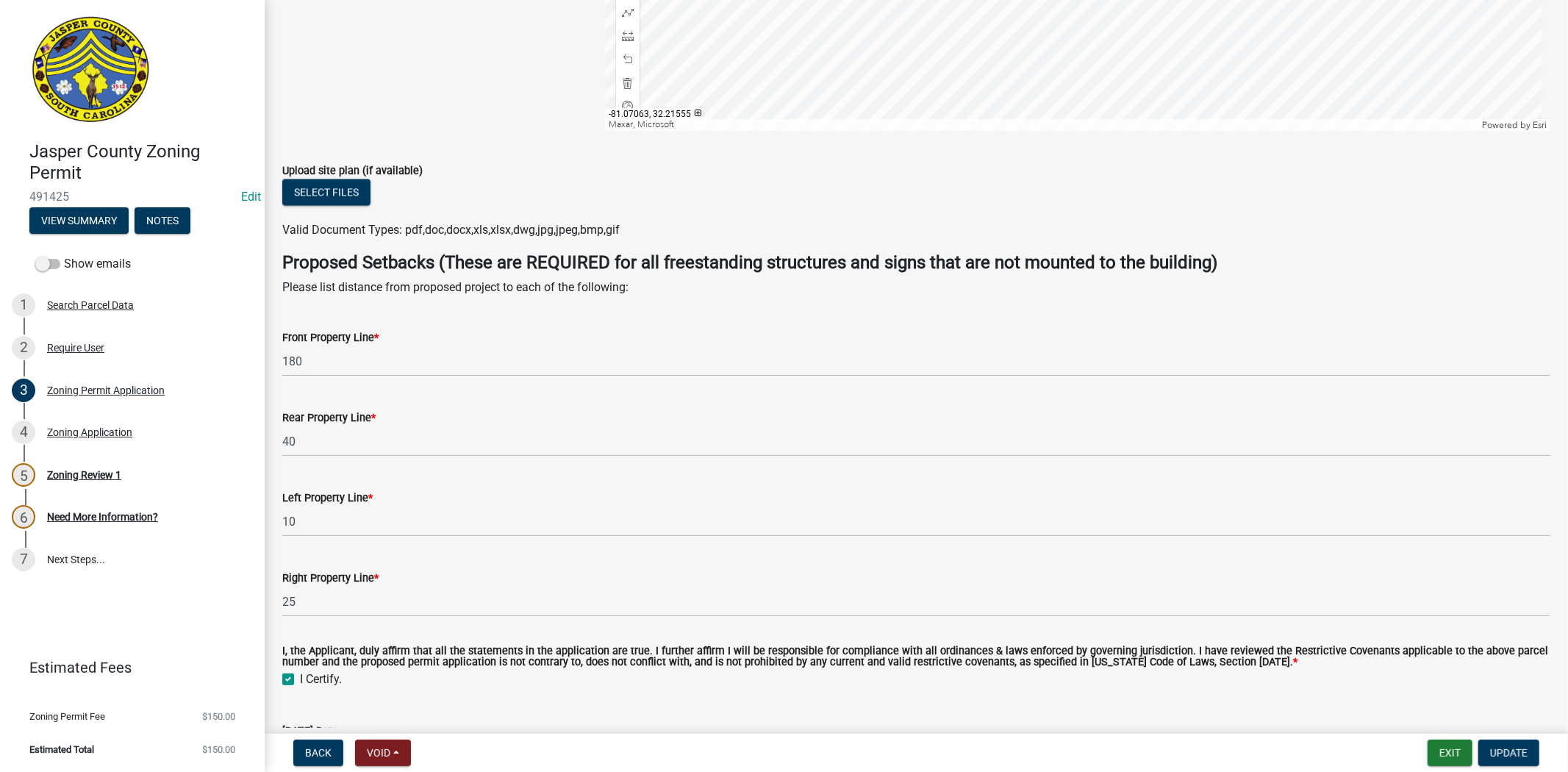
scroll to position [1989, 0]
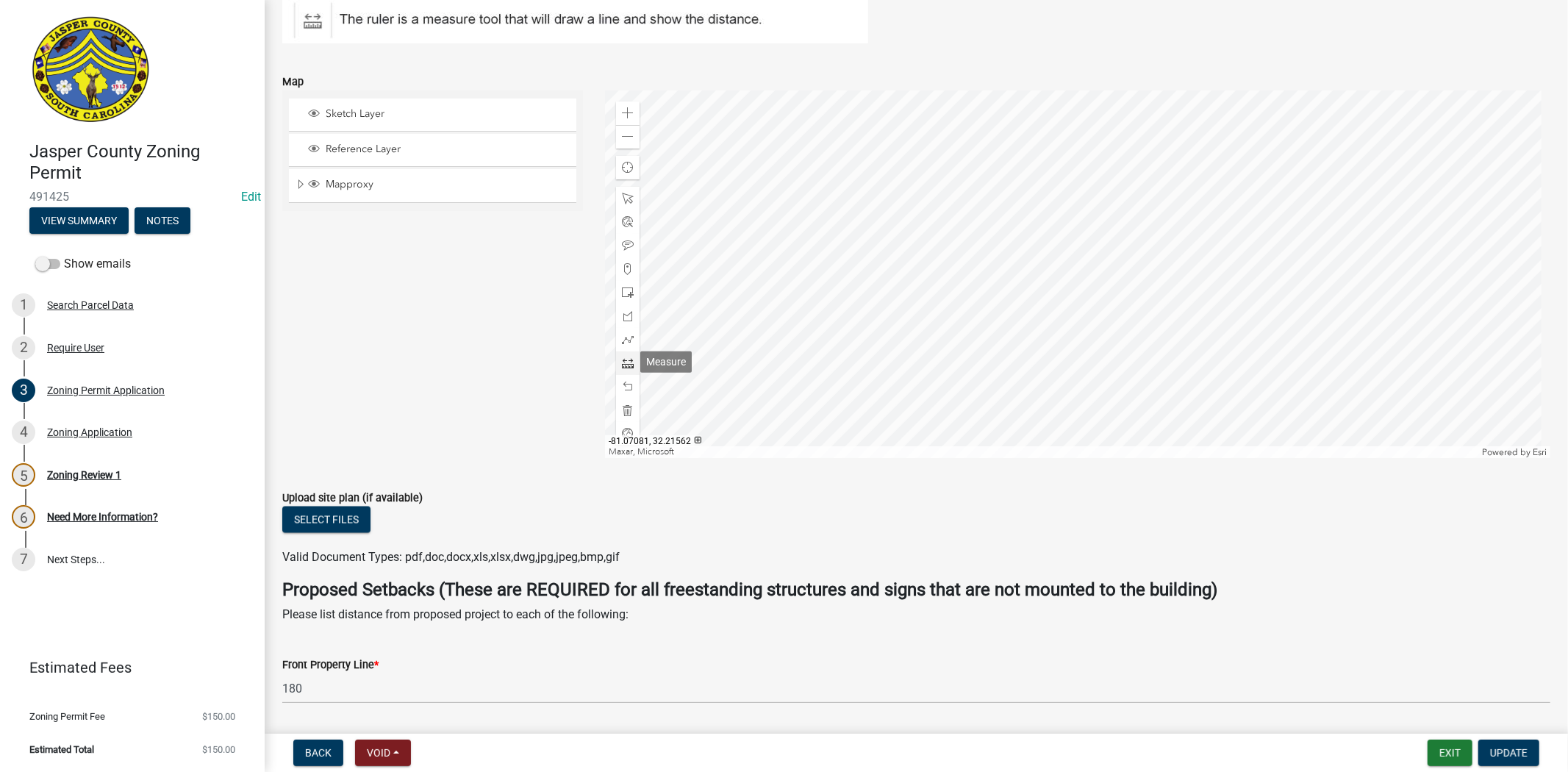
click at [627, 357] on span at bounding box center [628, 362] width 12 height 12
click at [980, 125] on div at bounding box center [1077, 274] width 945 height 368
click at [1013, 209] on div at bounding box center [1077, 274] width 945 height 368
click at [1125, 405] on div at bounding box center [1077, 274] width 945 height 368
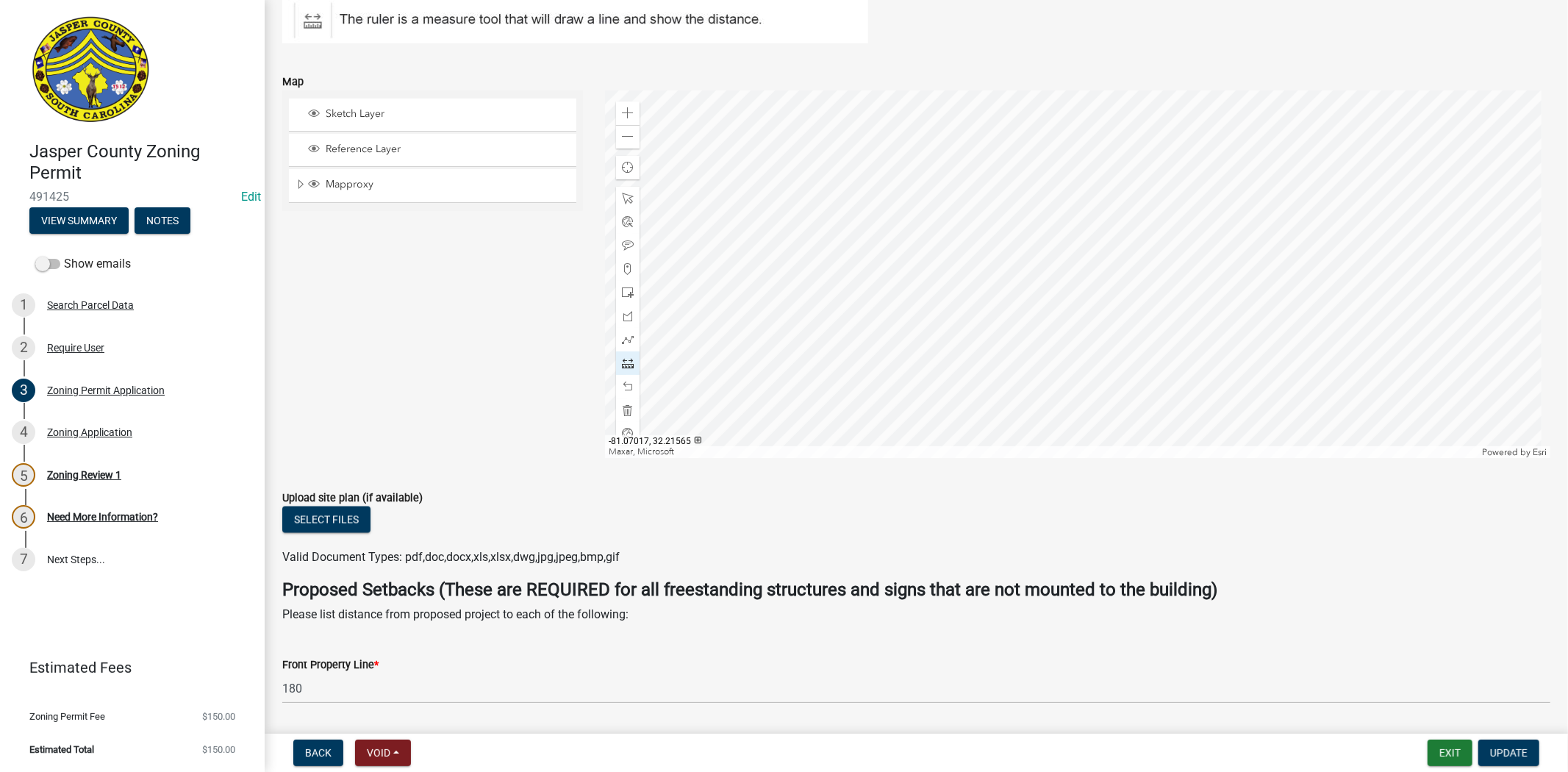
click at [1101, 352] on div at bounding box center [1077, 274] width 945 height 368
click at [1276, 171] on div at bounding box center [1077, 274] width 945 height 368
click at [1102, 237] on div at bounding box center [1077, 274] width 945 height 368
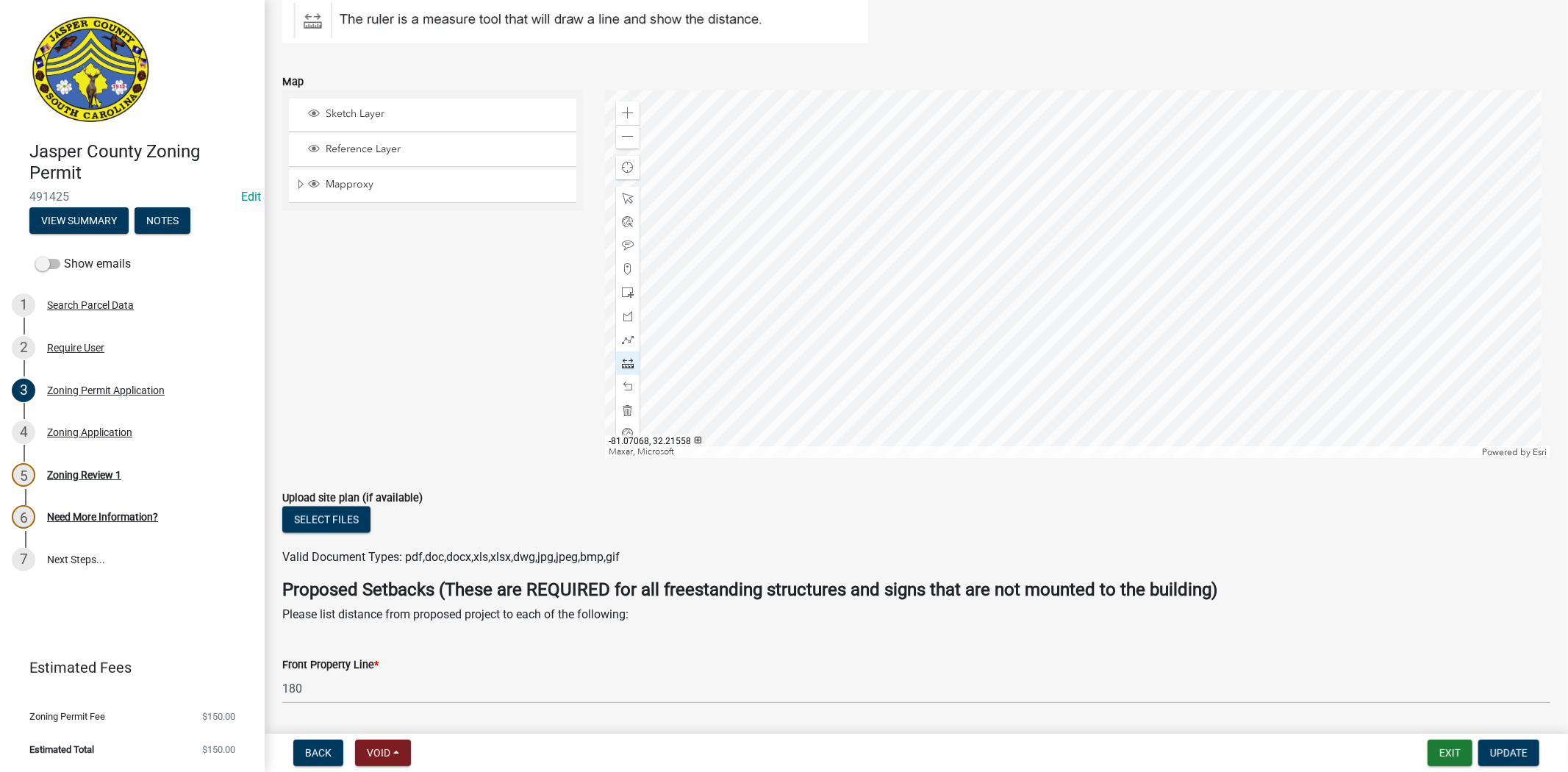
click at [716, 420] on div at bounding box center [1077, 274] width 945 height 368
click at [1029, 287] on div at bounding box center [1077, 274] width 945 height 368
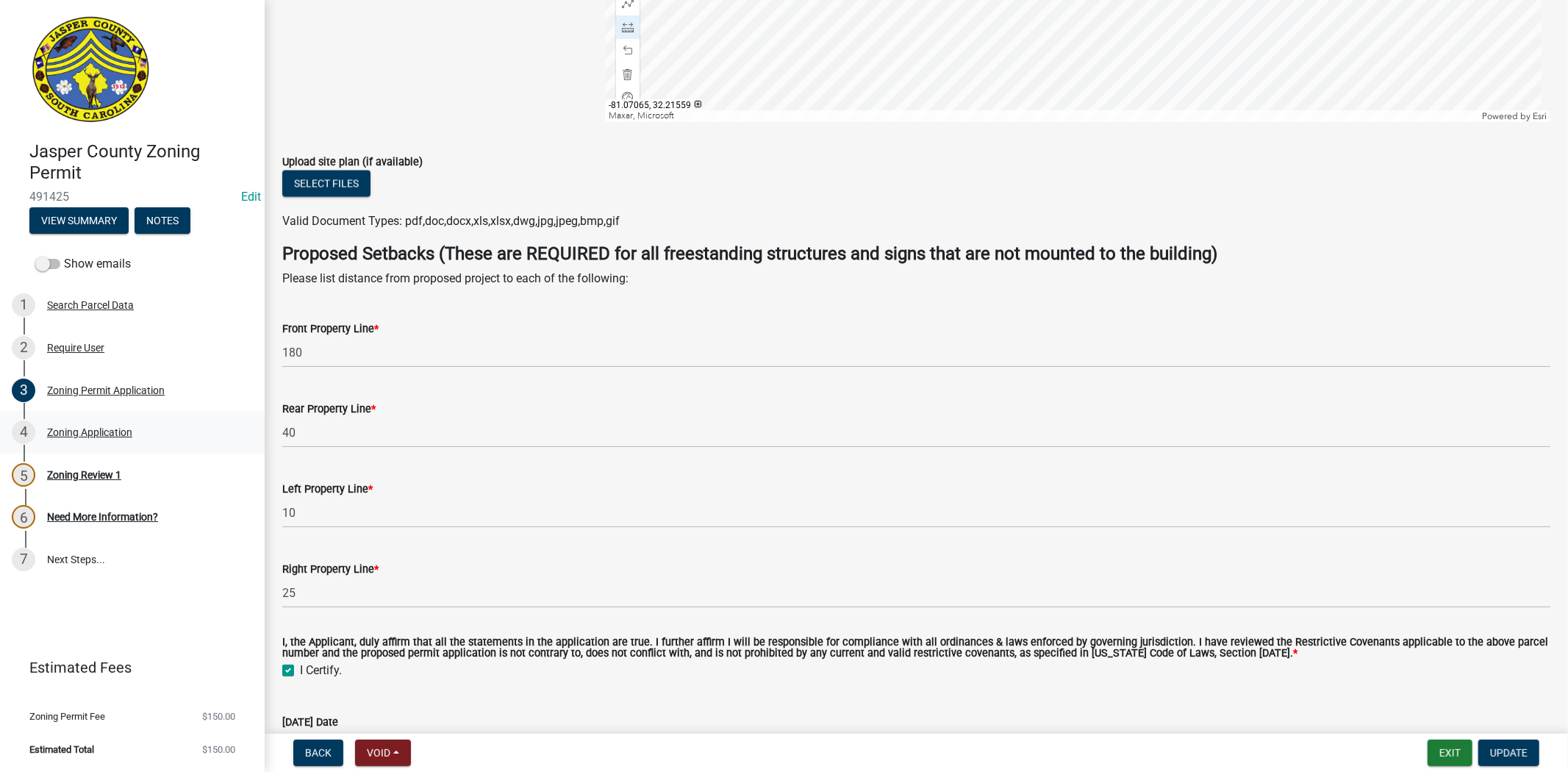
scroll to position [1999, 0]
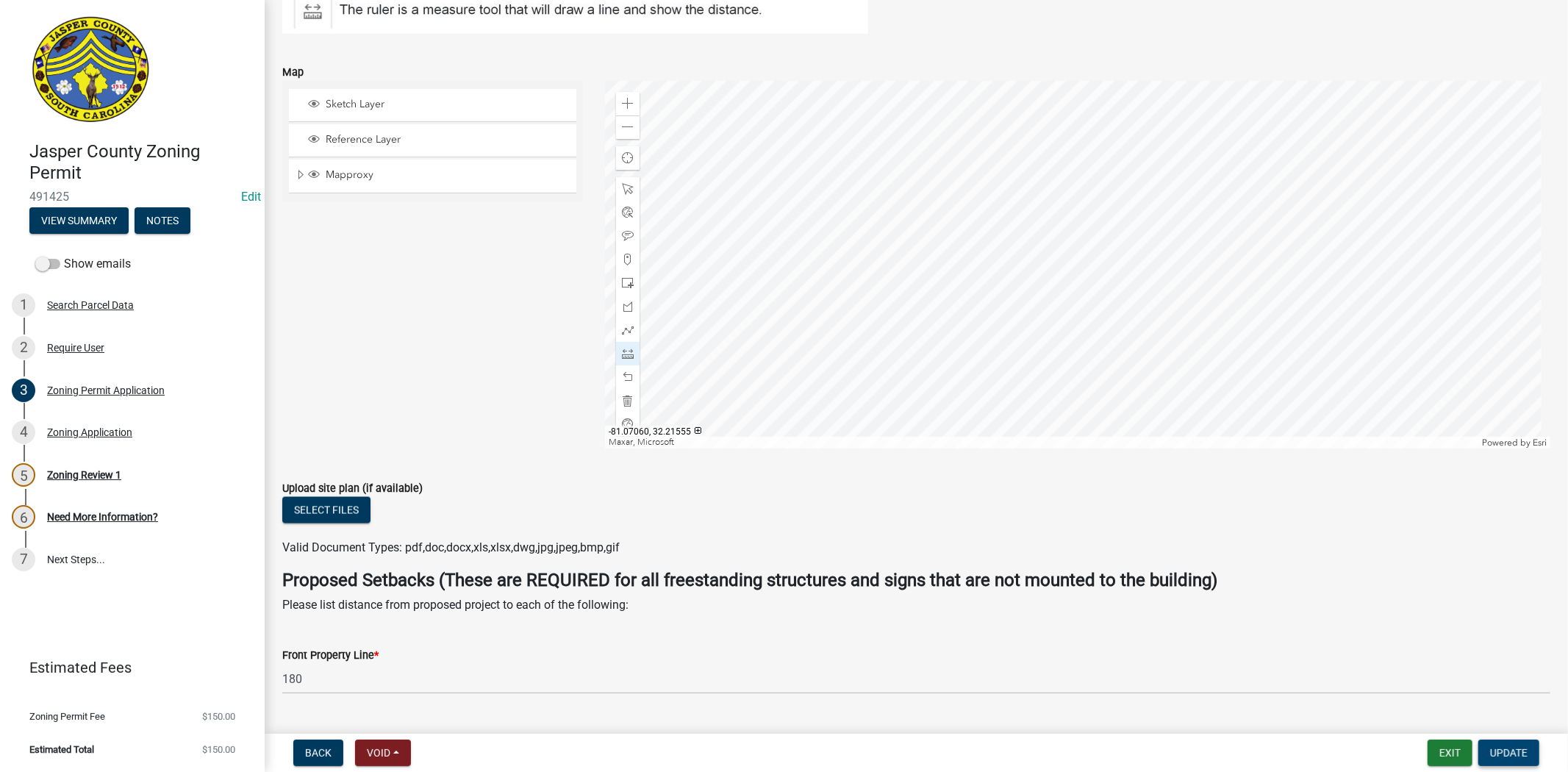
click at [1510, 747] on span "Update" at bounding box center [1509, 752] width 38 height 12
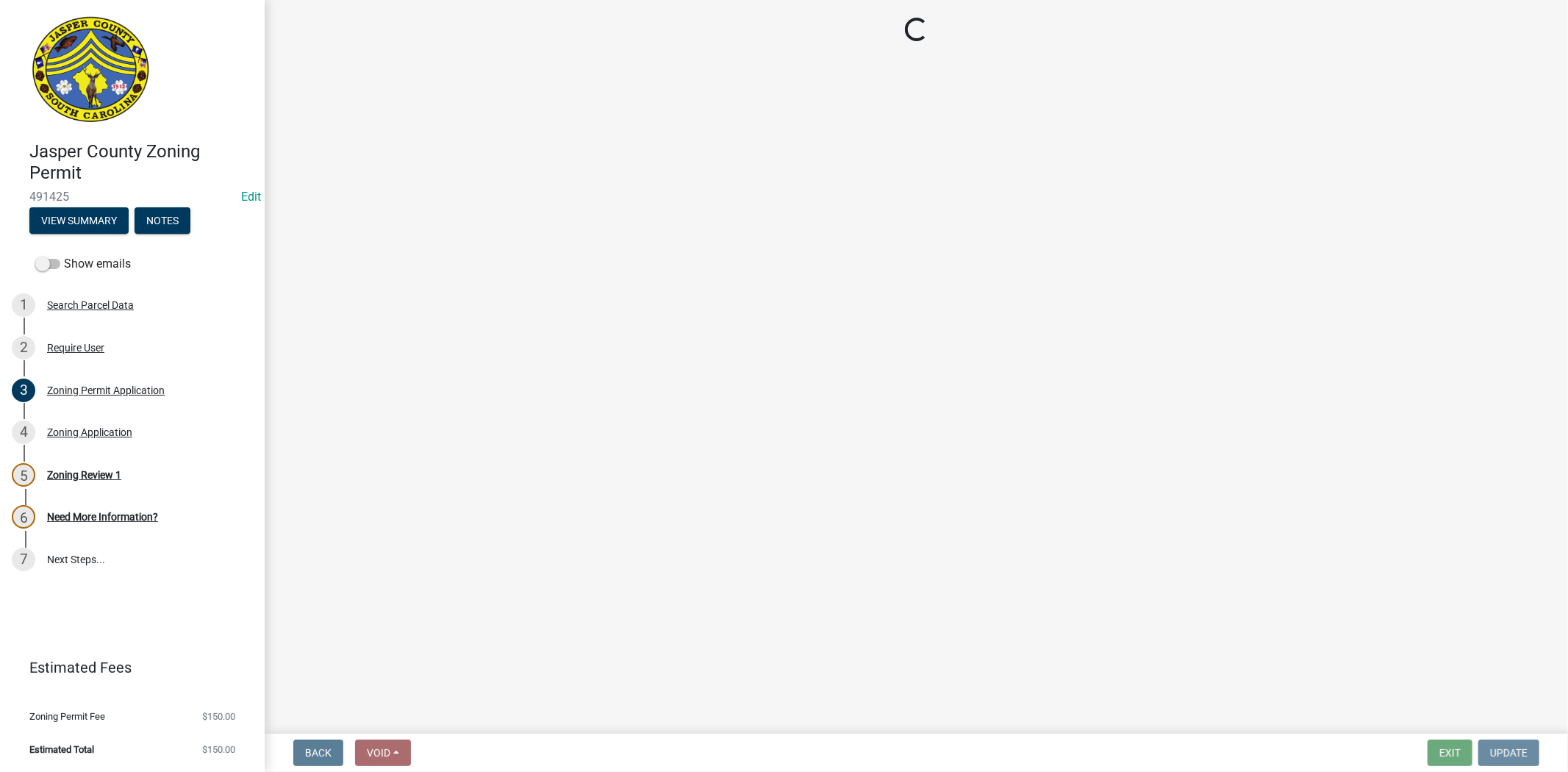
scroll to position [0, 0]
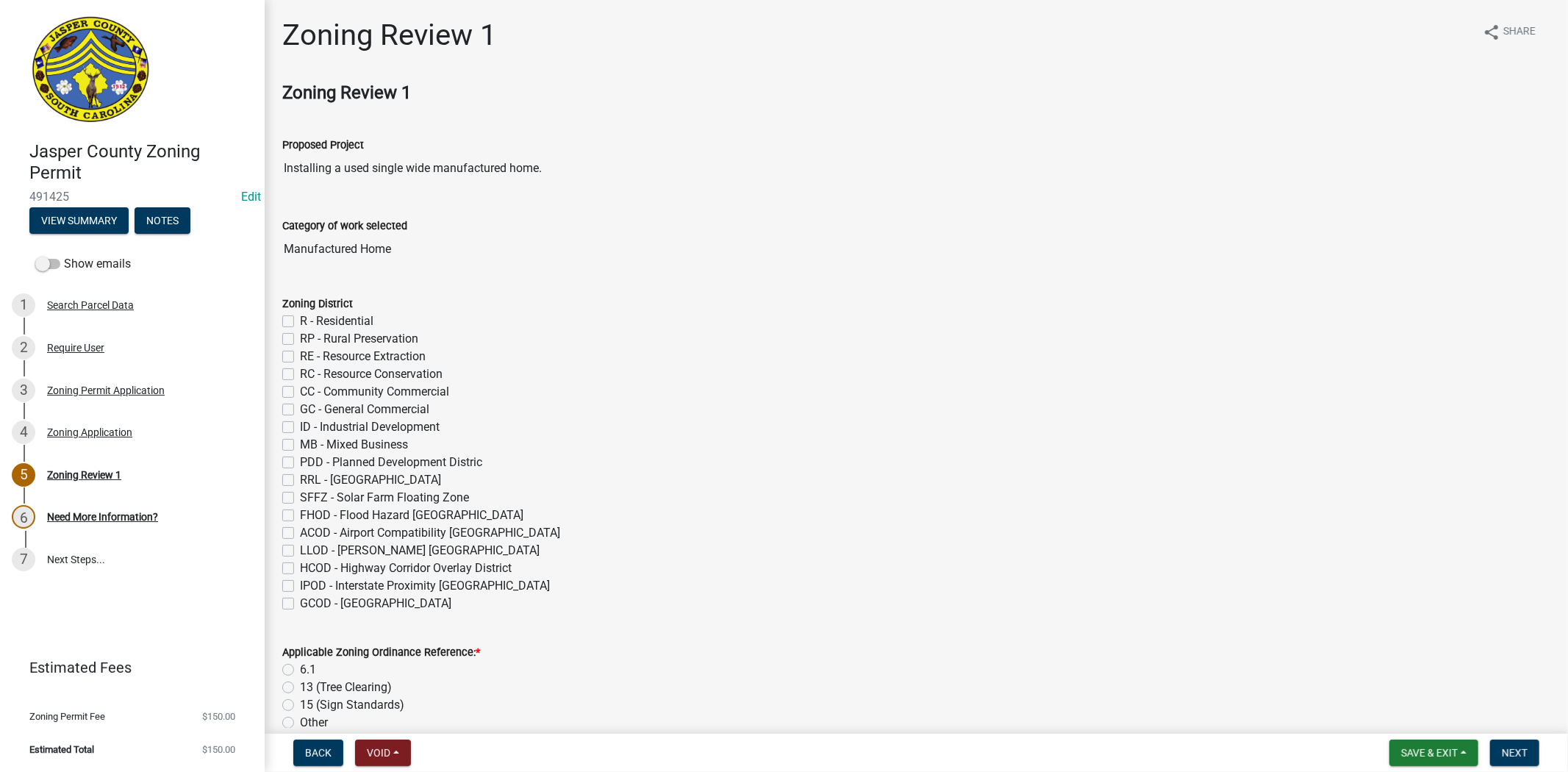
click at [300, 391] on label "CC - Community Commercial" at bounding box center [375, 392] width 149 height 18
click at [300, 391] on input "CC - Community Commercial" at bounding box center [305, 387] width 10 height 10
checkbox input "true"
checkbox input "false"
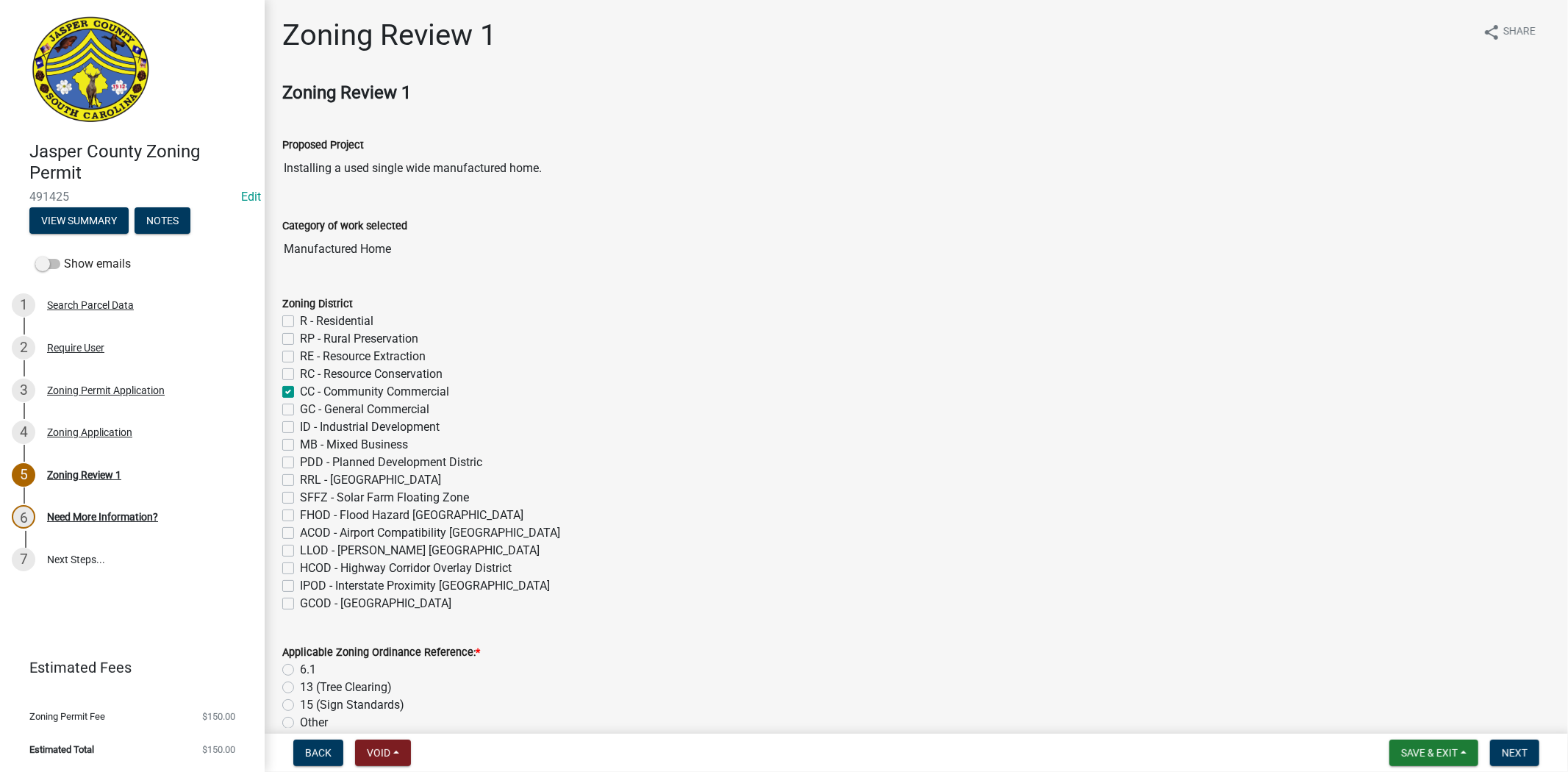
checkbox input "false"
checkbox input "true"
checkbox input "false"
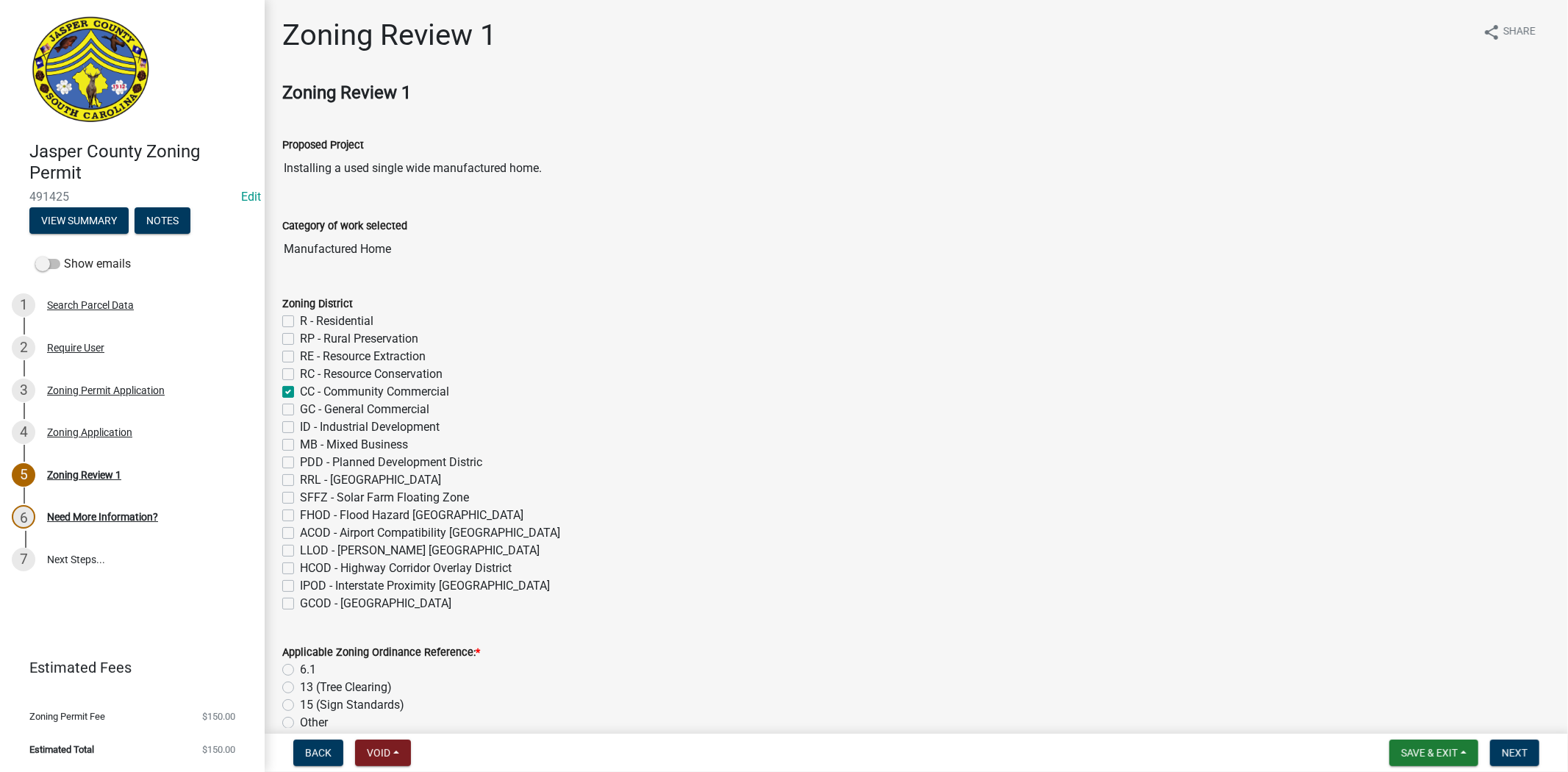
checkbox input "false"
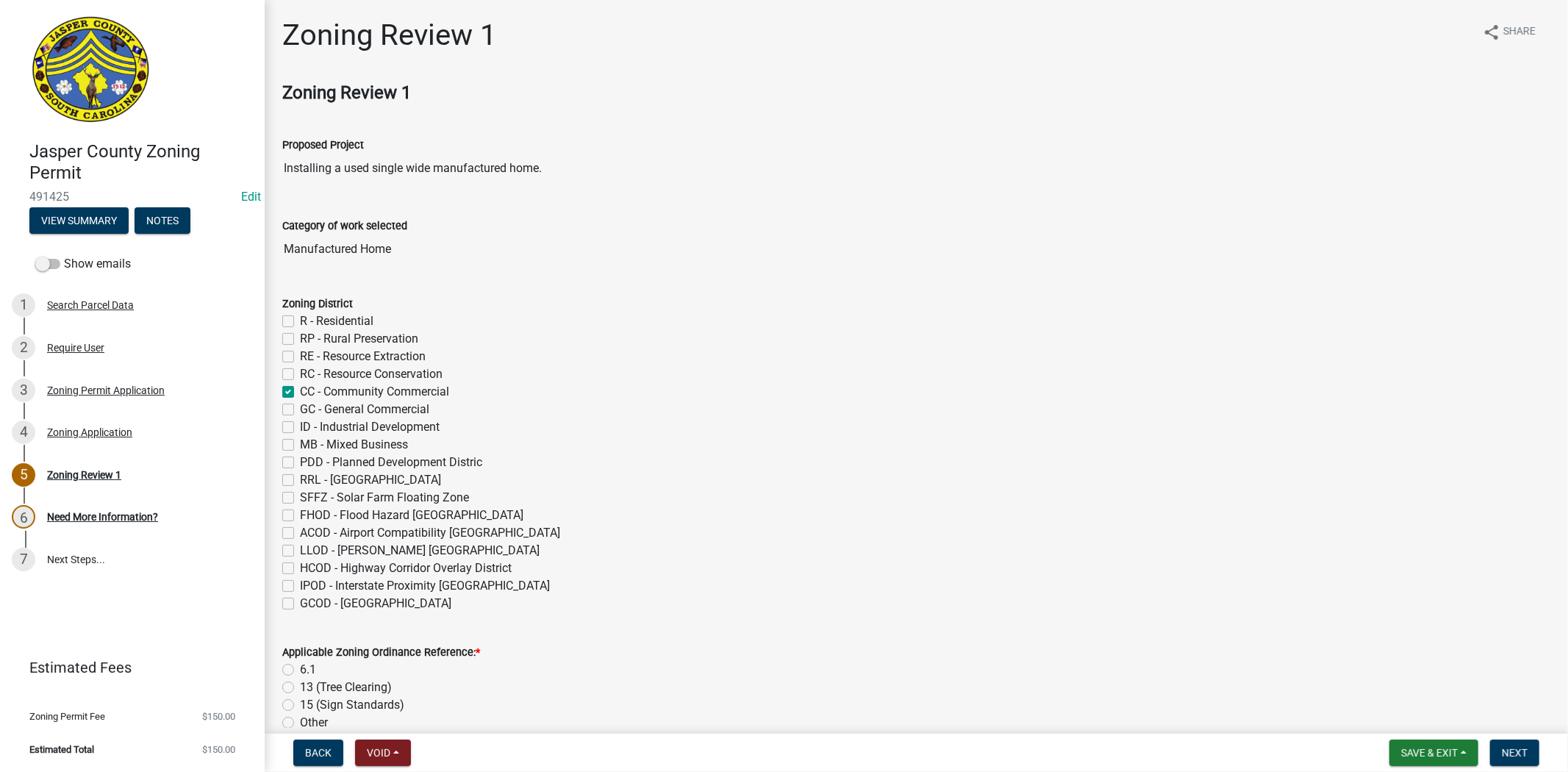
checkbox input "false"
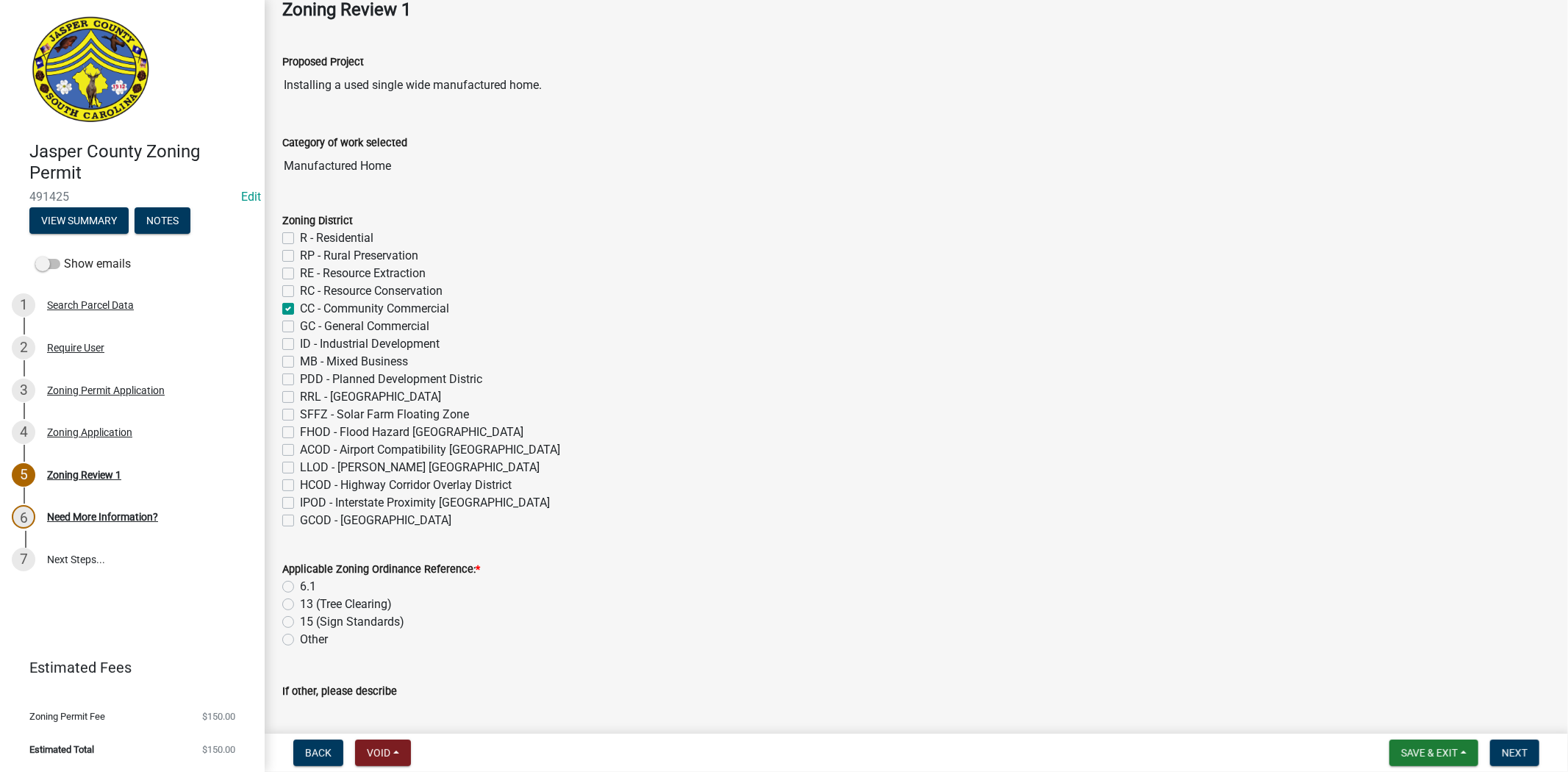
scroll to position [326, 0]
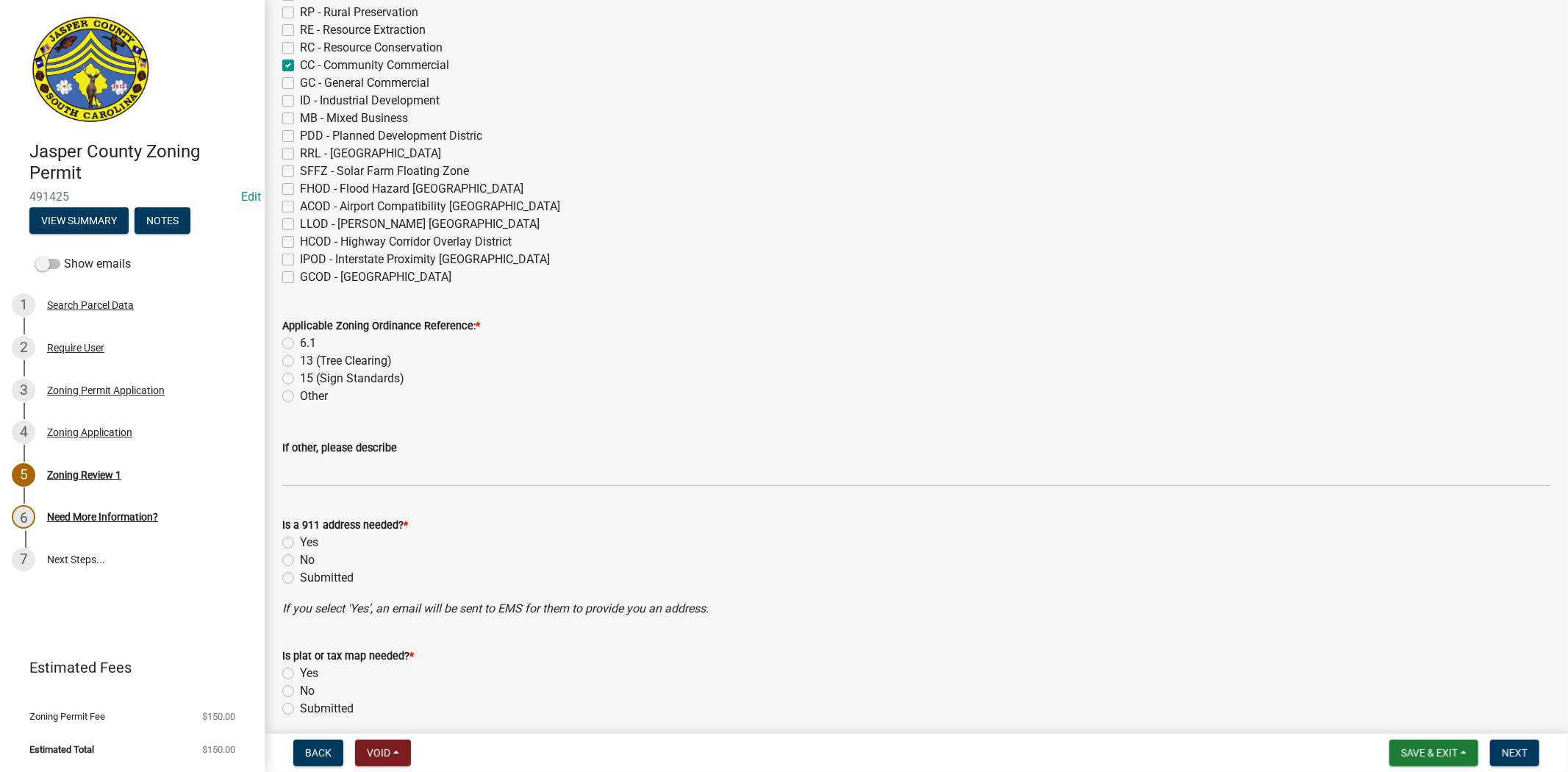
click at [300, 342] on label "6.1" at bounding box center [308, 343] width 16 height 18
click at [300, 342] on input "6.1" at bounding box center [305, 339] width 10 height 10
radio input "true"
drag, startPoint x: 290, startPoint y: 555, endPoint x: 454, endPoint y: 469, distance: 185.2
click at [300, 554] on label "No" at bounding box center [307, 560] width 14 height 18
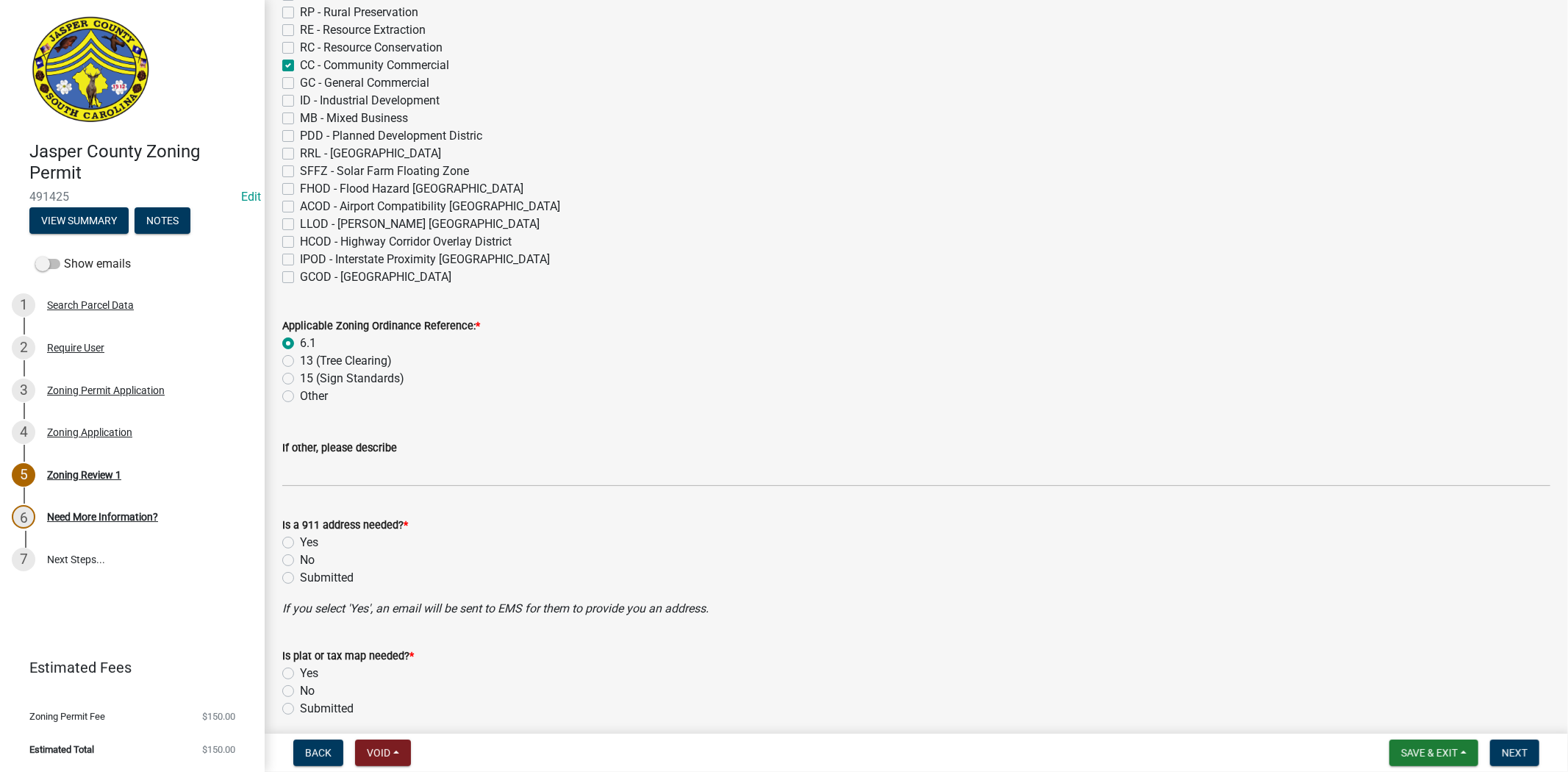
click at [300, 554] on input "No" at bounding box center [305, 555] width 10 height 10
radio input "true"
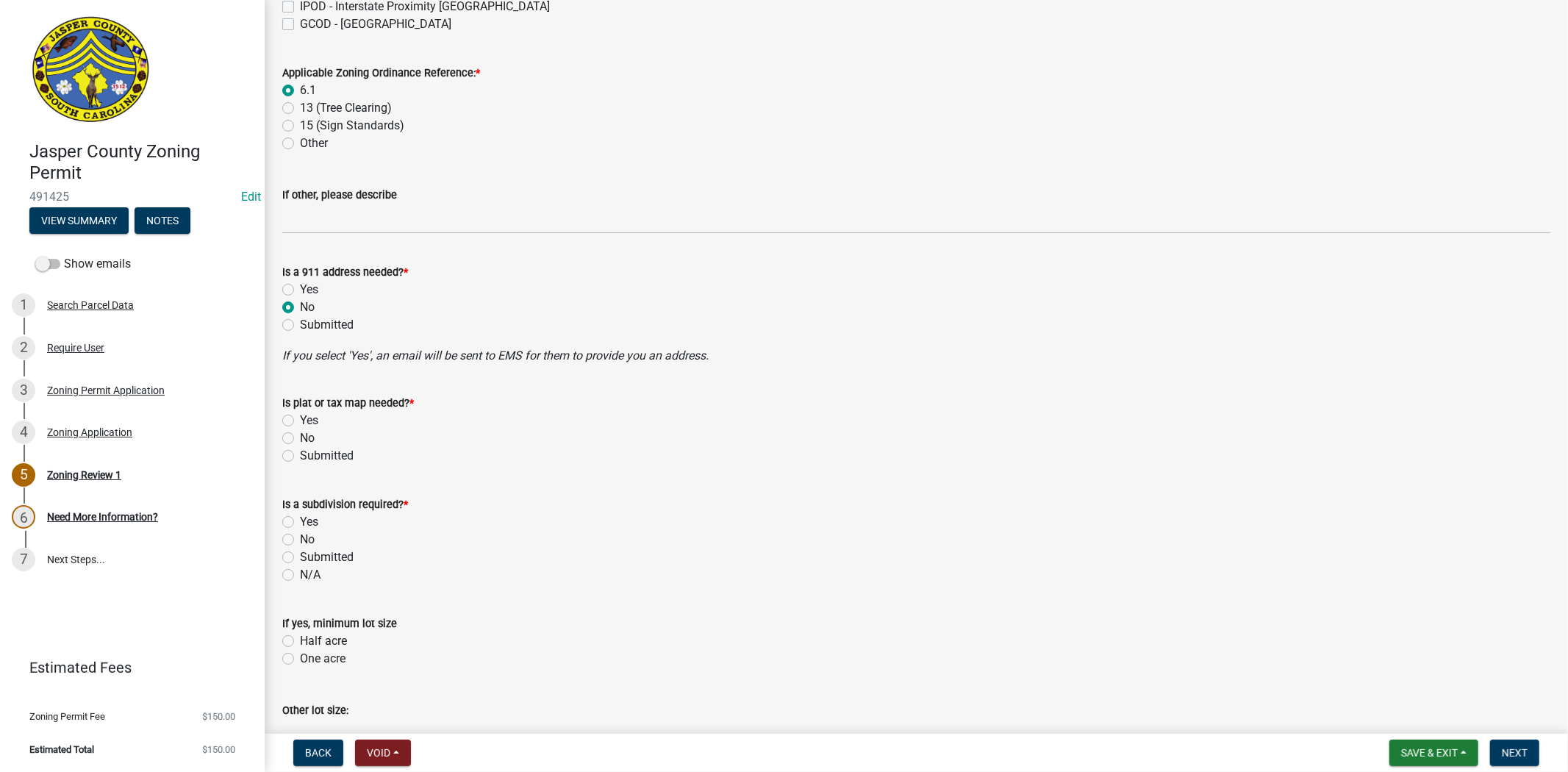
scroll to position [652, 0]
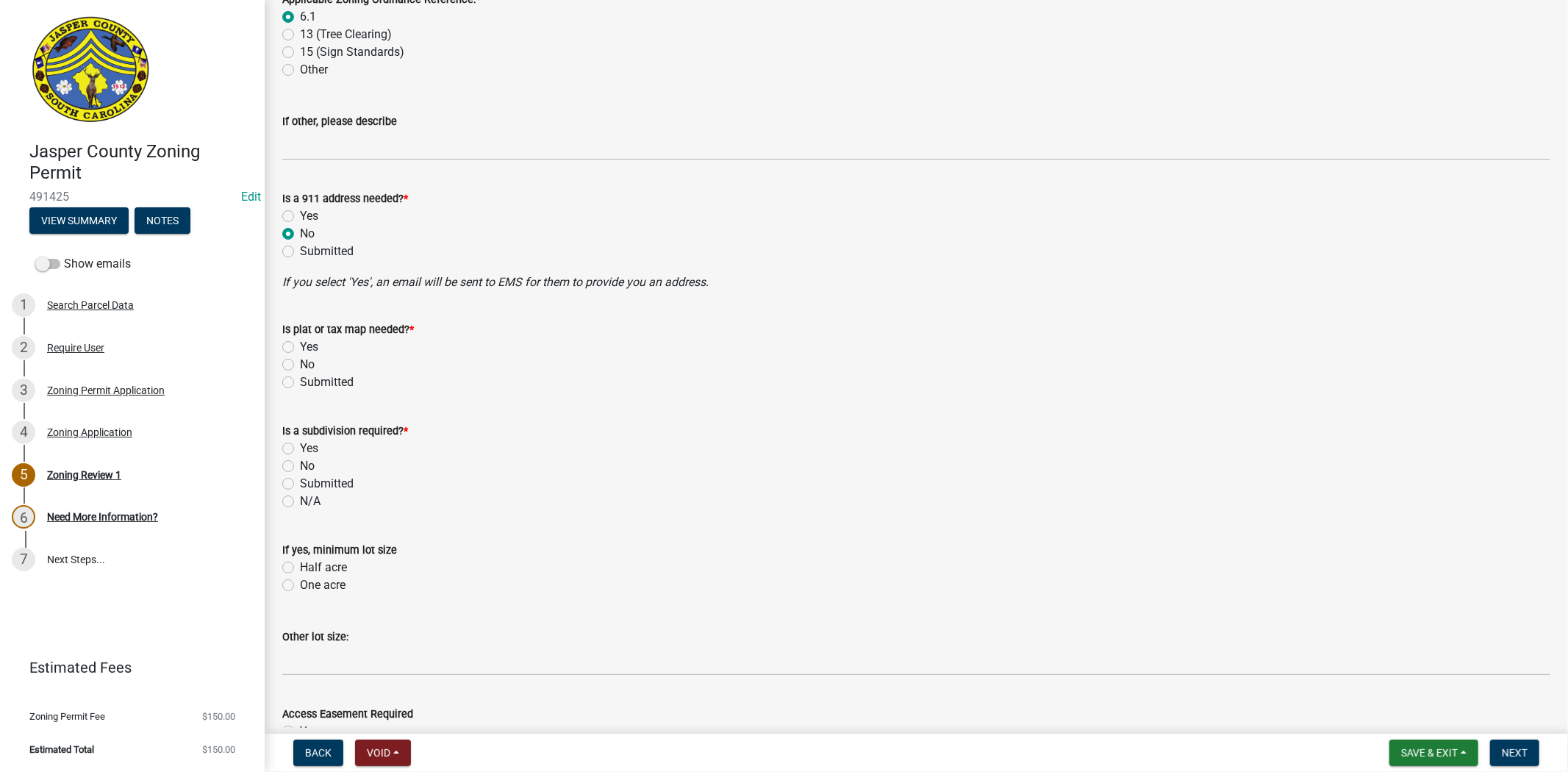
click at [300, 365] on label "No" at bounding box center [307, 365] width 14 height 18
click at [300, 365] on input "No" at bounding box center [305, 360] width 10 height 10
radio input "true"
click at [300, 467] on label "No" at bounding box center [307, 466] width 14 height 18
click at [300, 466] on input "No" at bounding box center [305, 462] width 10 height 10
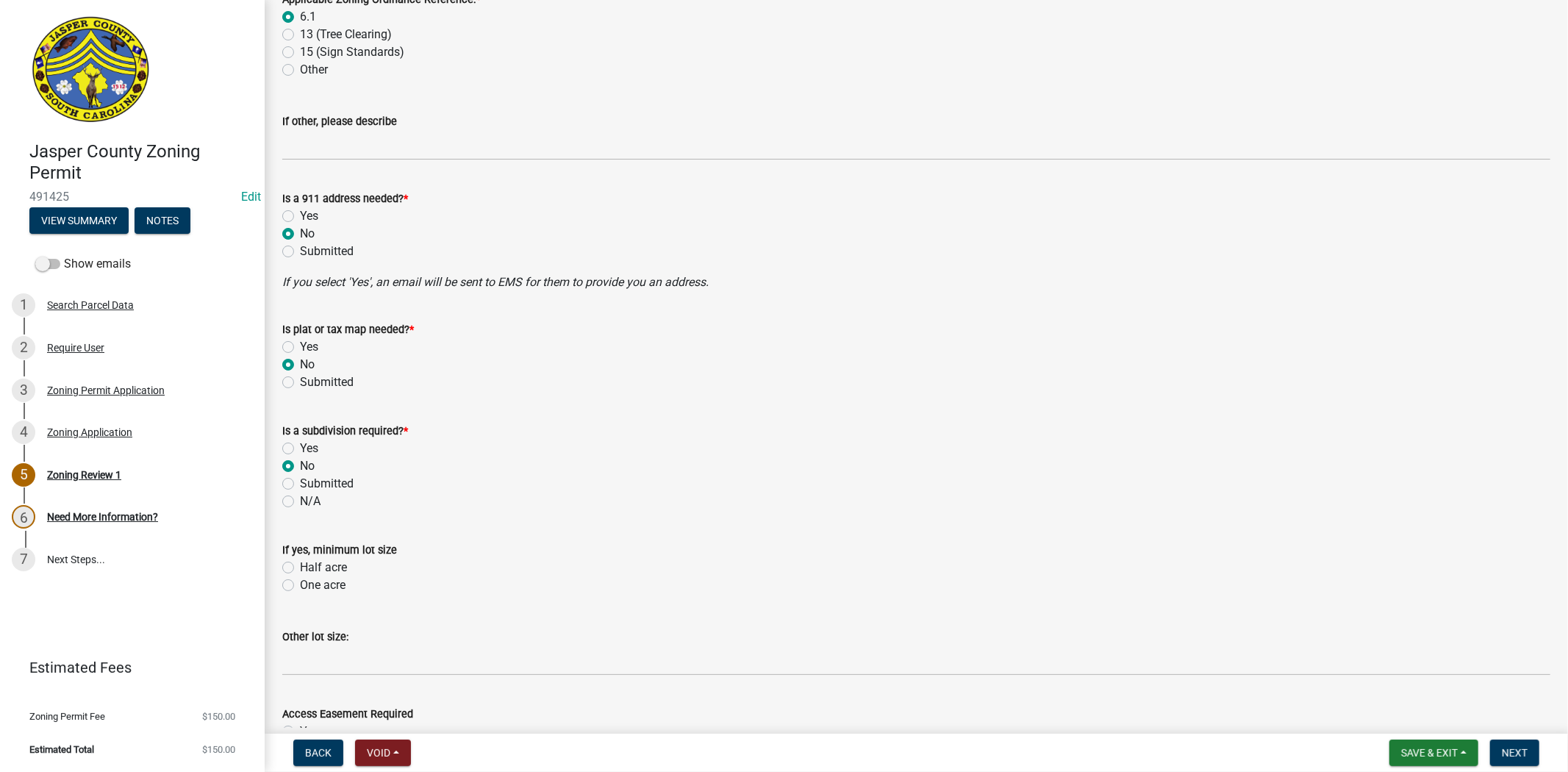
radio input "true"
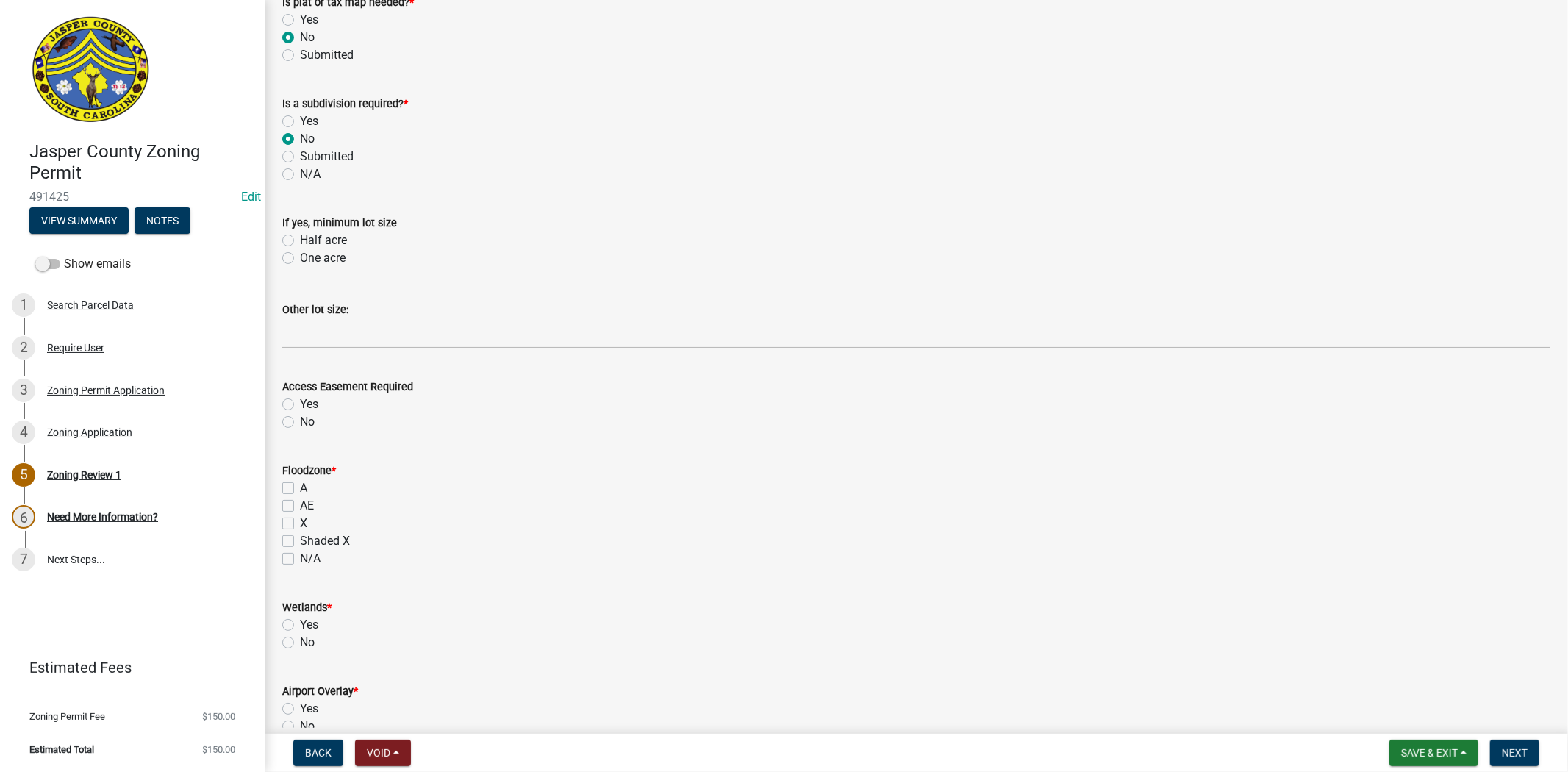
scroll to position [1224, 0]
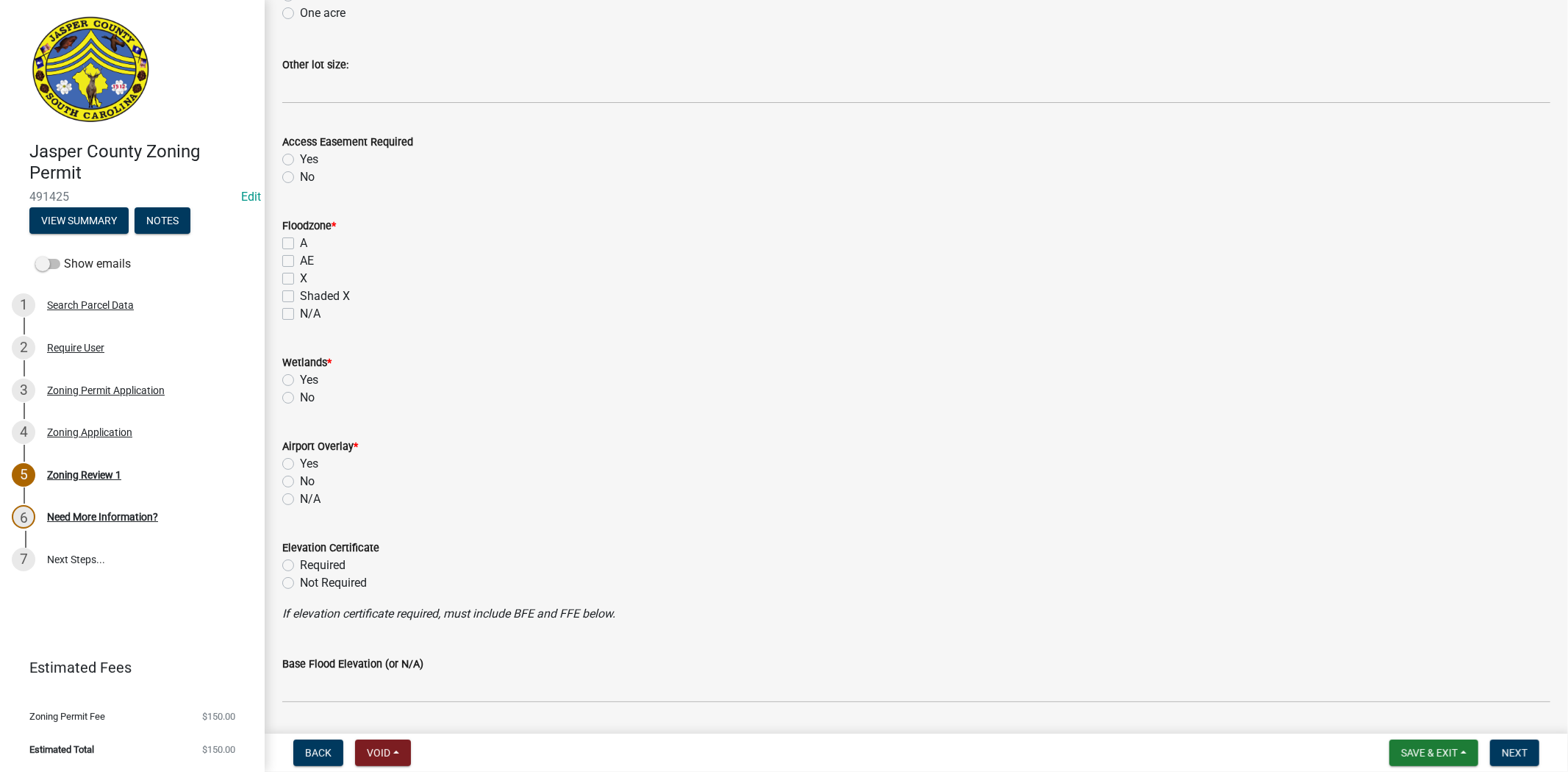
click at [300, 273] on label "X" at bounding box center [304, 279] width 7 height 18
click at [300, 273] on input "X" at bounding box center [305, 274] width 10 height 10
checkbox input "true"
checkbox input "false"
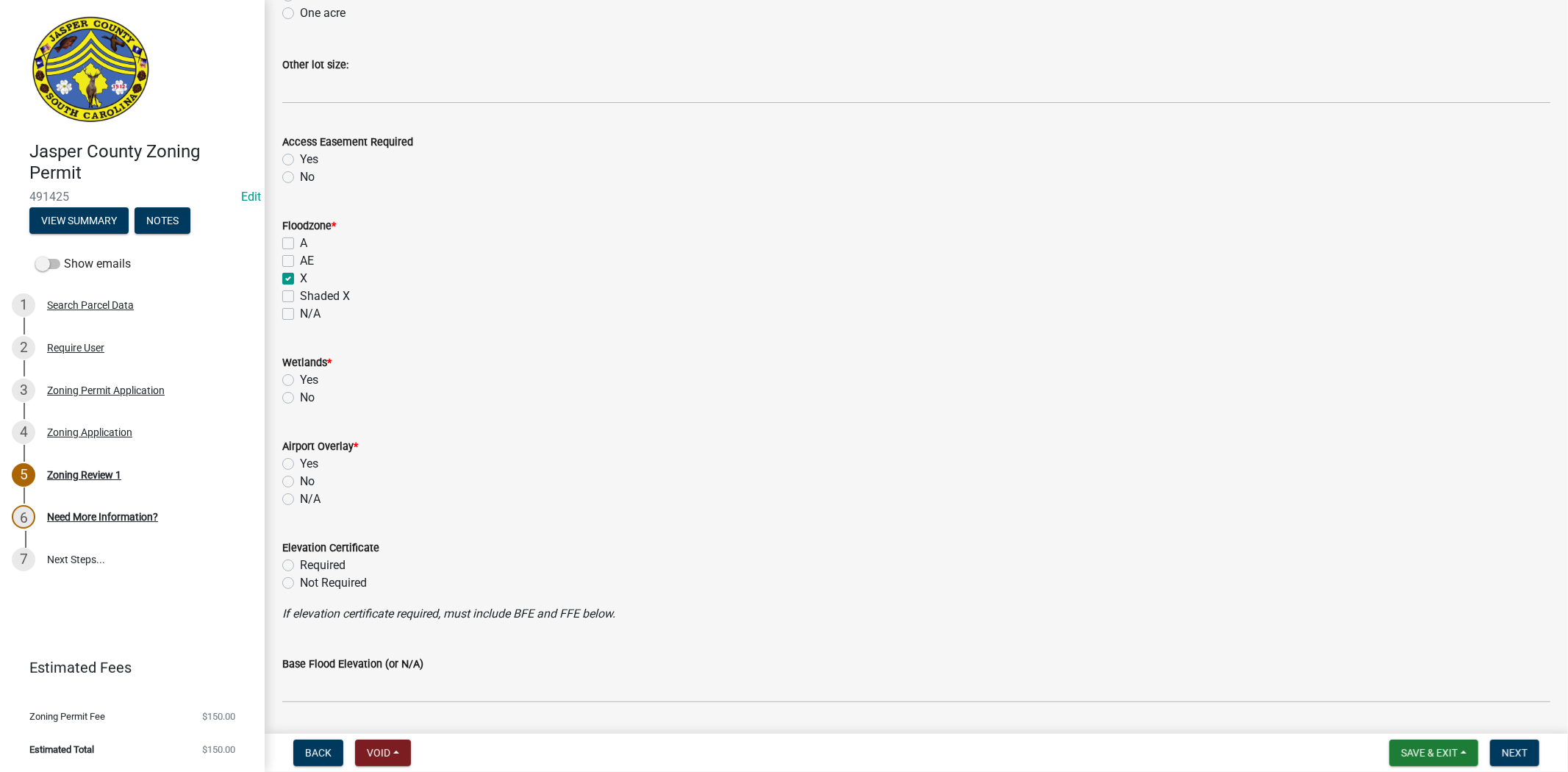
checkbox input "true"
checkbox input "false"
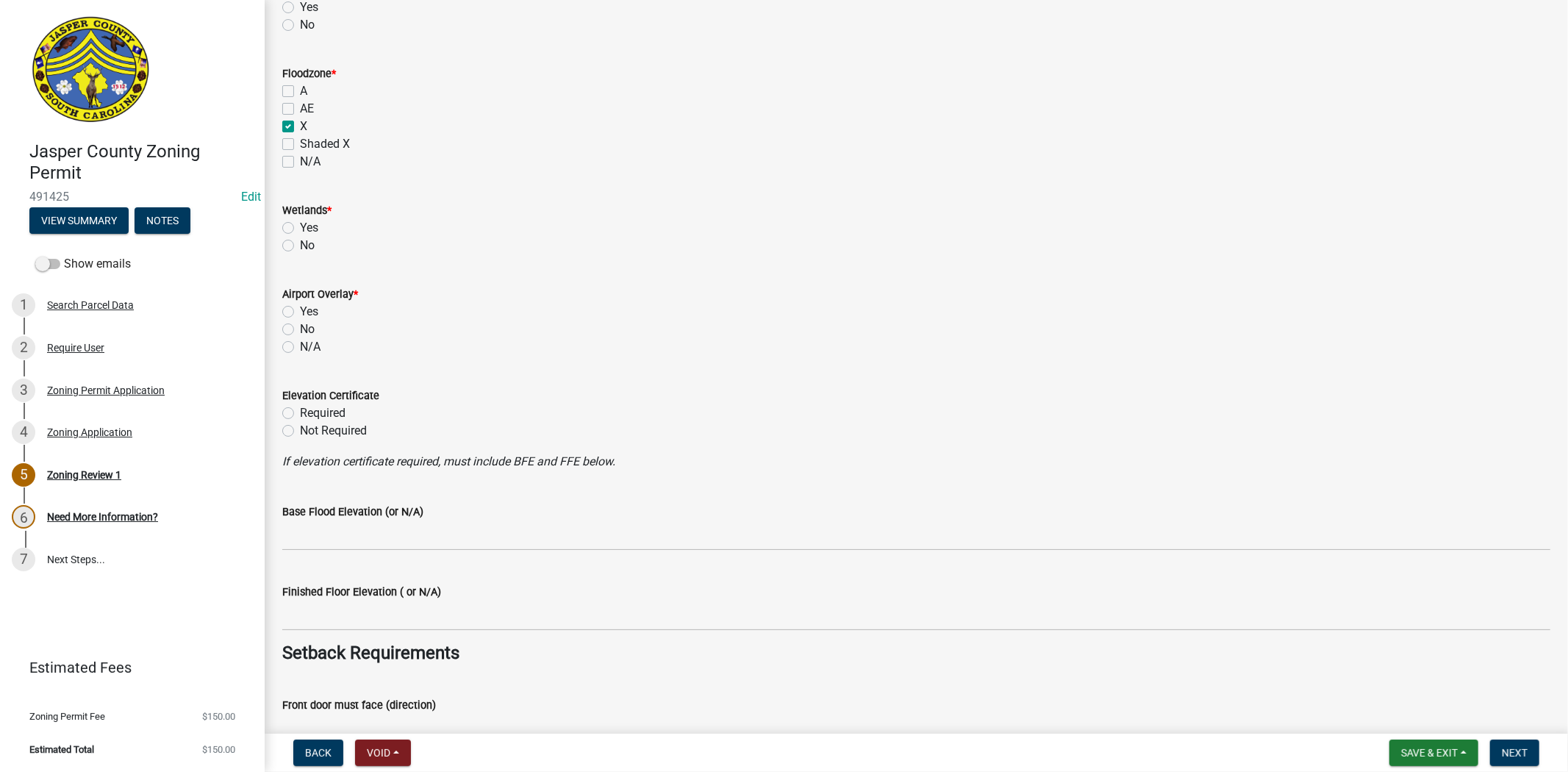
scroll to position [1388, 0]
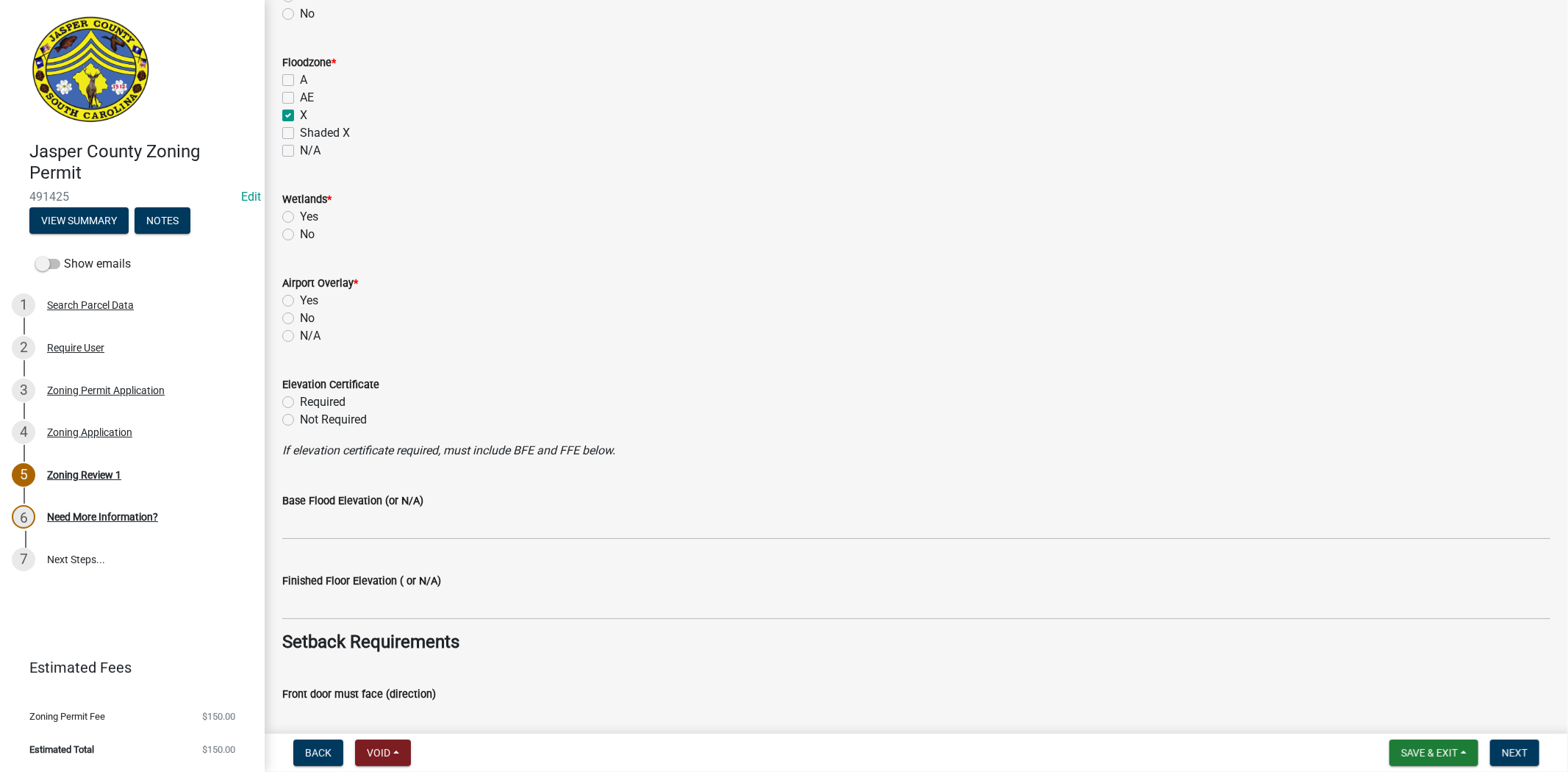
click at [300, 235] on label "No" at bounding box center [307, 235] width 14 height 18
click at [300, 235] on input "No" at bounding box center [305, 230] width 10 height 10
radio input "true"
click at [300, 316] on label "No" at bounding box center [307, 318] width 14 height 18
click at [300, 316] on input "No" at bounding box center [305, 314] width 10 height 10
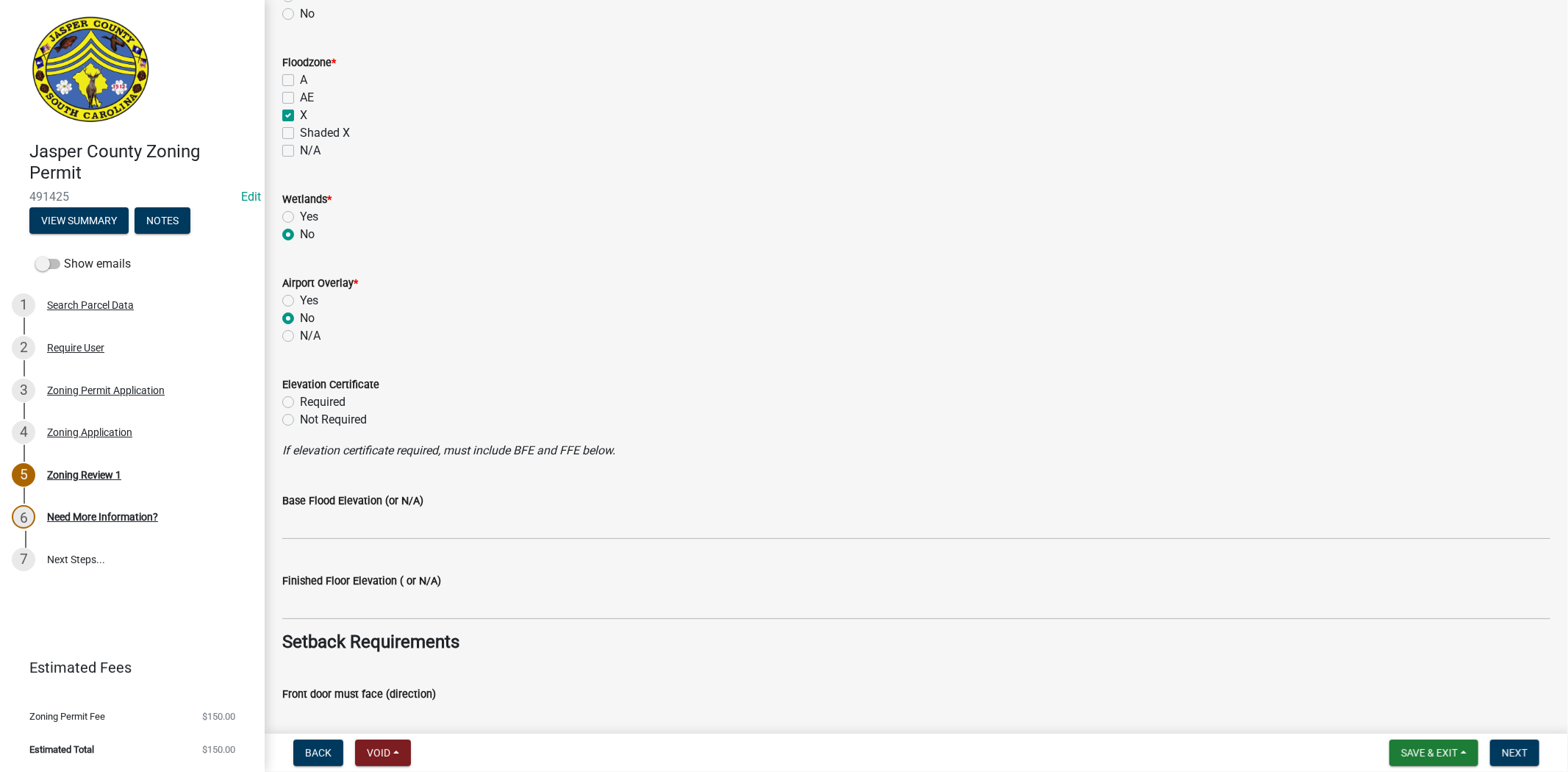
radio input "true"
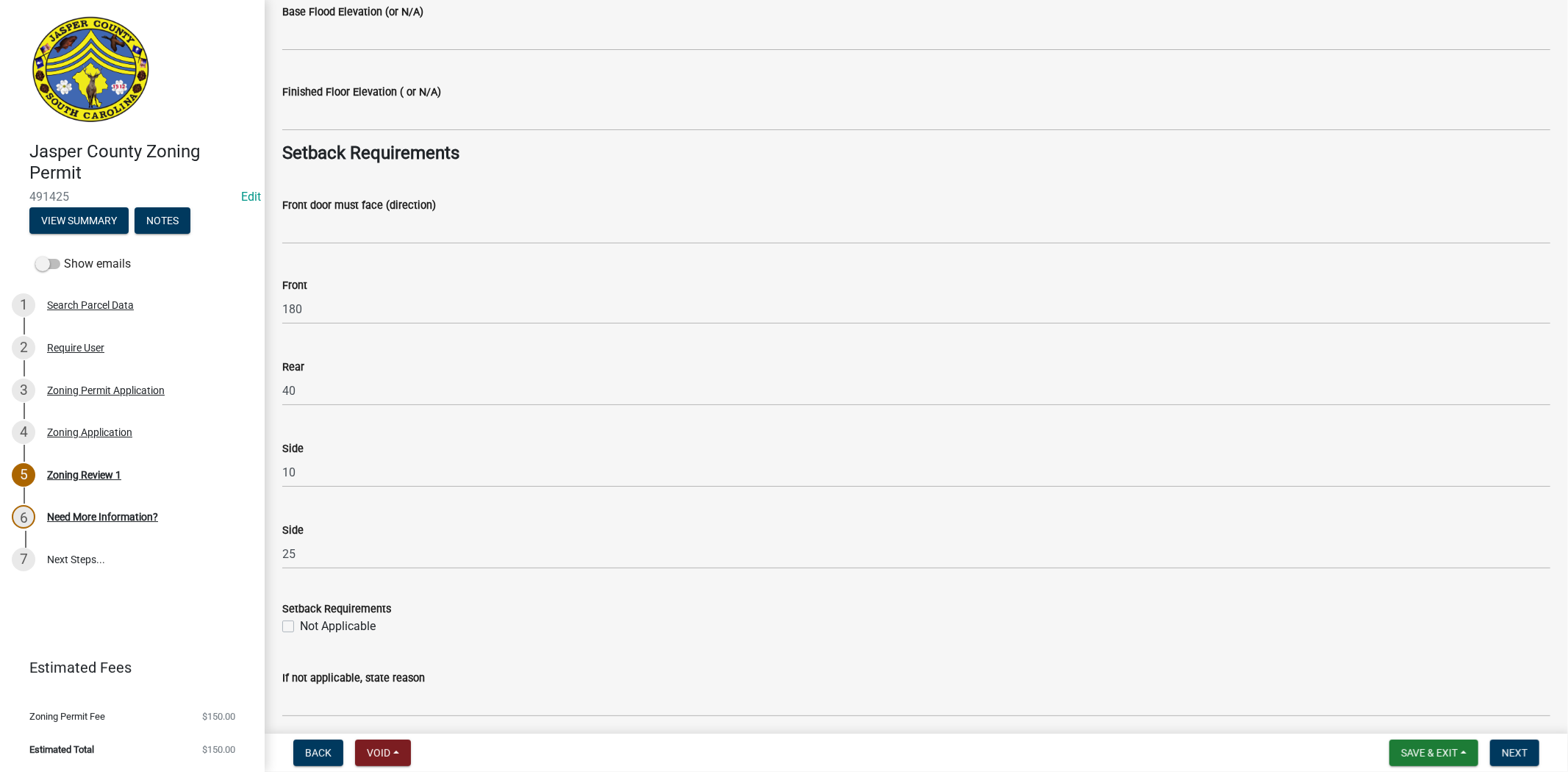
scroll to position [1877, 0]
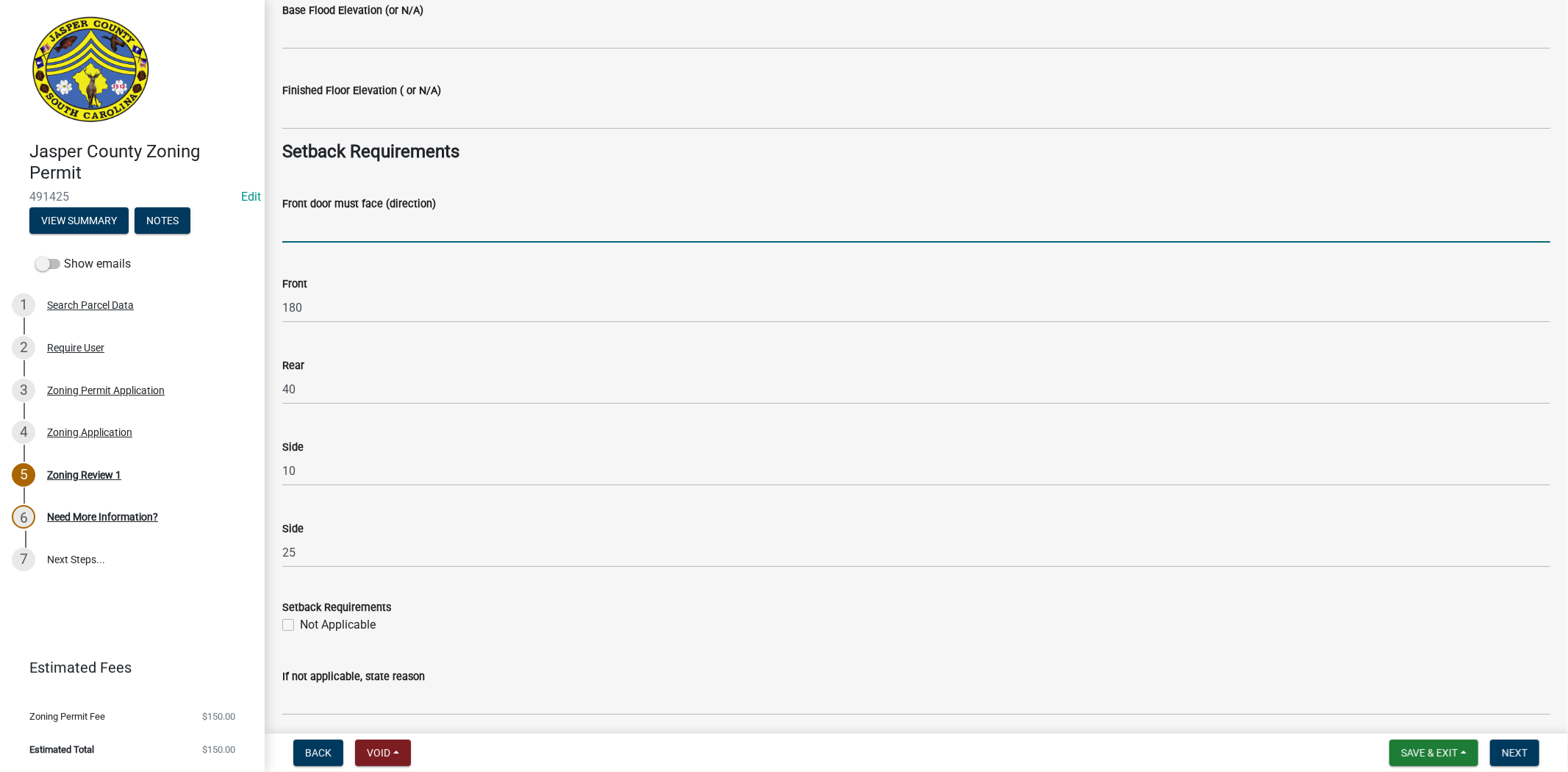
drag, startPoint x: 393, startPoint y: 221, endPoint x: 402, endPoint y: 221, distance: 9.0
click at [402, 221] on input "Front door must face (direction)" at bounding box center [916, 227] width 1268 height 31
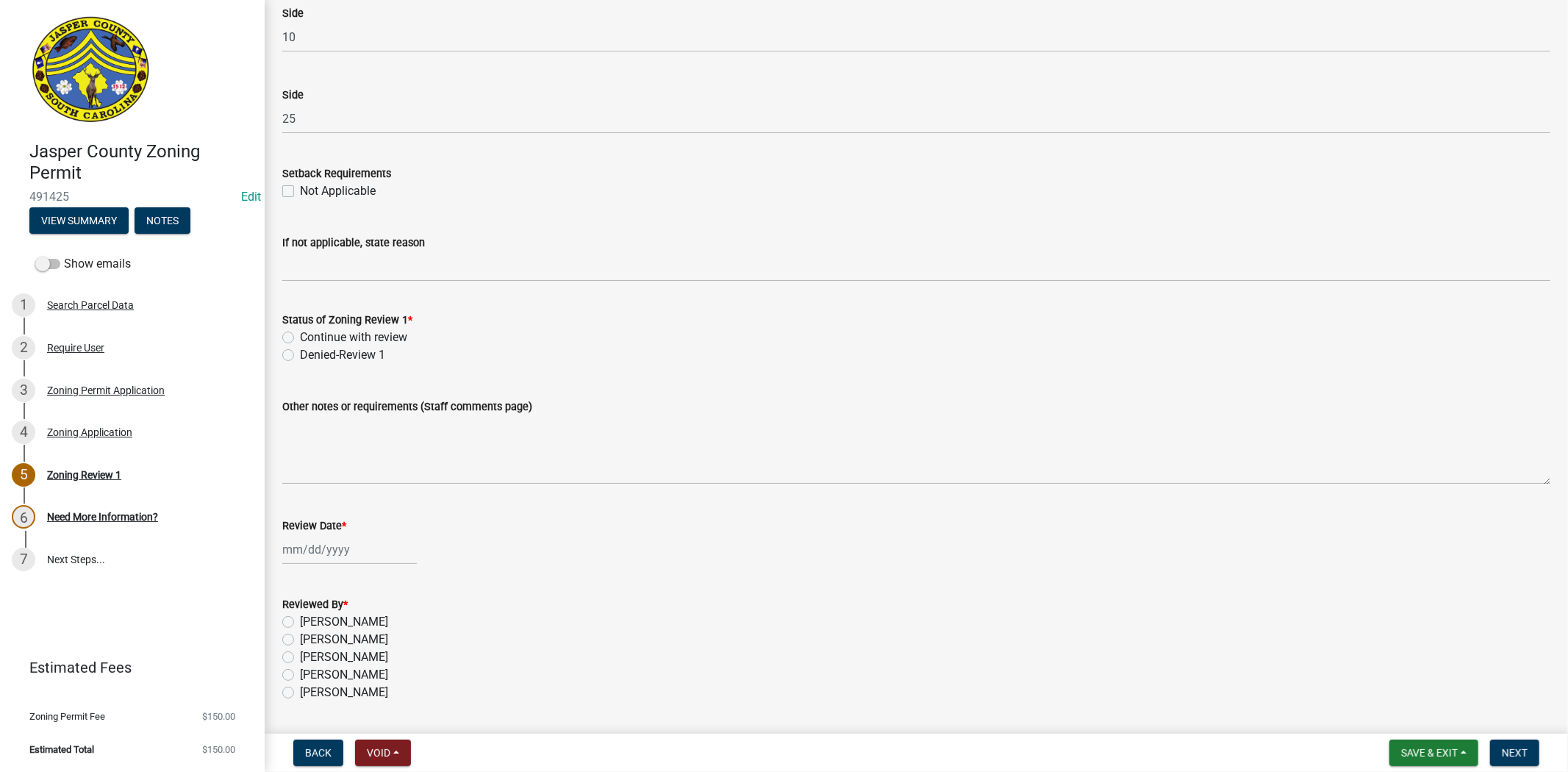
scroll to position [2356, 0]
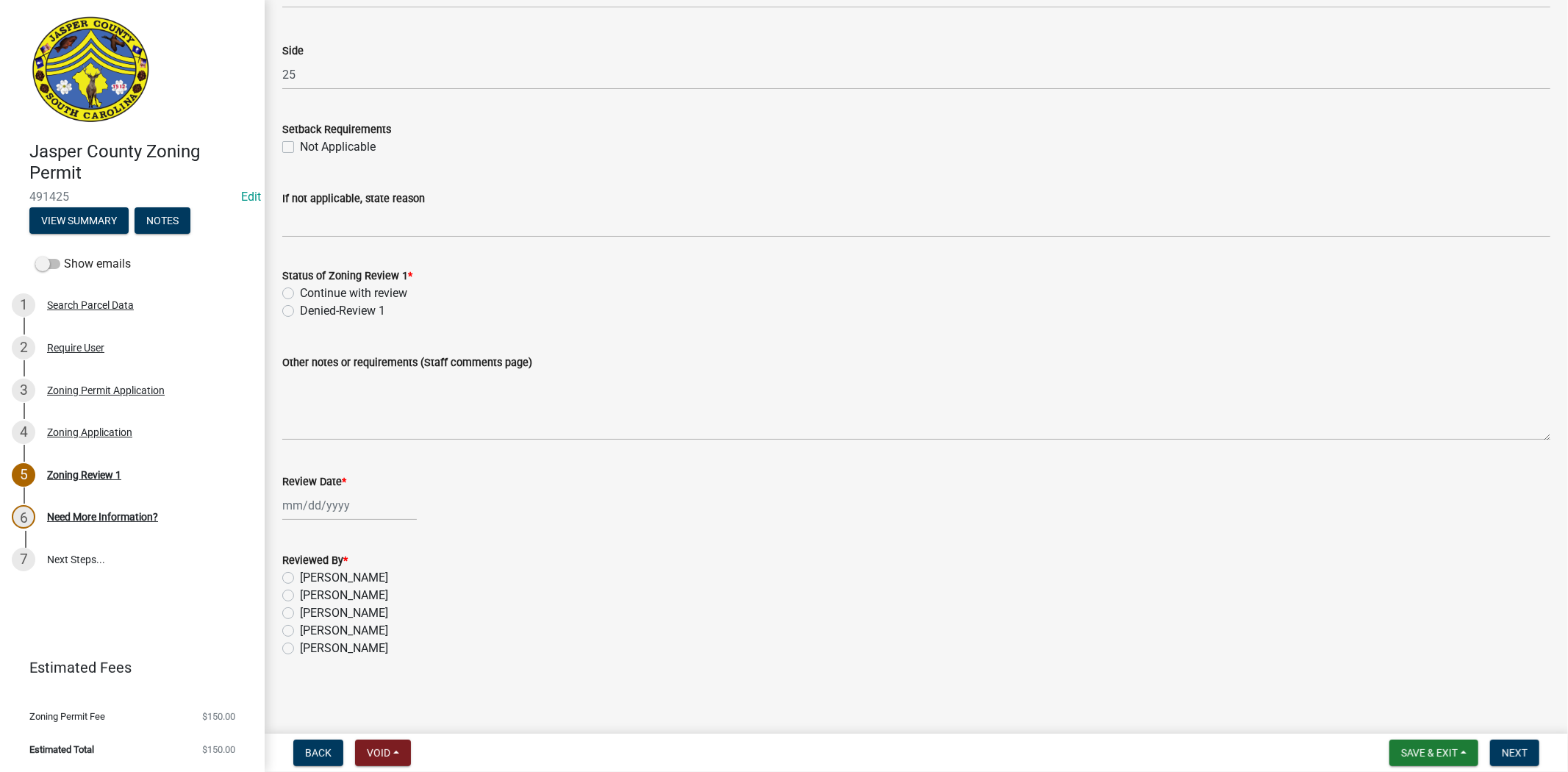
type input "[GEOGRAPHIC_DATA]"
click at [300, 292] on label "Continue with review" at bounding box center [353, 293] width 107 height 18
click at [300, 292] on input "Continue with review" at bounding box center [305, 288] width 10 height 10
radio input "true"
click at [300, 577] on label "[PERSON_NAME]" at bounding box center [344, 578] width 88 height 18
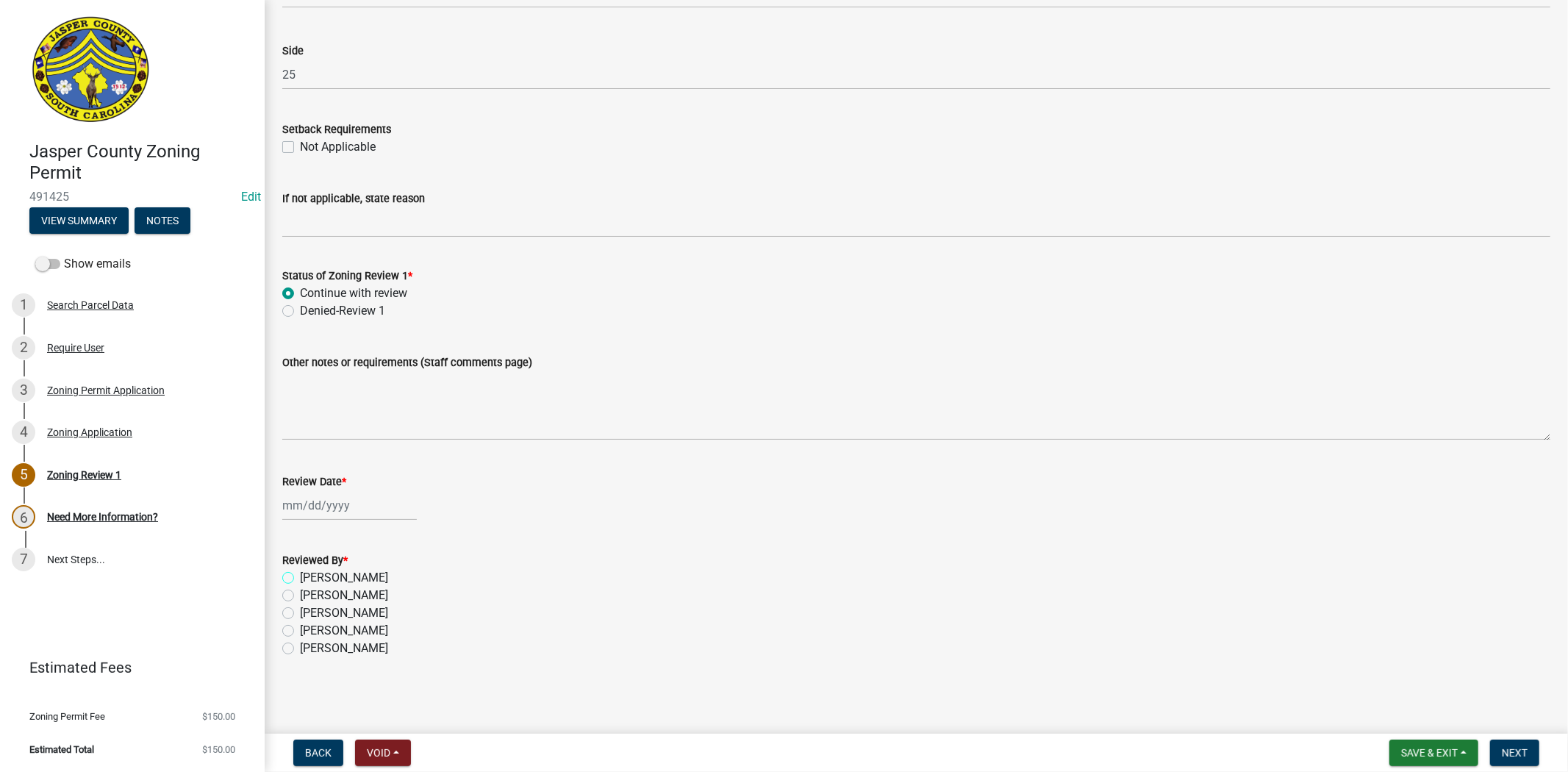
click at [300, 577] on input "[PERSON_NAME]" at bounding box center [305, 573] width 10 height 10
radio input "true"
click at [314, 493] on div at bounding box center [350, 505] width 135 height 31
select select "10"
select select "2025"
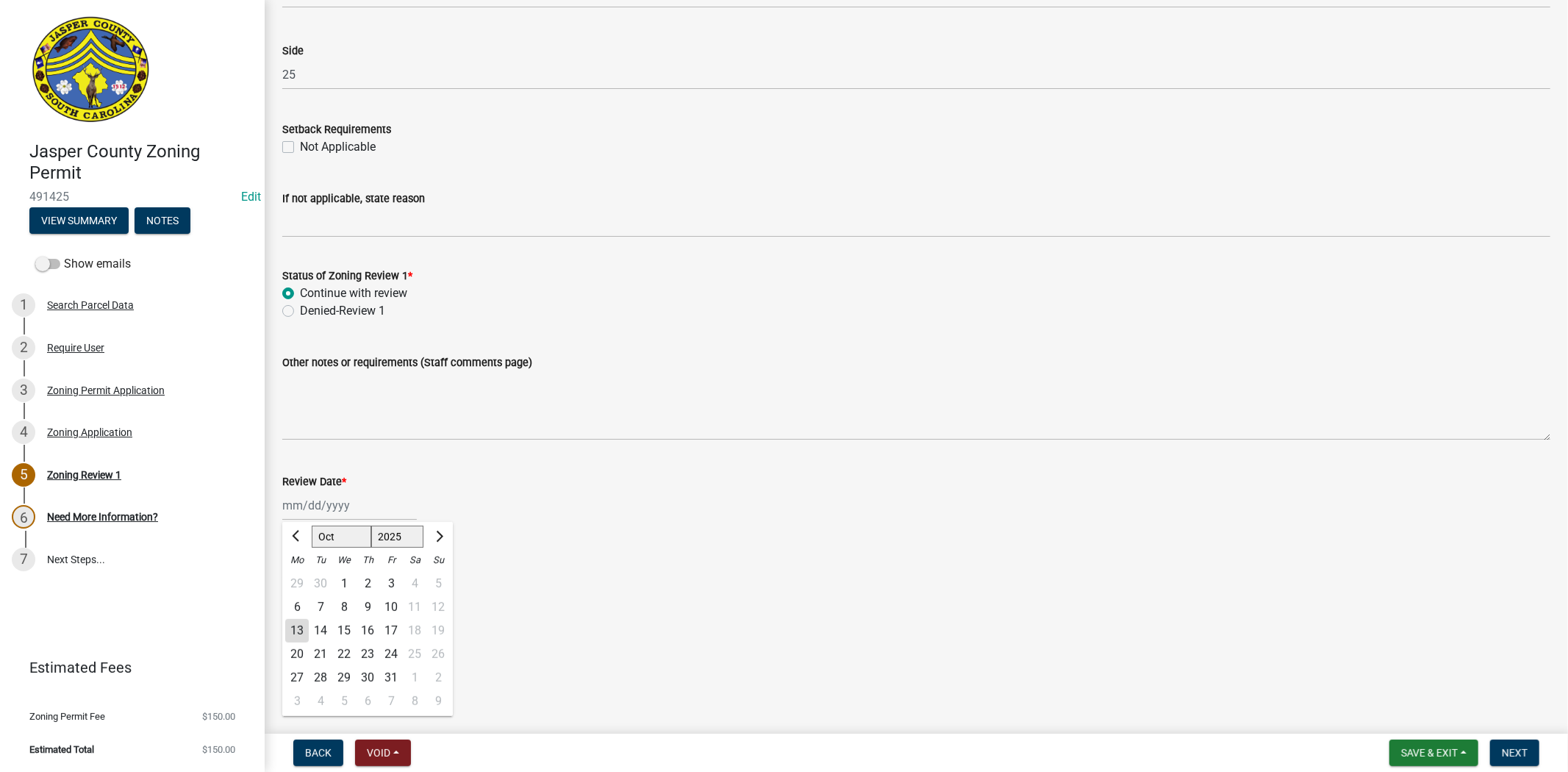
click at [305, 634] on div "13" at bounding box center [297, 630] width 23 height 23
type input "[DATE]"
click at [1501, 759] on button "Next" at bounding box center [1514, 752] width 49 height 26
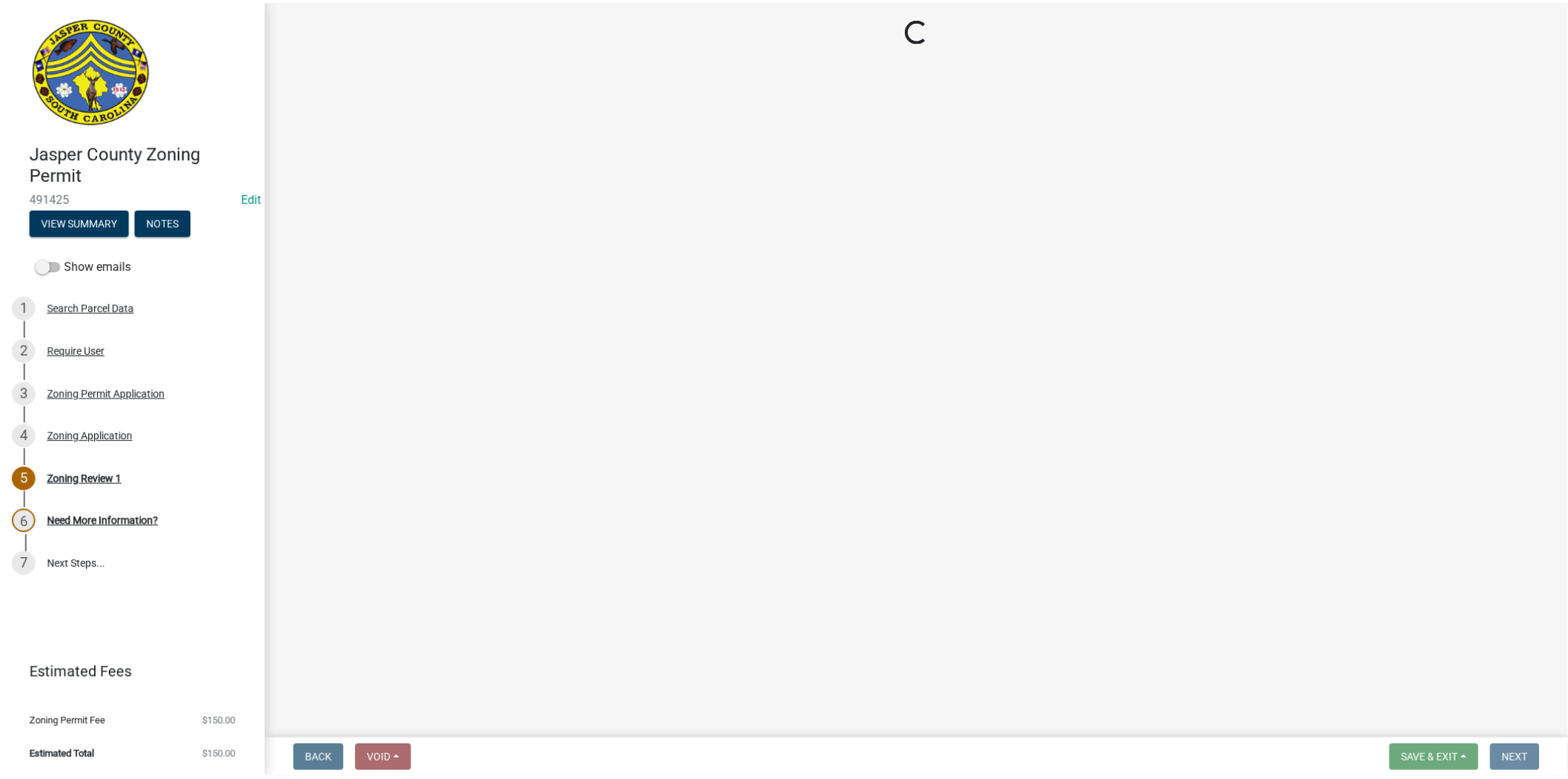
scroll to position [0, 0]
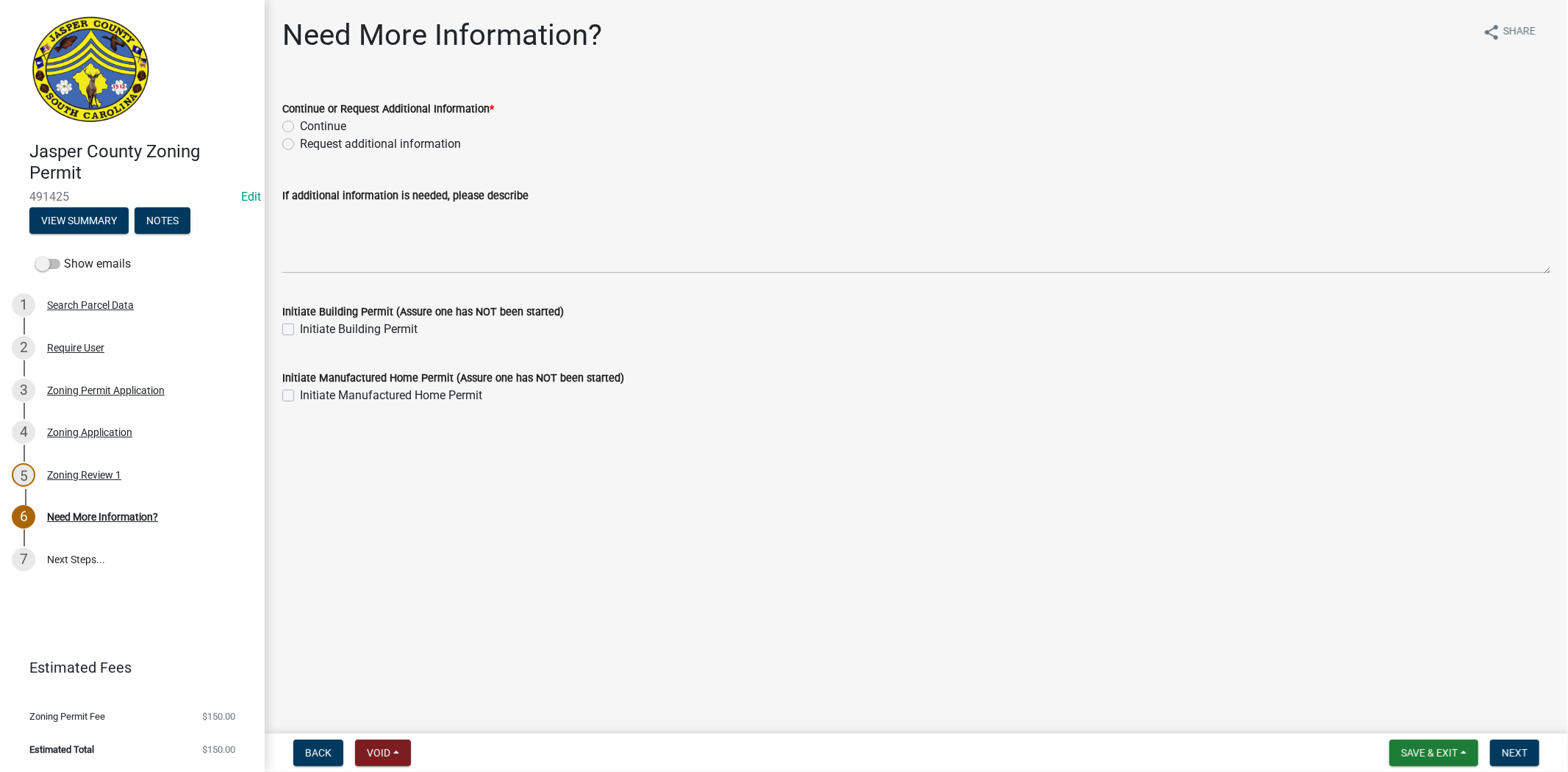
click at [300, 146] on label "Request additional information" at bounding box center [380, 144] width 161 height 18
click at [300, 145] on input "Request additional information" at bounding box center [305, 139] width 10 height 10
radio input "true"
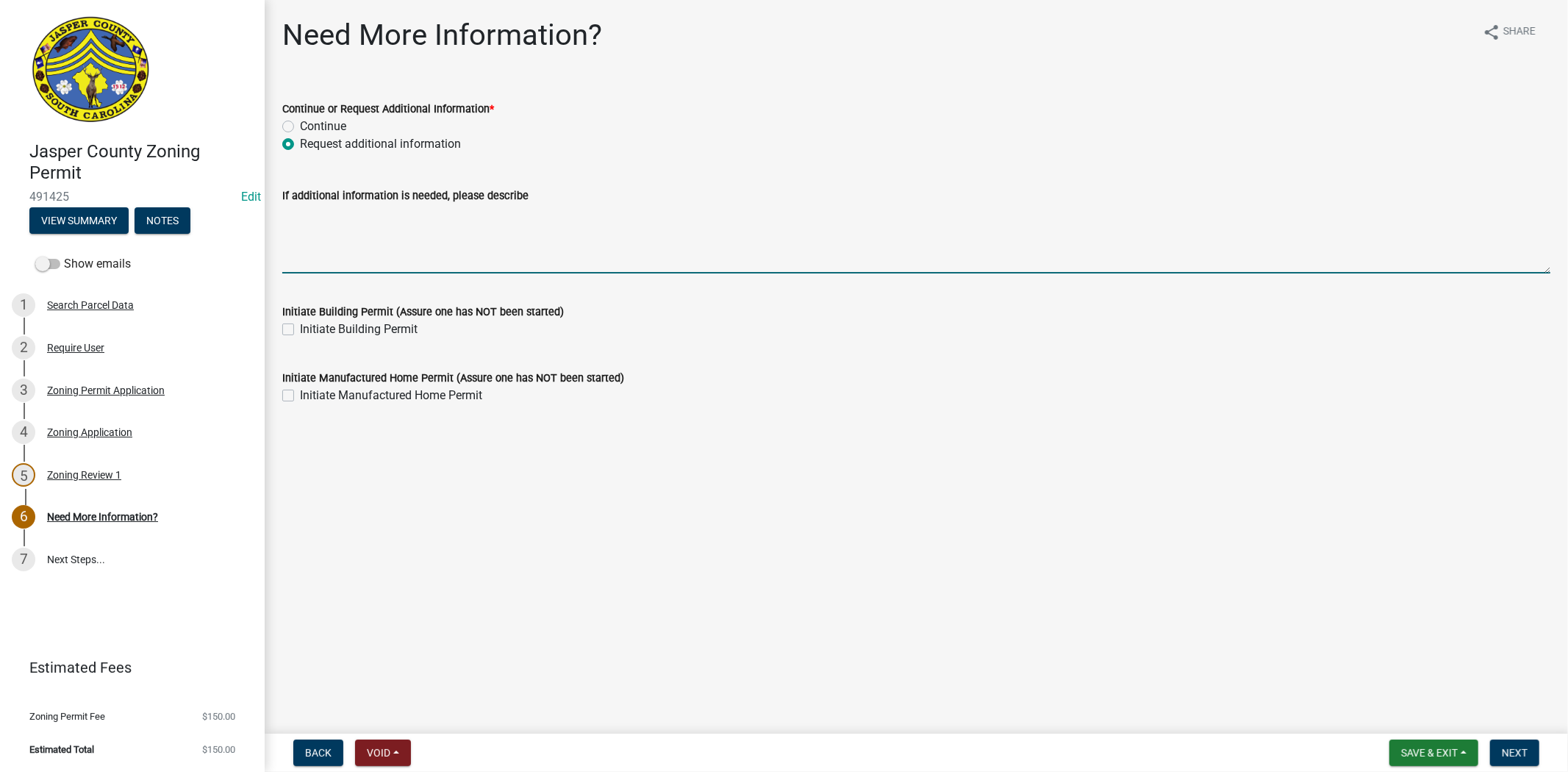
click at [317, 229] on textarea "If additional information is needed, please describe" at bounding box center [916, 238] width 1268 height 69
type textarea "is this home a replacement?"
click at [1510, 759] on button "Next" at bounding box center [1514, 752] width 49 height 26
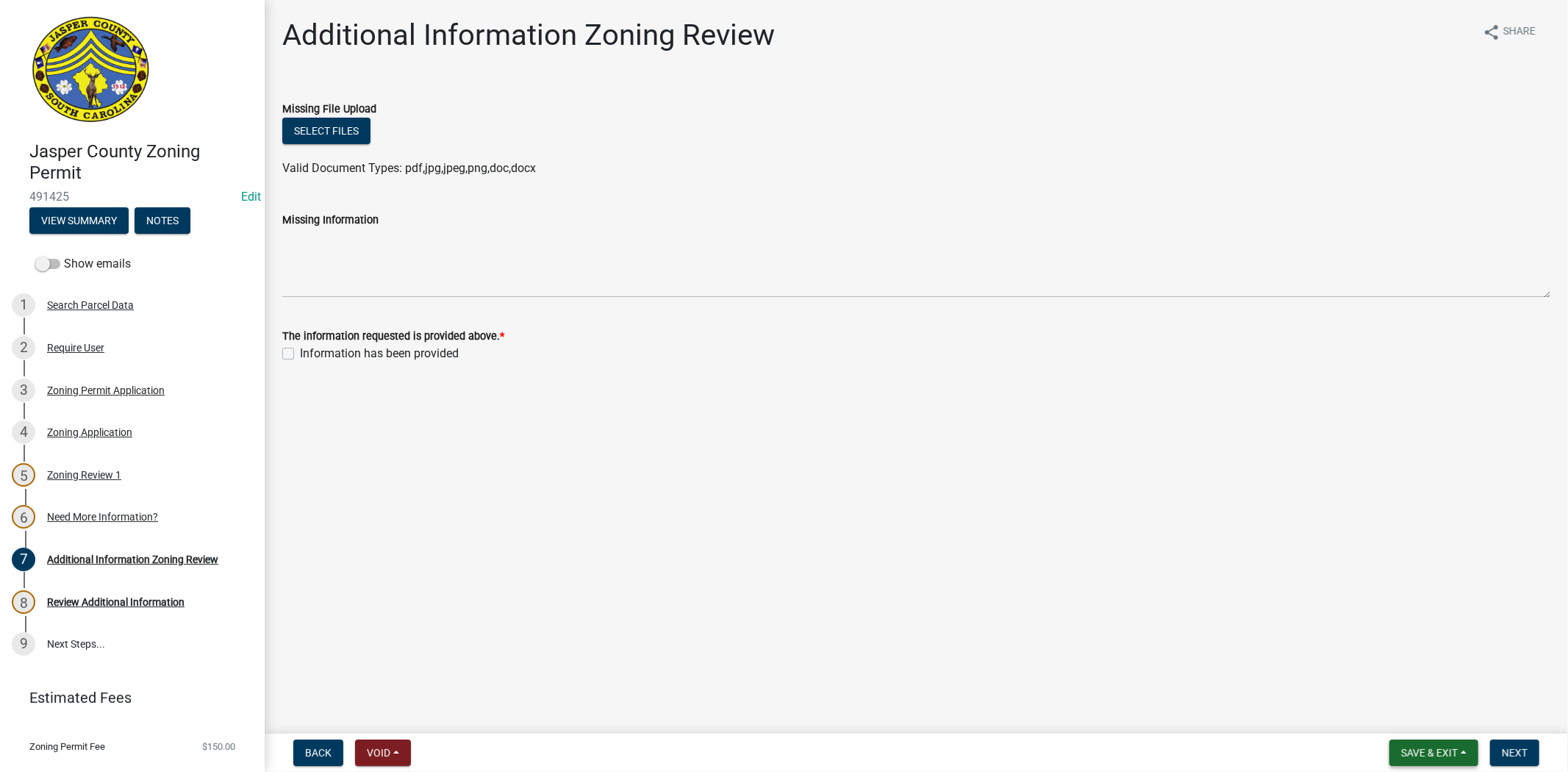
click at [1414, 754] on span "Save & Exit" at bounding box center [1429, 752] width 57 height 12
click at [1410, 722] on button "Save & Exit" at bounding box center [1419, 714] width 118 height 35
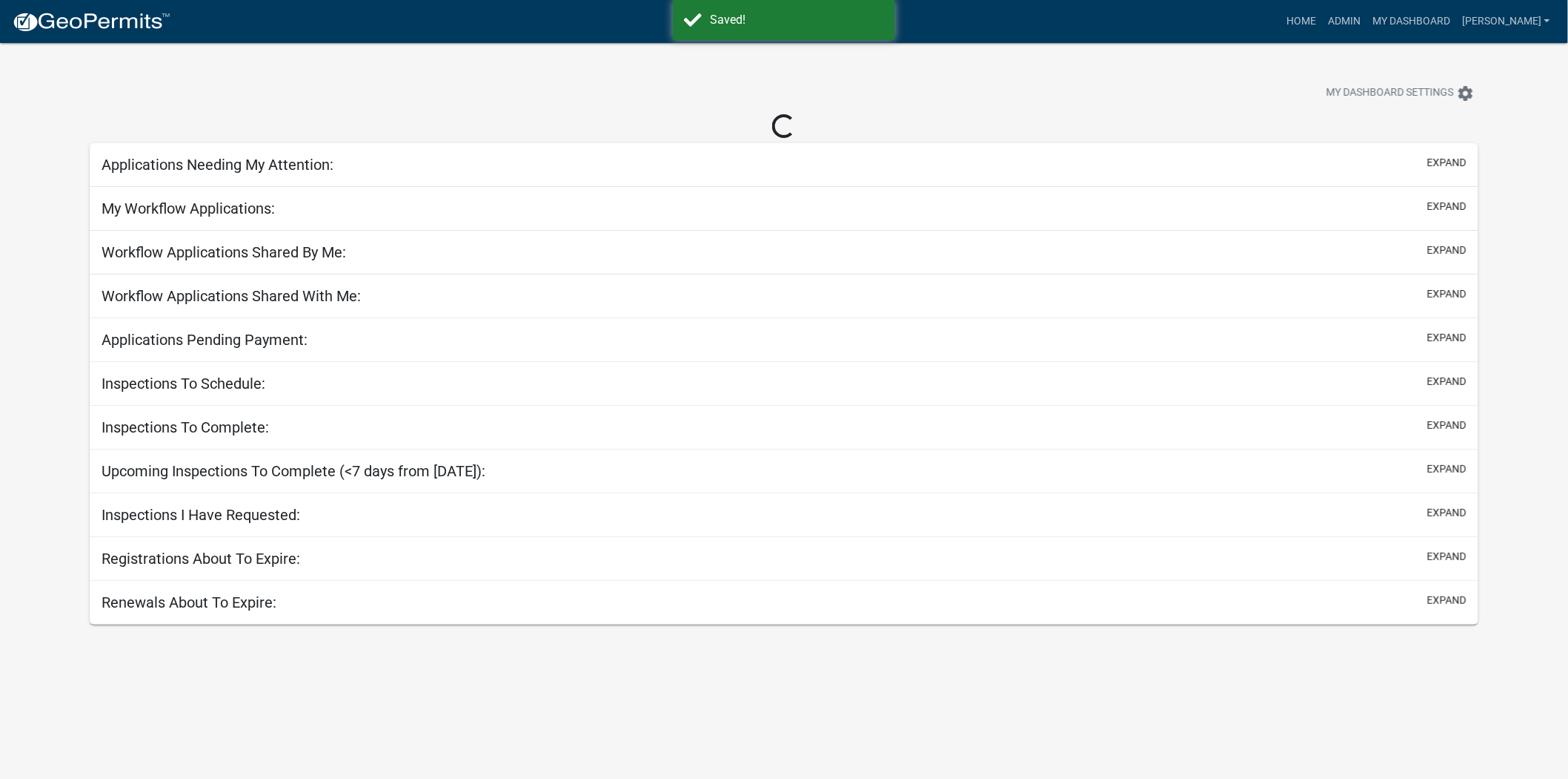
select select "2: 50"
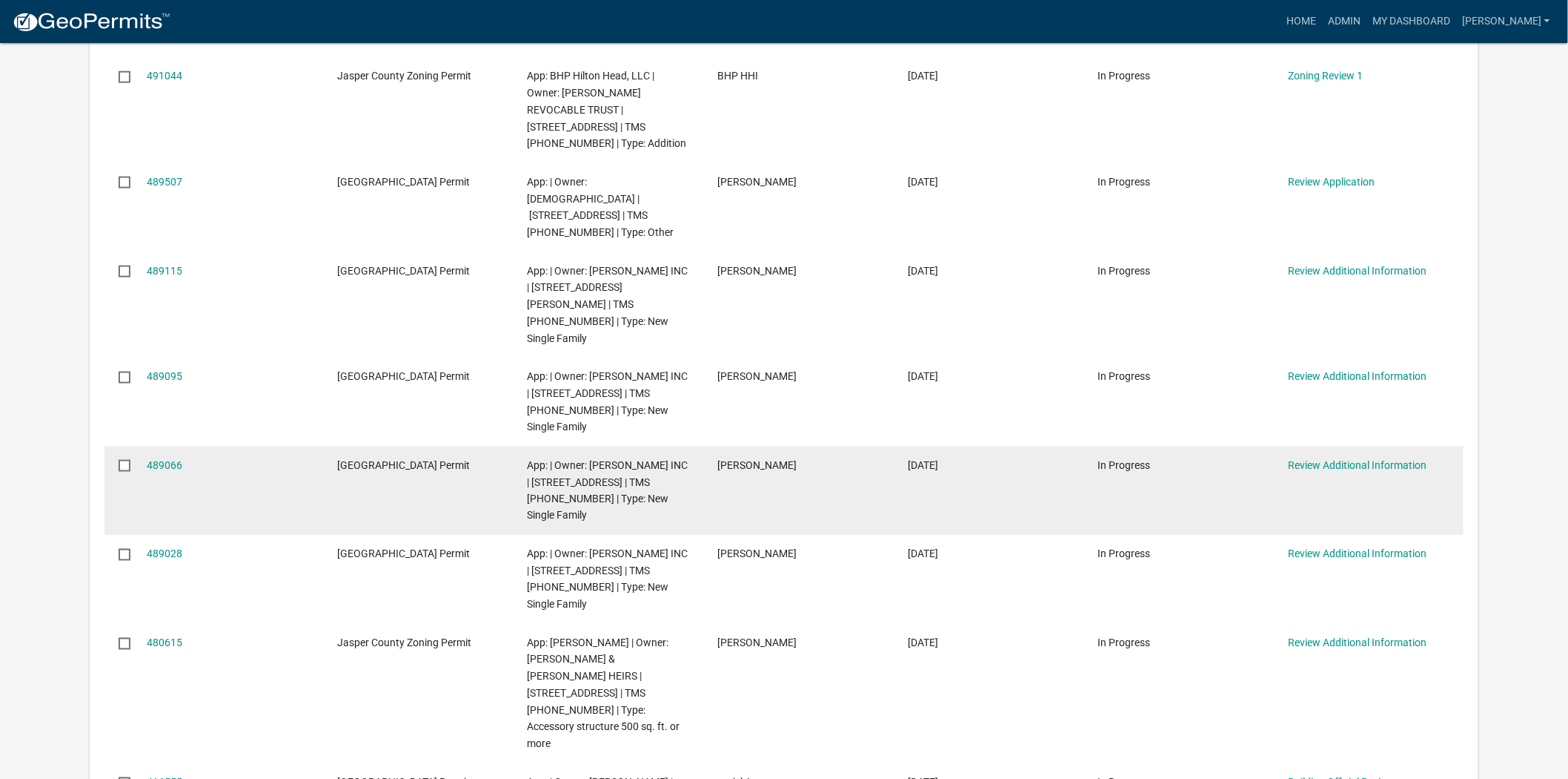
scroll to position [742, 0]
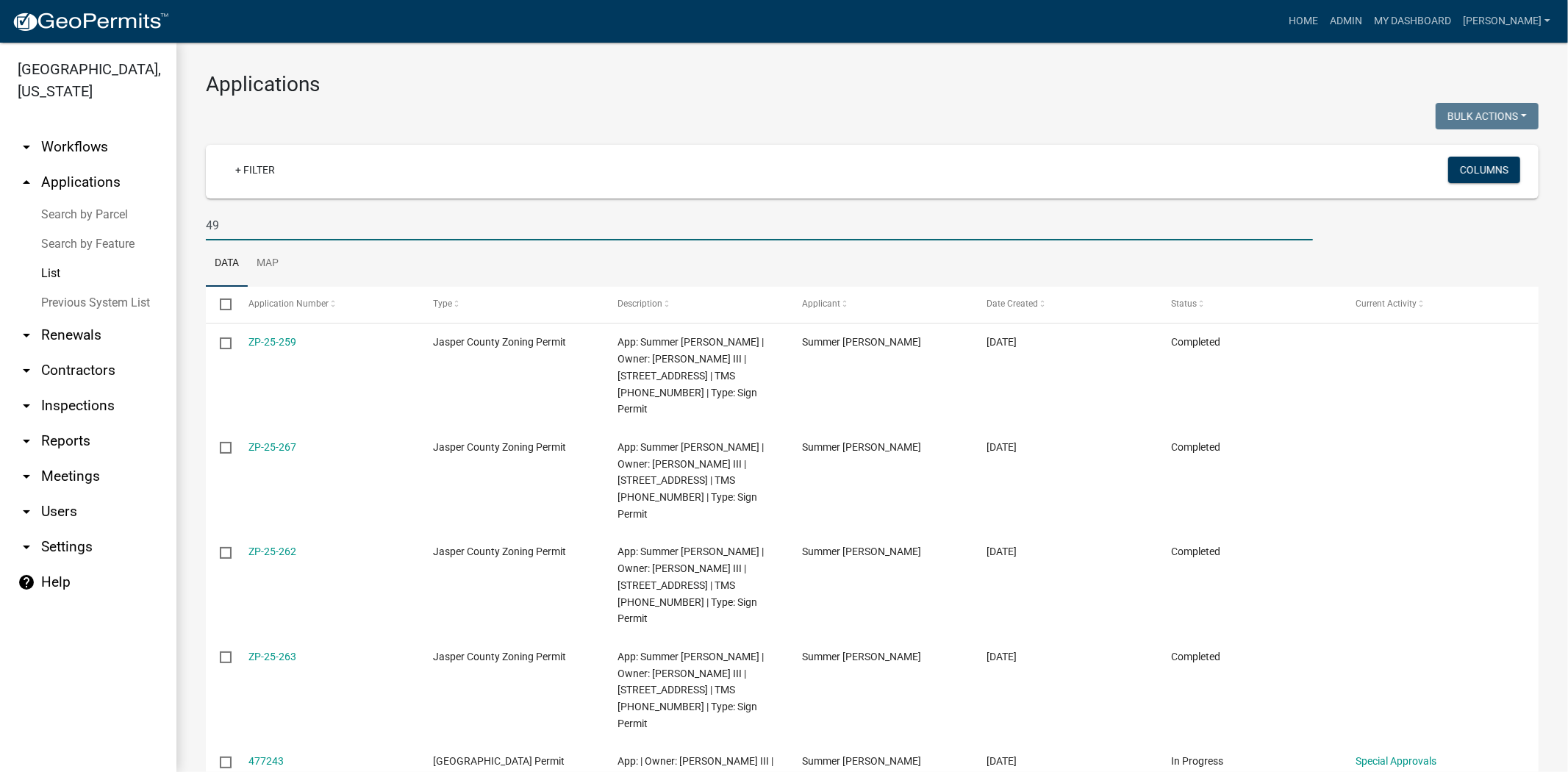
type input "4"
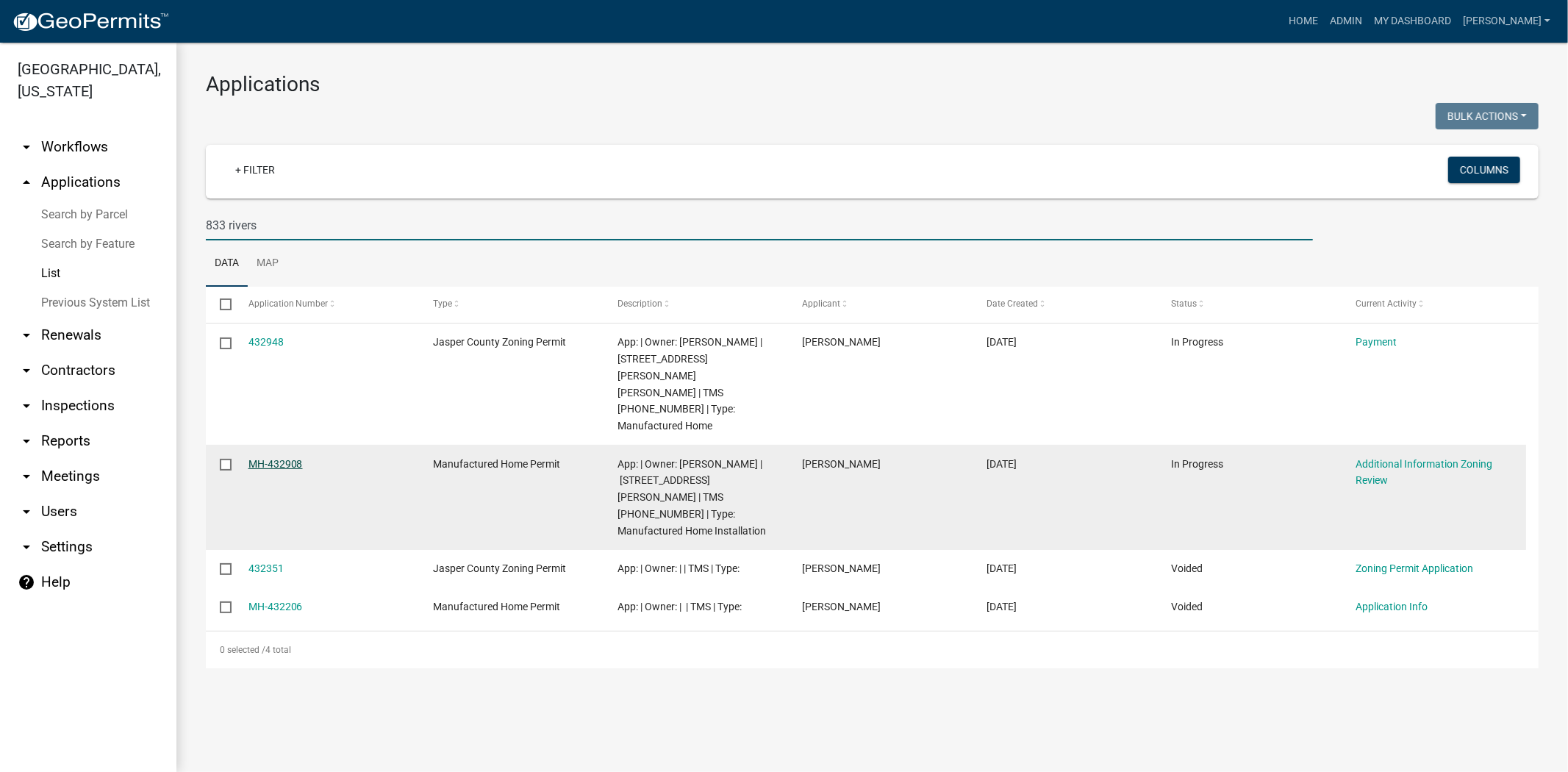
type input "833 rivers"
click at [266, 457] on link "MH-432908" at bounding box center [275, 463] width 55 height 12
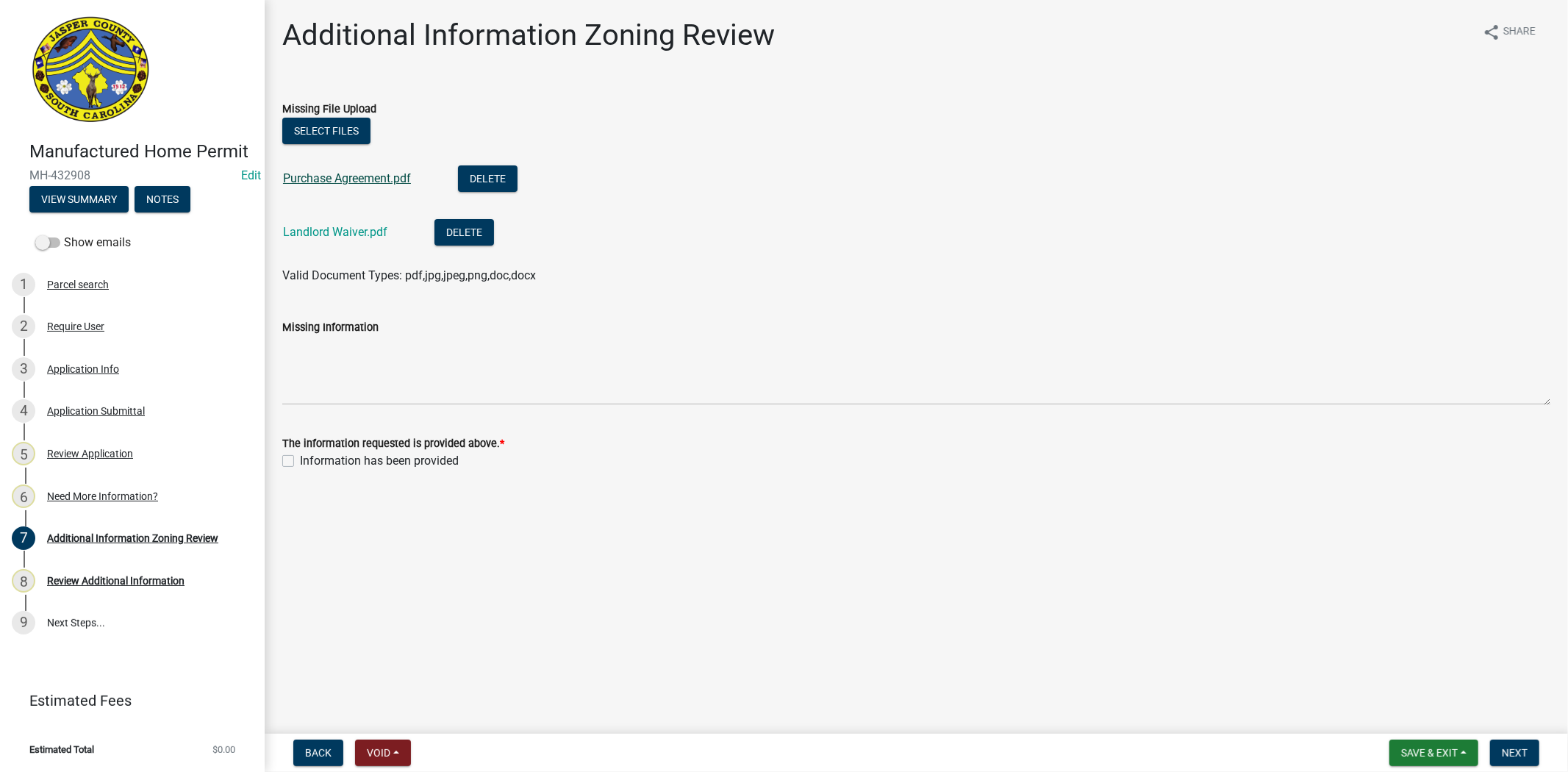
click at [365, 180] on link "Purchase Agreement.pdf" at bounding box center [347, 179] width 128 height 14
click at [314, 233] on link "Landlord Waiver.pdf" at bounding box center [335, 232] width 104 height 14
click at [92, 375] on div "3 Application Info" at bounding box center [126, 368] width 229 height 23
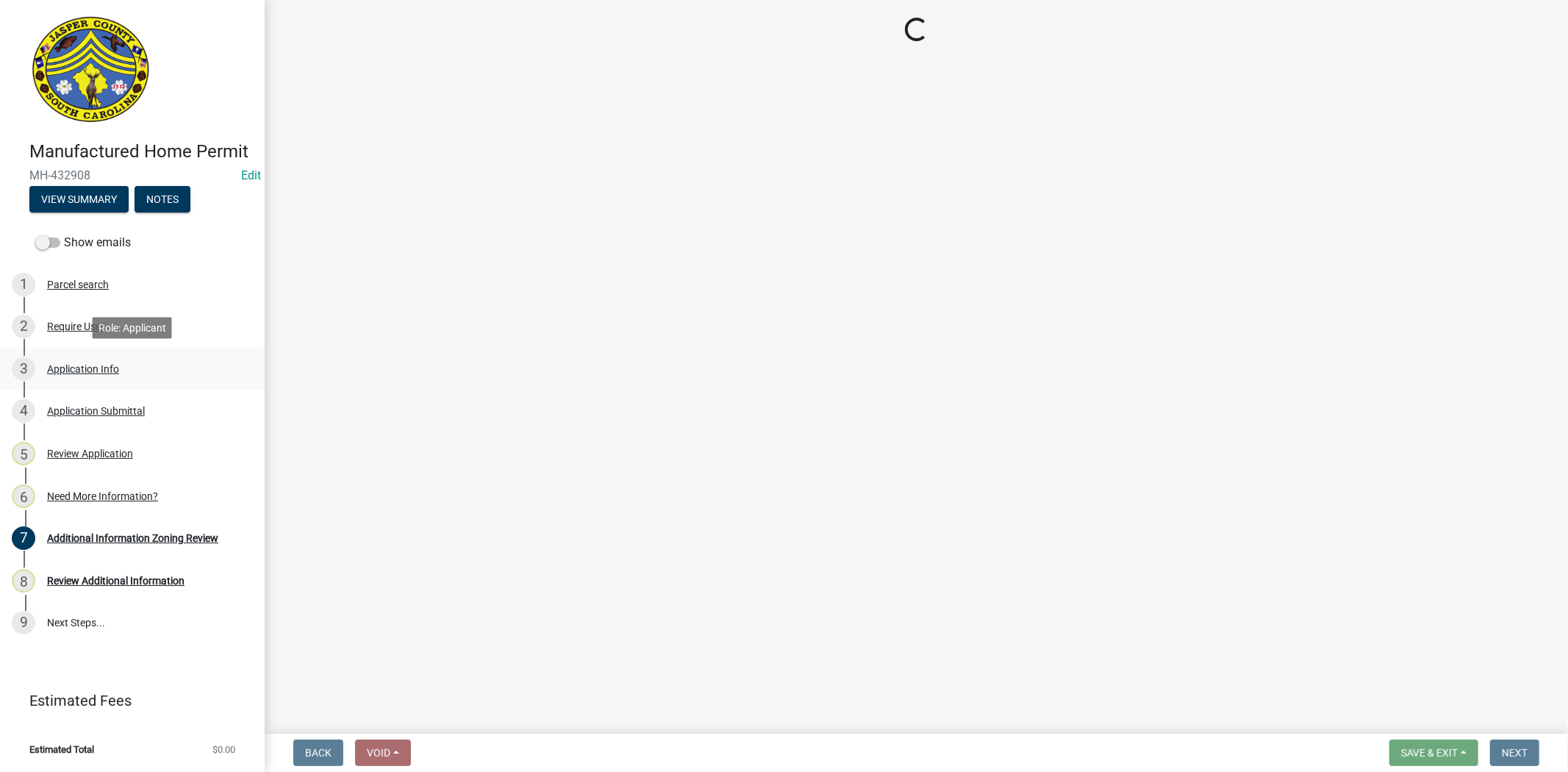
select select "00748aa1-56c2-4786-b7ff-9b3cb1d8d455"
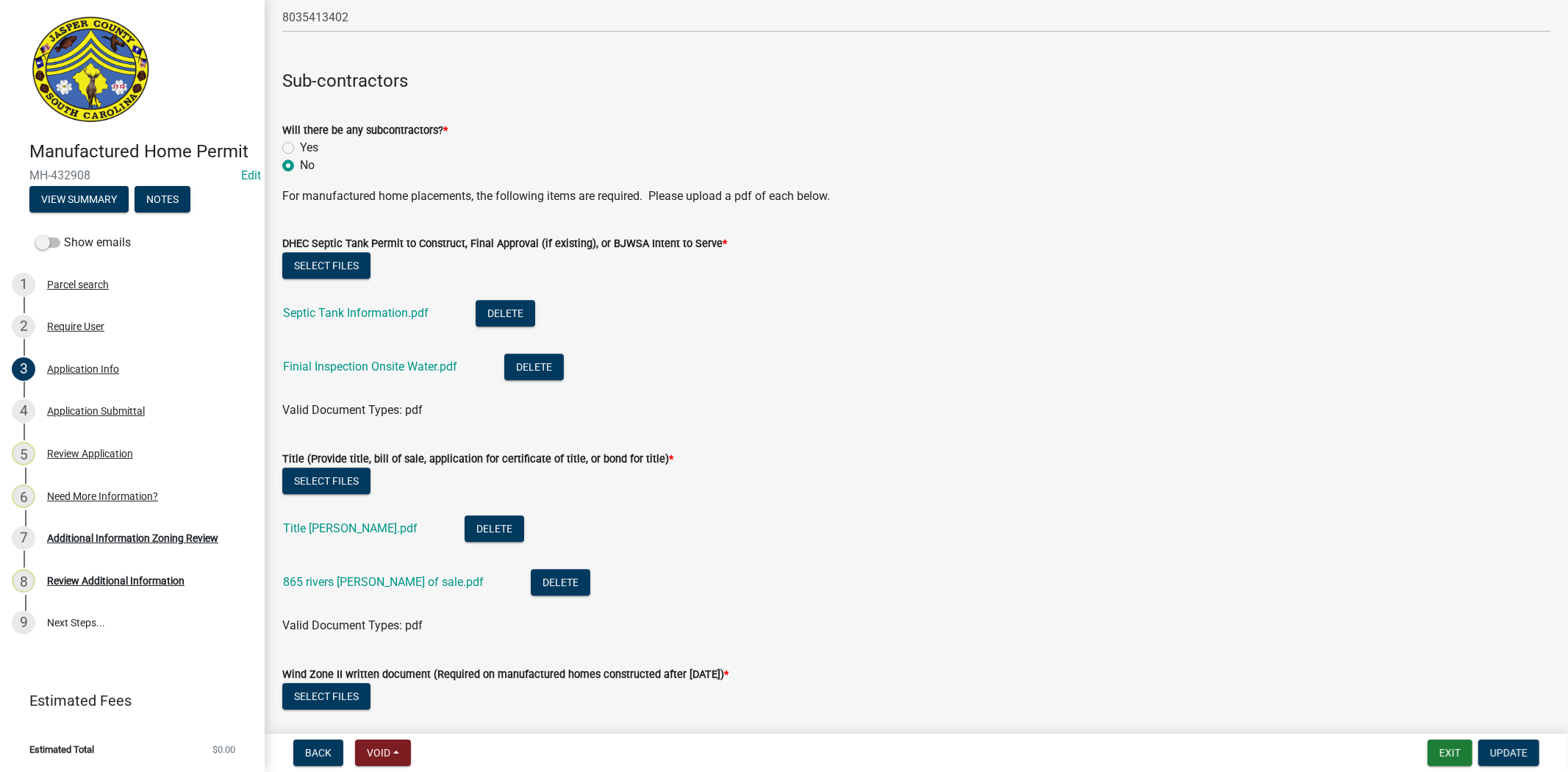
scroll to position [3592, 0]
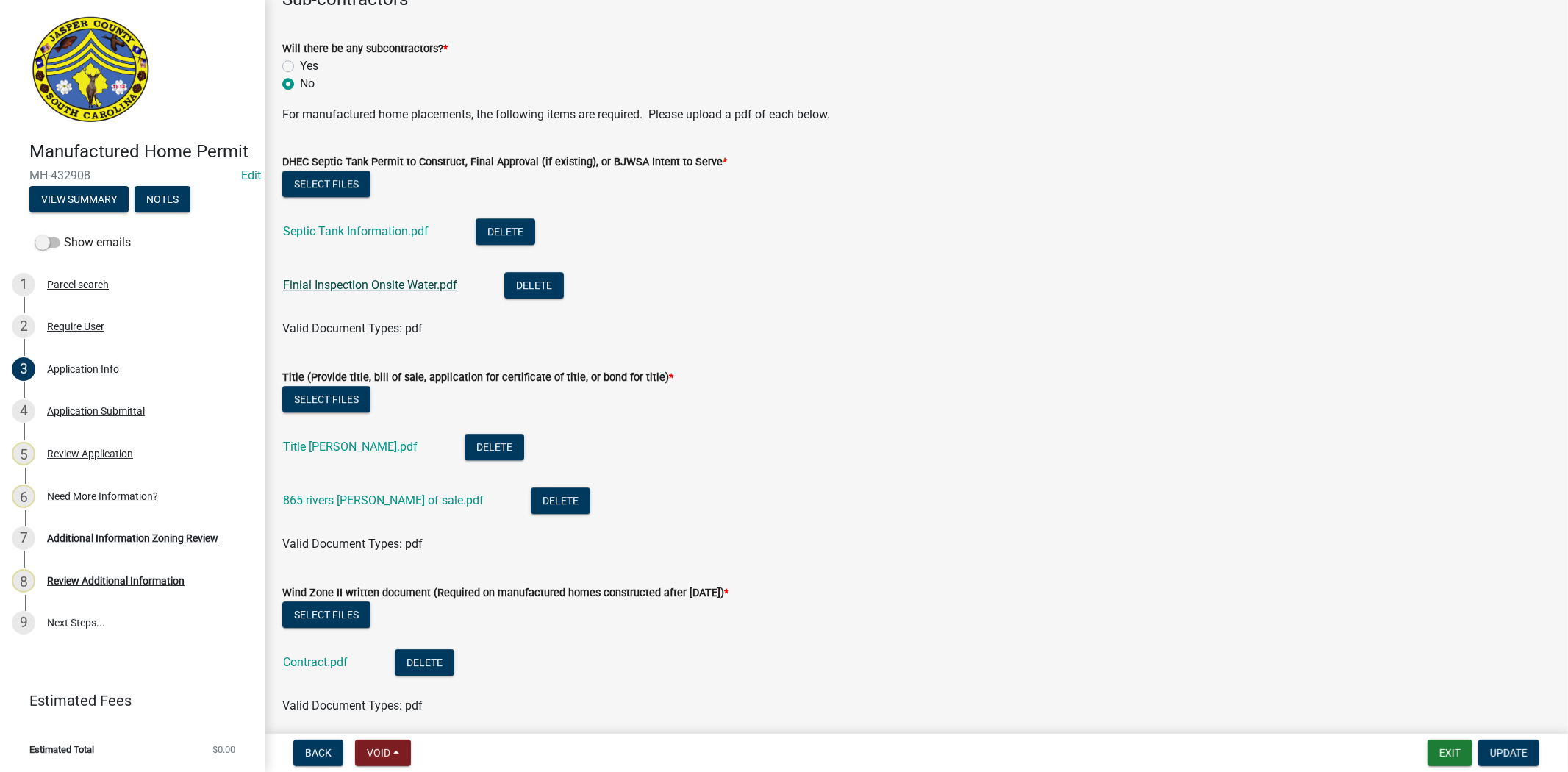
click at [325, 280] on link "Finial Inspection Onsite Water.pdf" at bounding box center [370, 285] width 174 height 14
click at [346, 222] on div "Septic Tank Information.pdf" at bounding box center [368, 234] width 169 height 31
click at [357, 234] on link "Septic Tank Information.pdf" at bounding box center [356, 231] width 146 height 14
